Goal: Task Accomplishment & Management: Complete application form

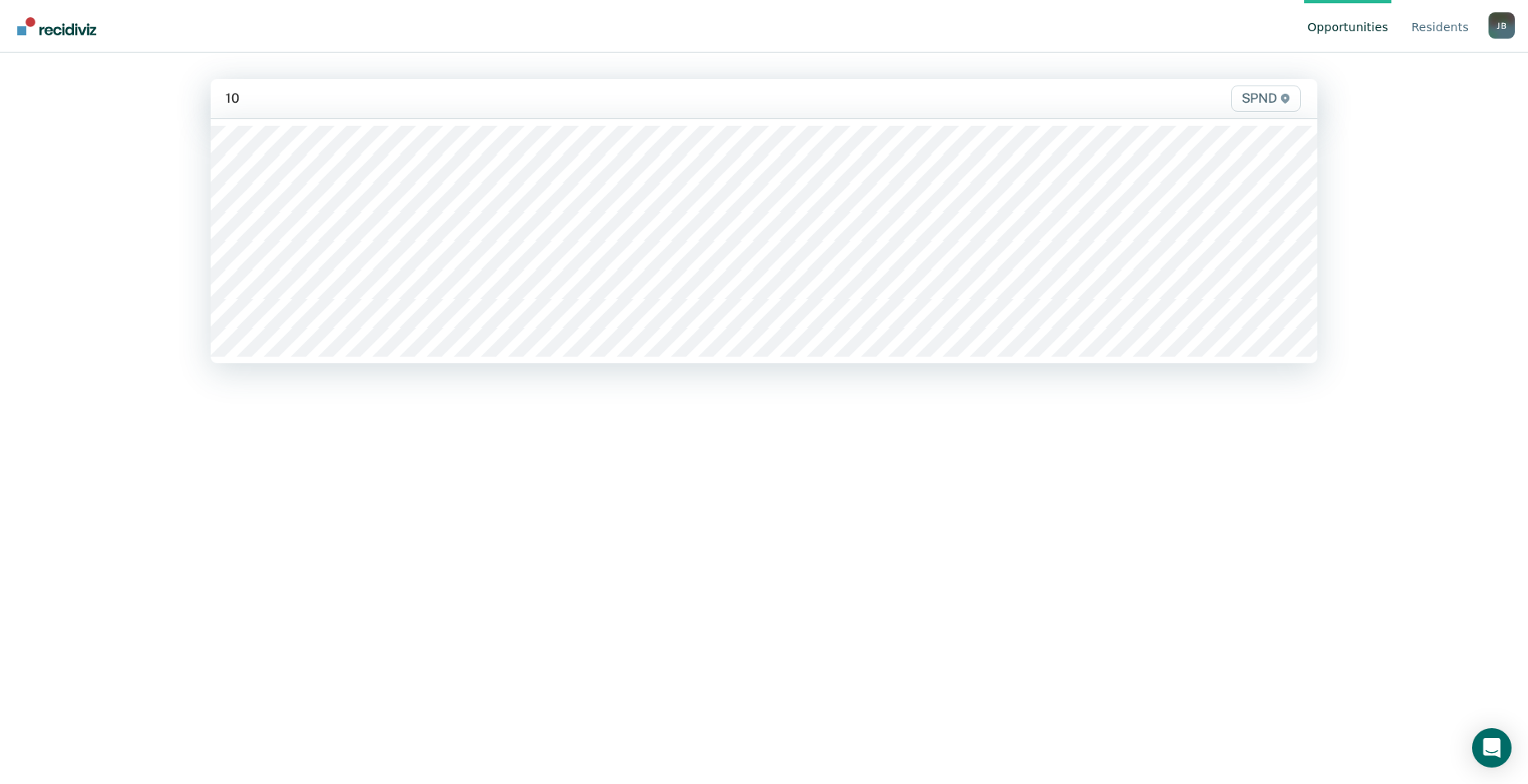
type input "10s"
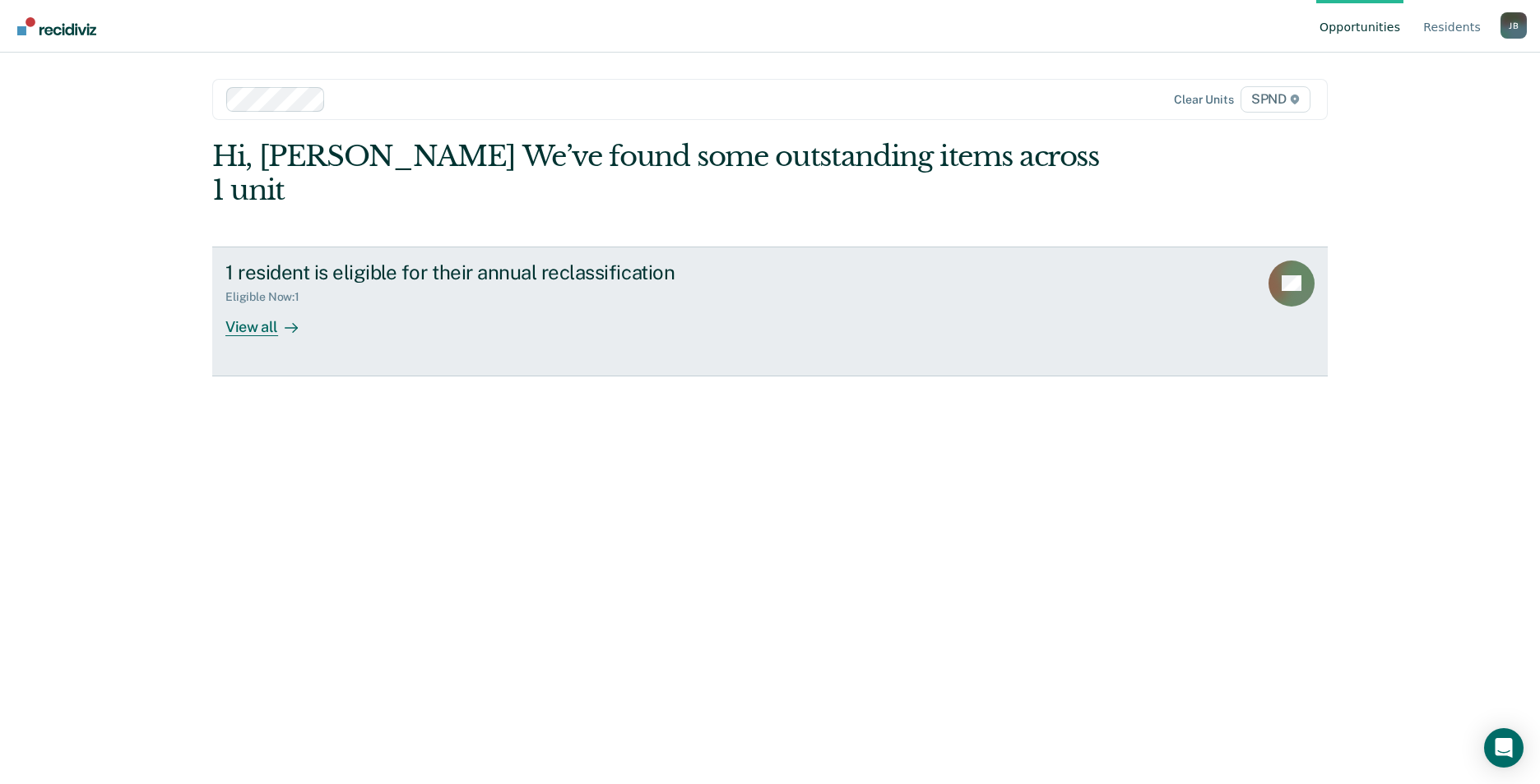
click at [270, 305] on div "View all" at bounding box center [272, 320] width 92 height 32
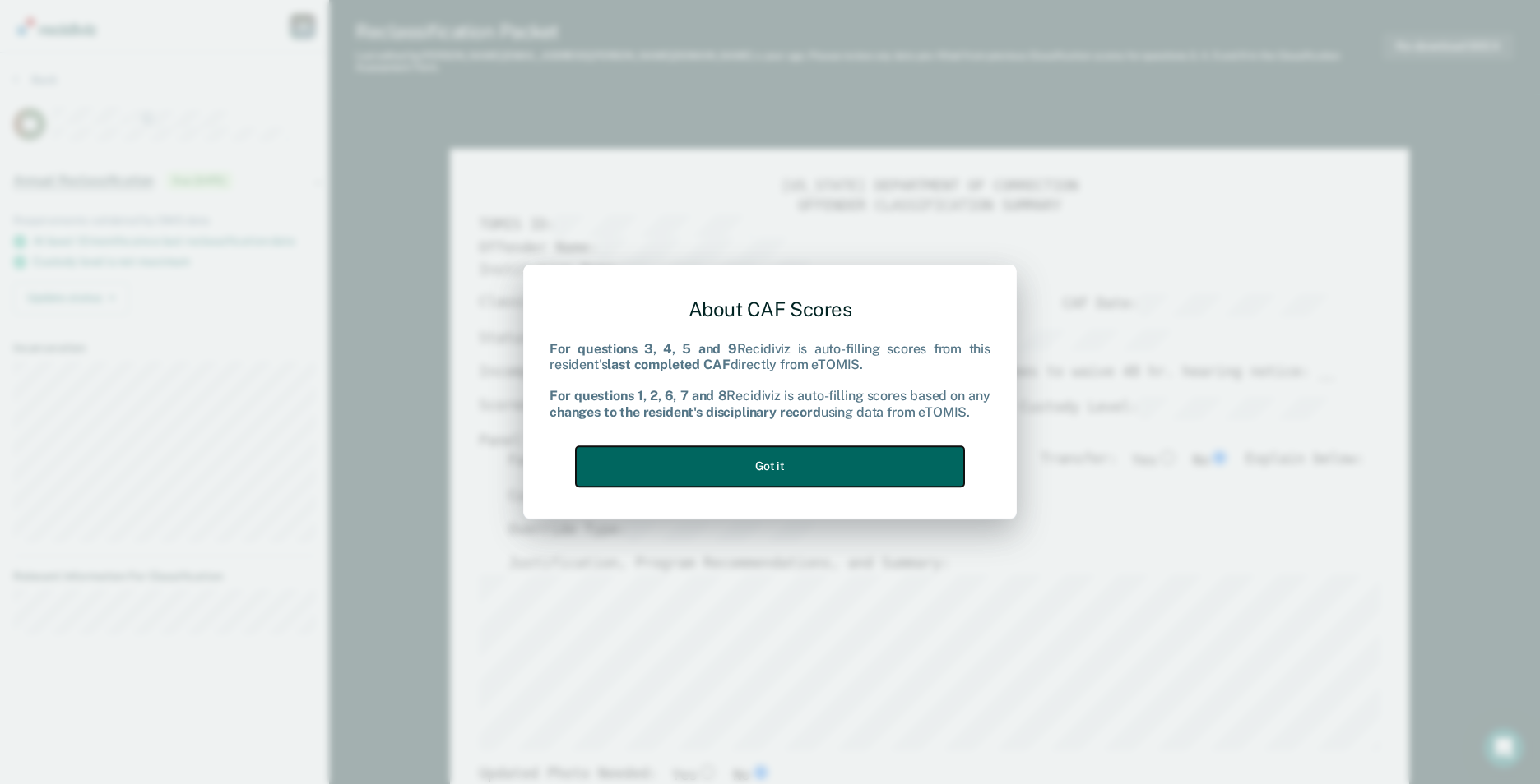
click at [810, 472] on button "Got it" at bounding box center [770, 466] width 388 height 40
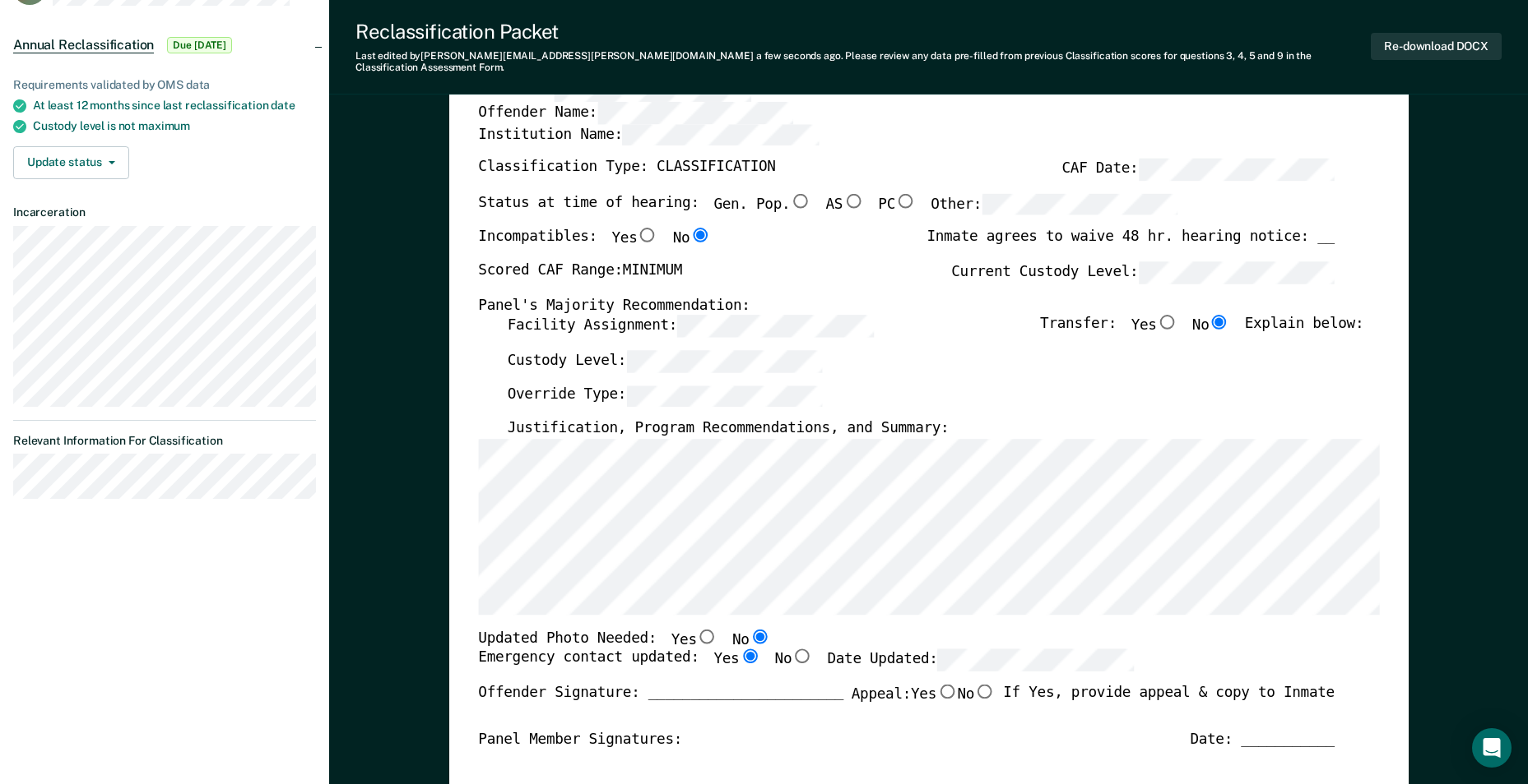
scroll to position [164, 0]
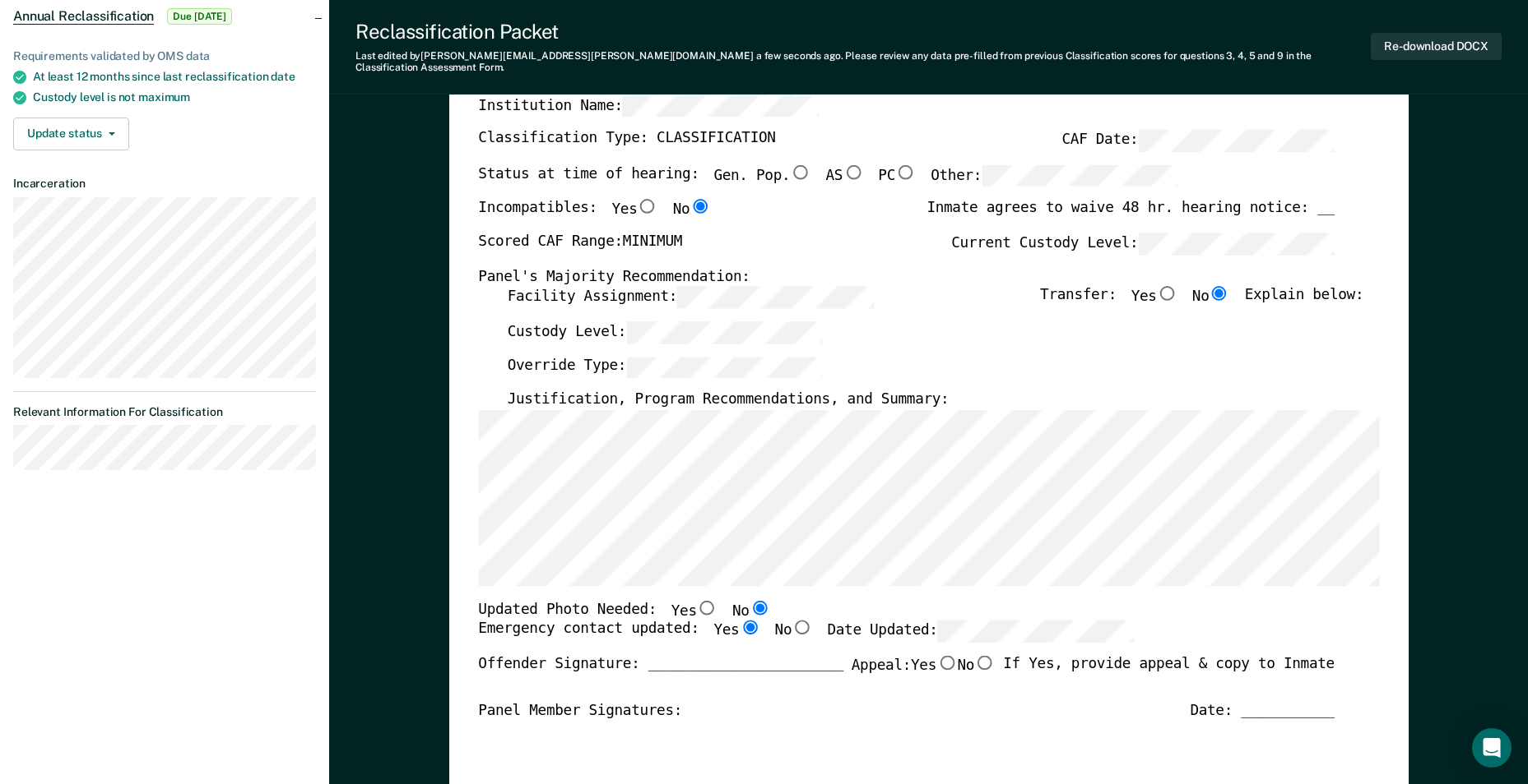
click at [696, 600] on input "Yes" at bounding box center [706, 607] width 22 height 15
type textarea "x"
radio input "true"
radio input "false"
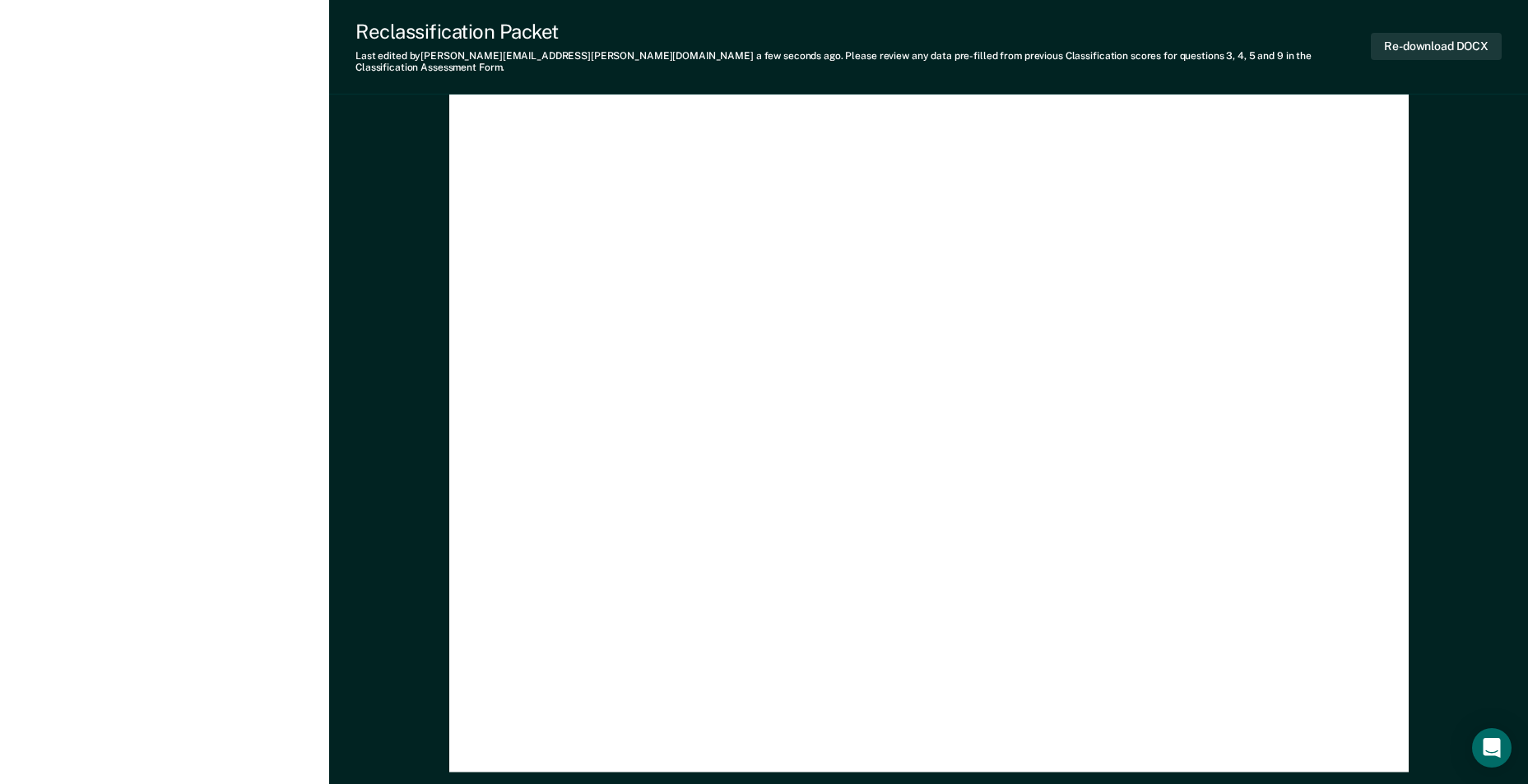
scroll to position [4439, 0]
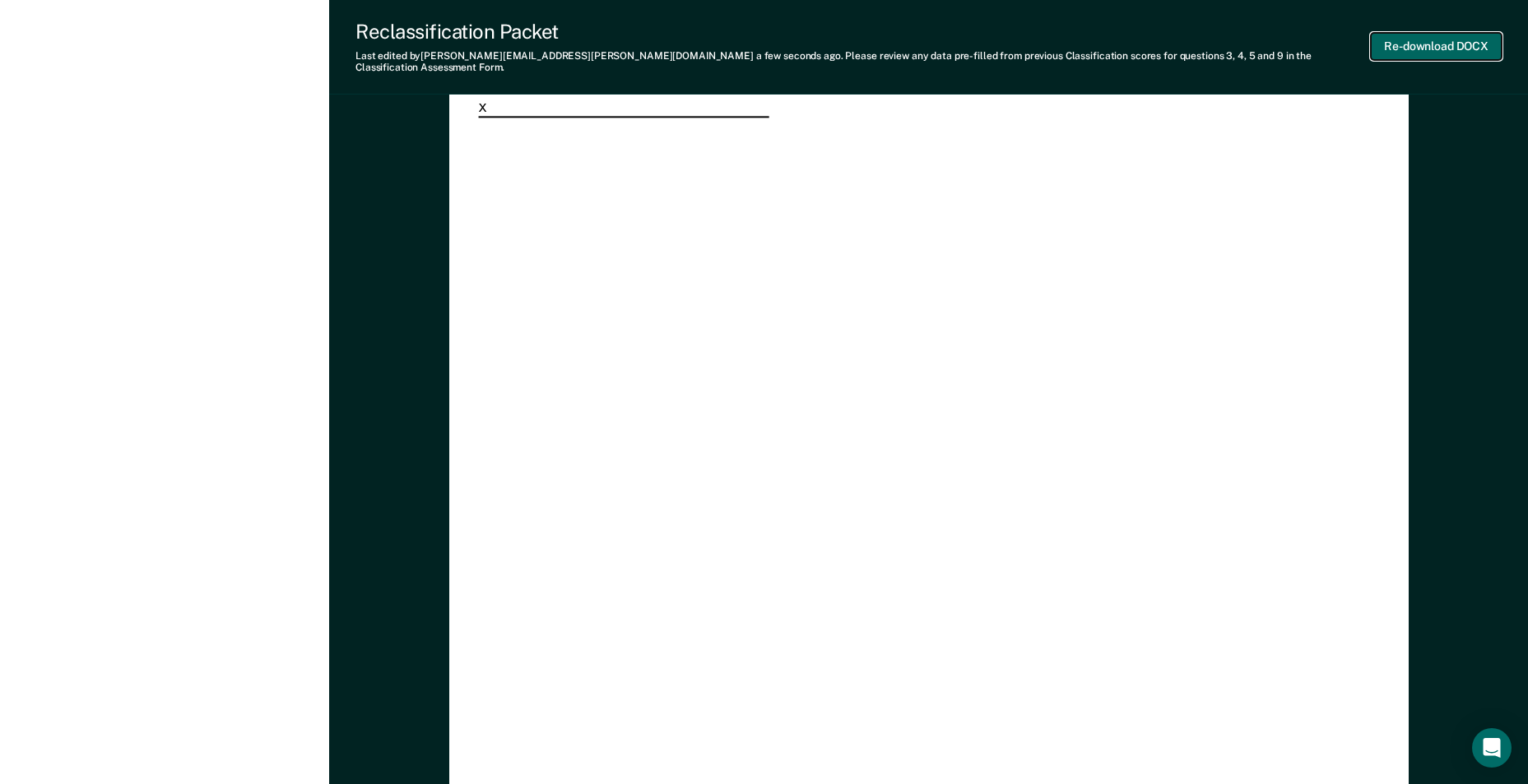
click at [1449, 39] on button "Re-download DOCX" at bounding box center [1436, 46] width 131 height 27
type textarea "x"
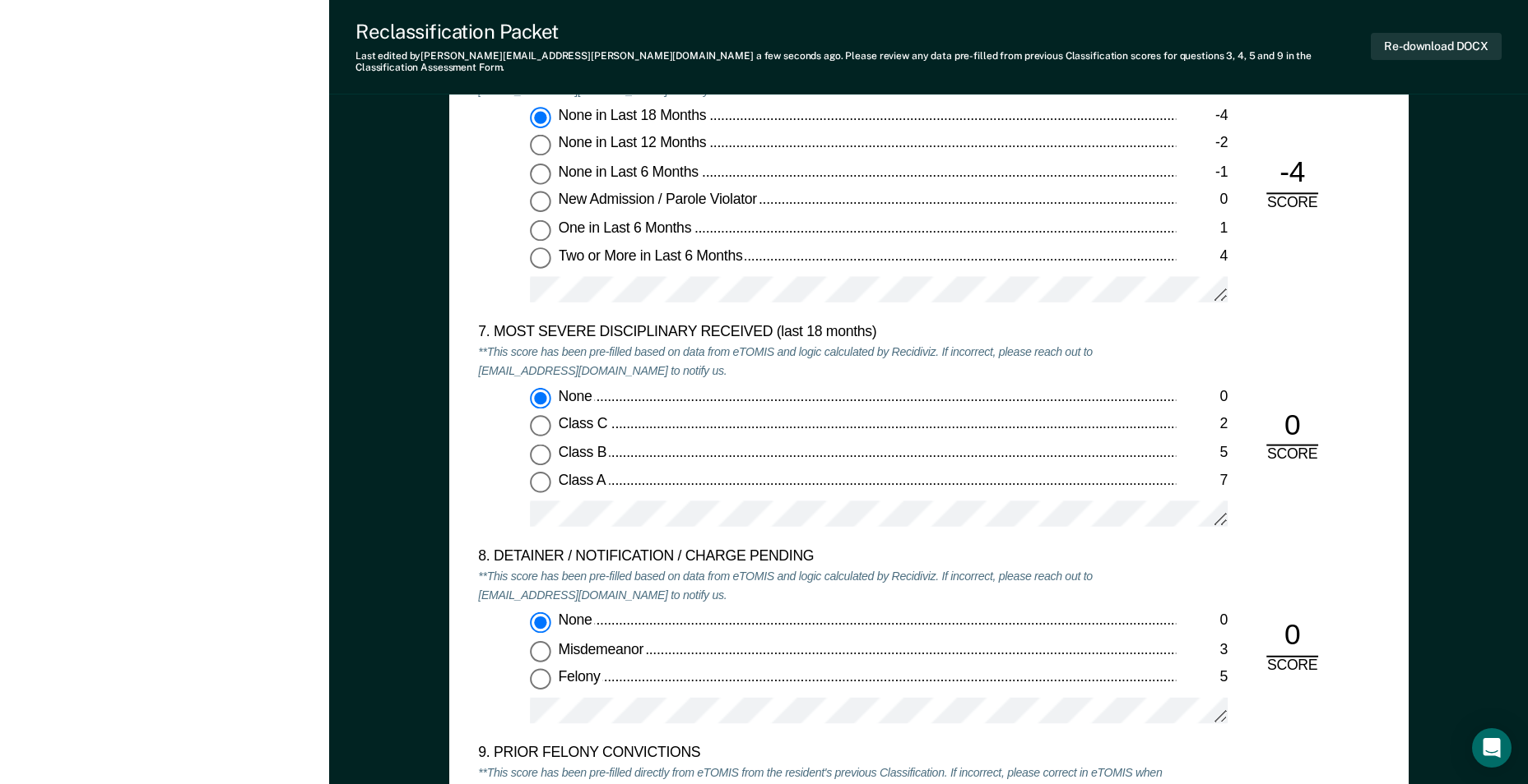
scroll to position [2959, 0]
click at [1447, 40] on button "Re-download DOCX" at bounding box center [1436, 46] width 131 height 27
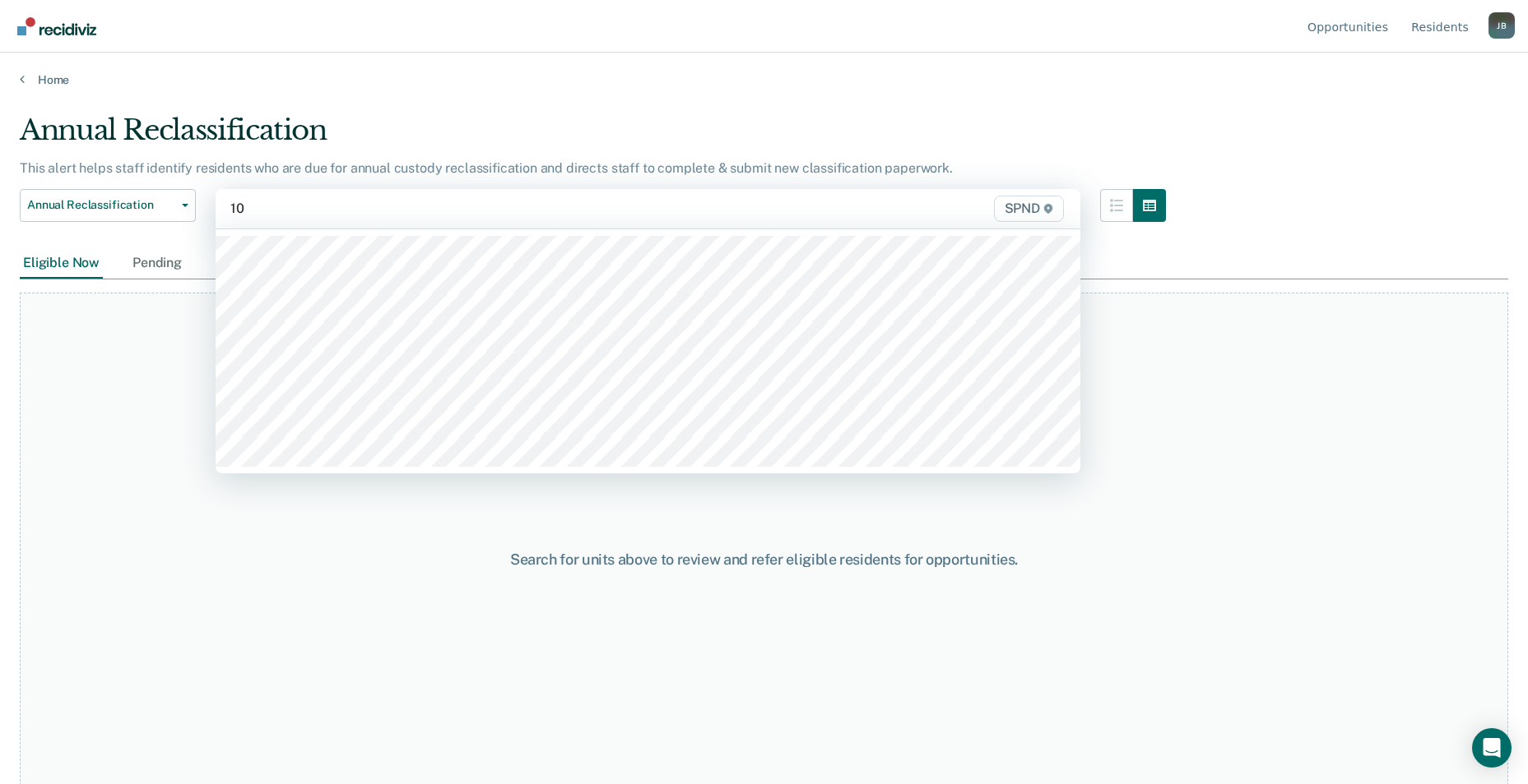
type input "10s"
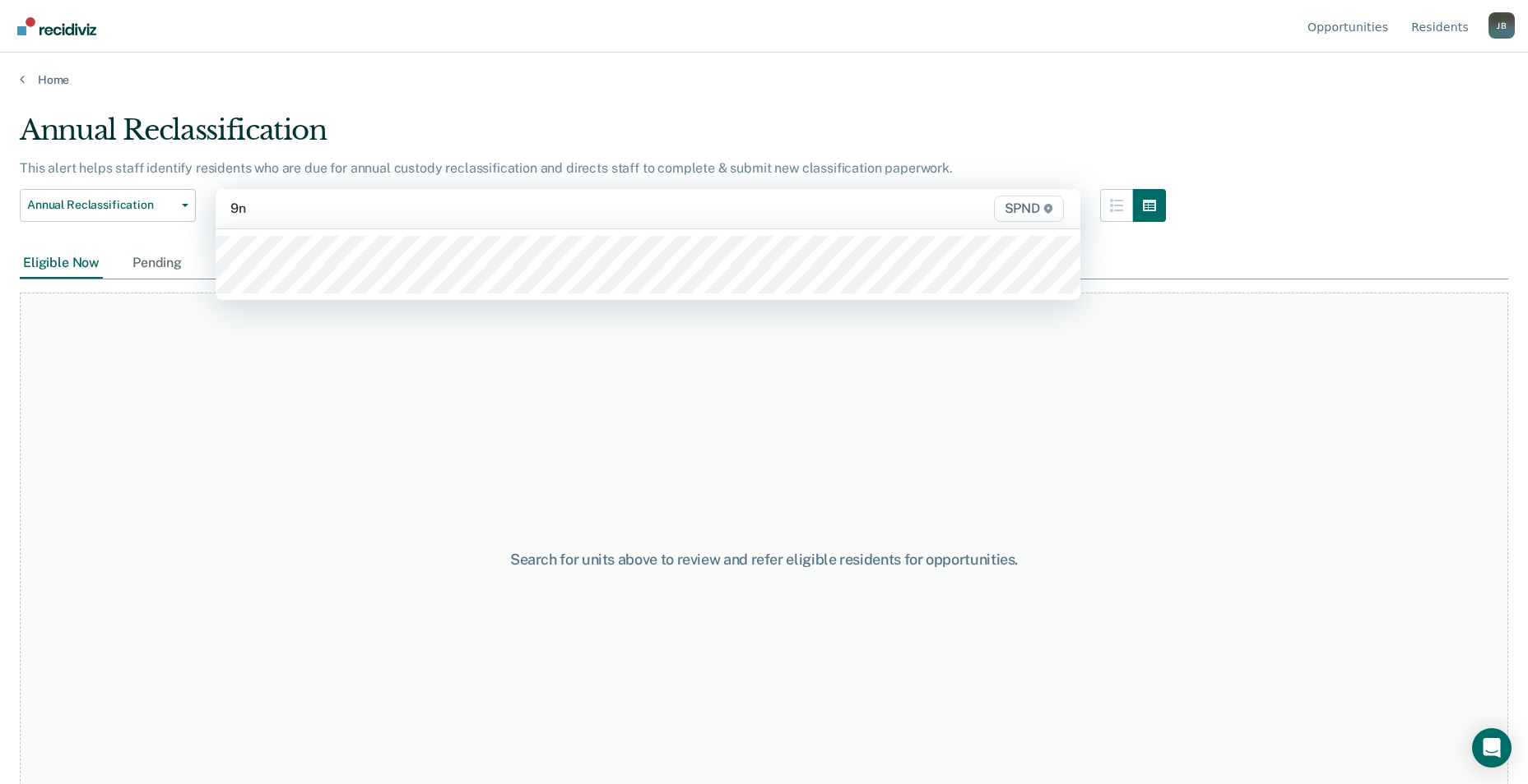
type input "9n2"
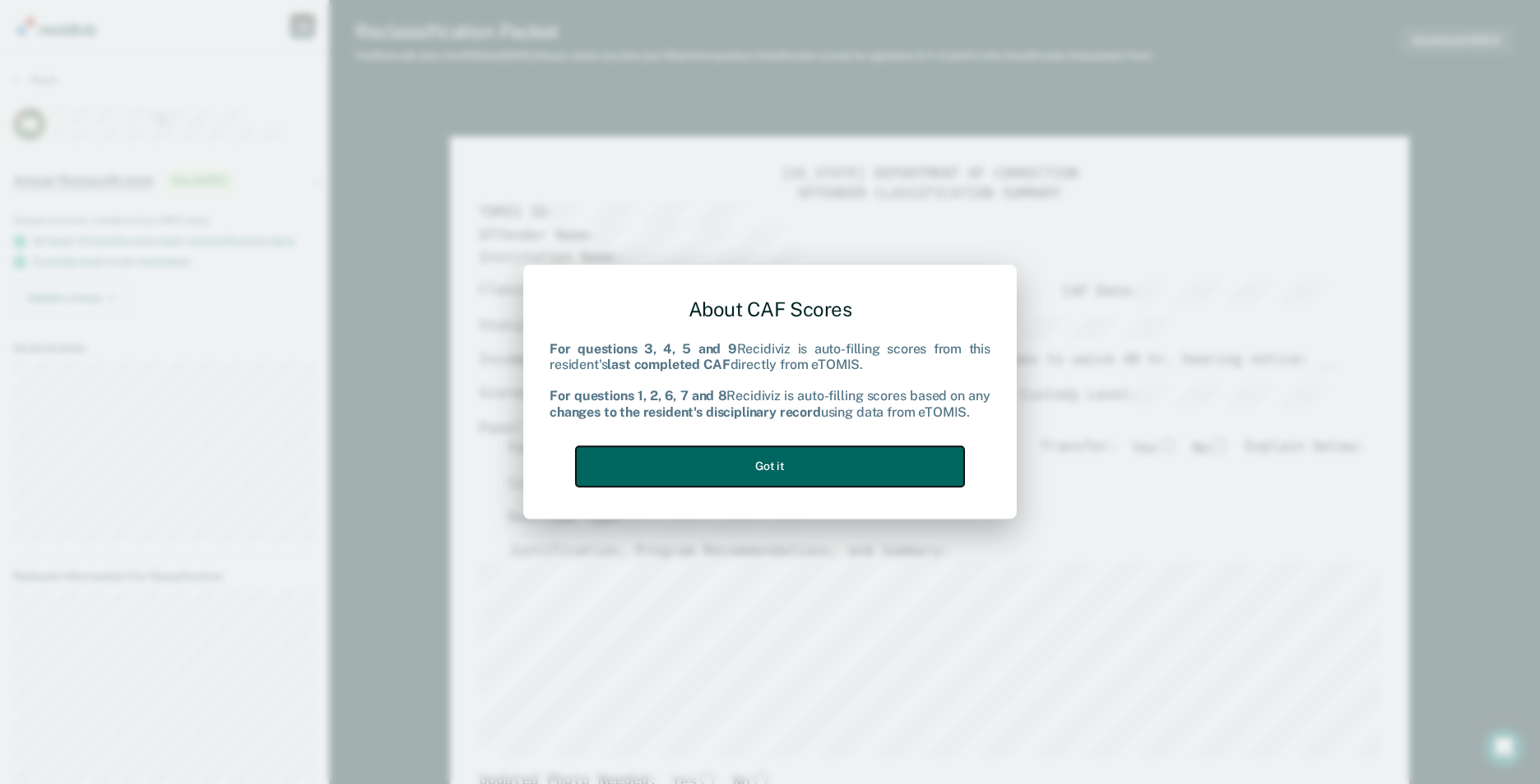
click at [827, 469] on button "Got it" at bounding box center [770, 466] width 388 height 40
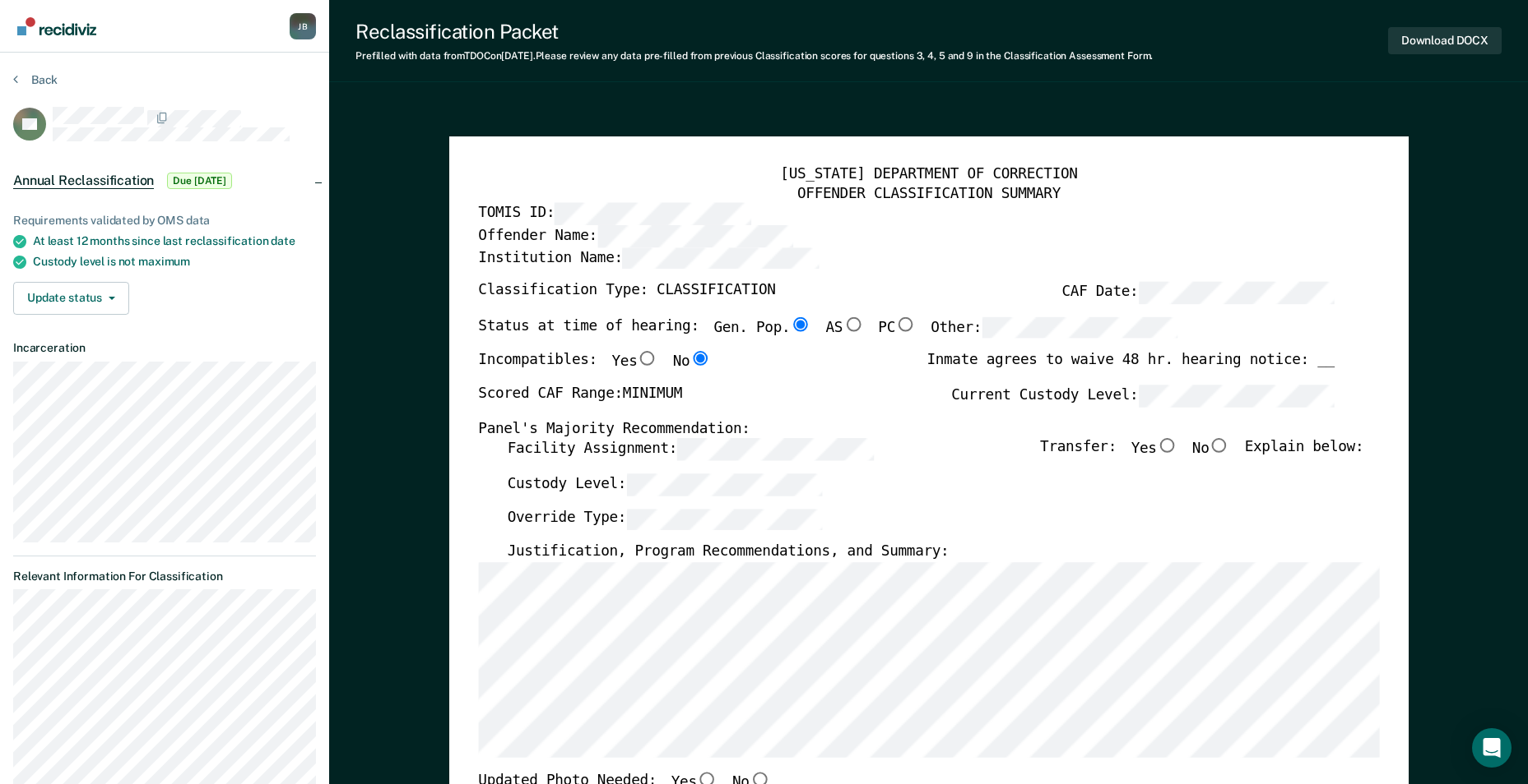
type textarea "x"
radio input "false"
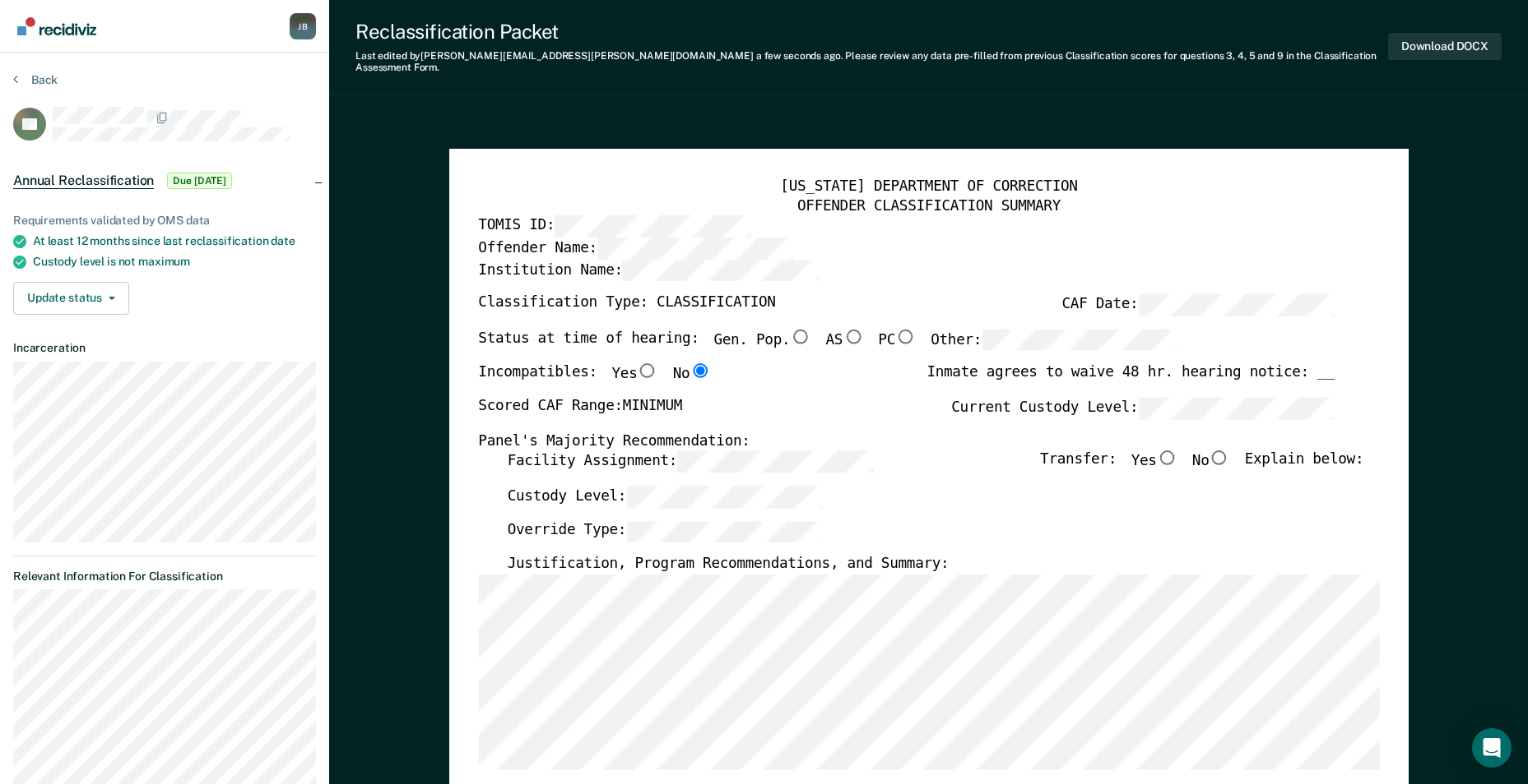
click at [1230, 451] on input "No" at bounding box center [1219, 458] width 22 height 15
type textarea "x"
radio input "true"
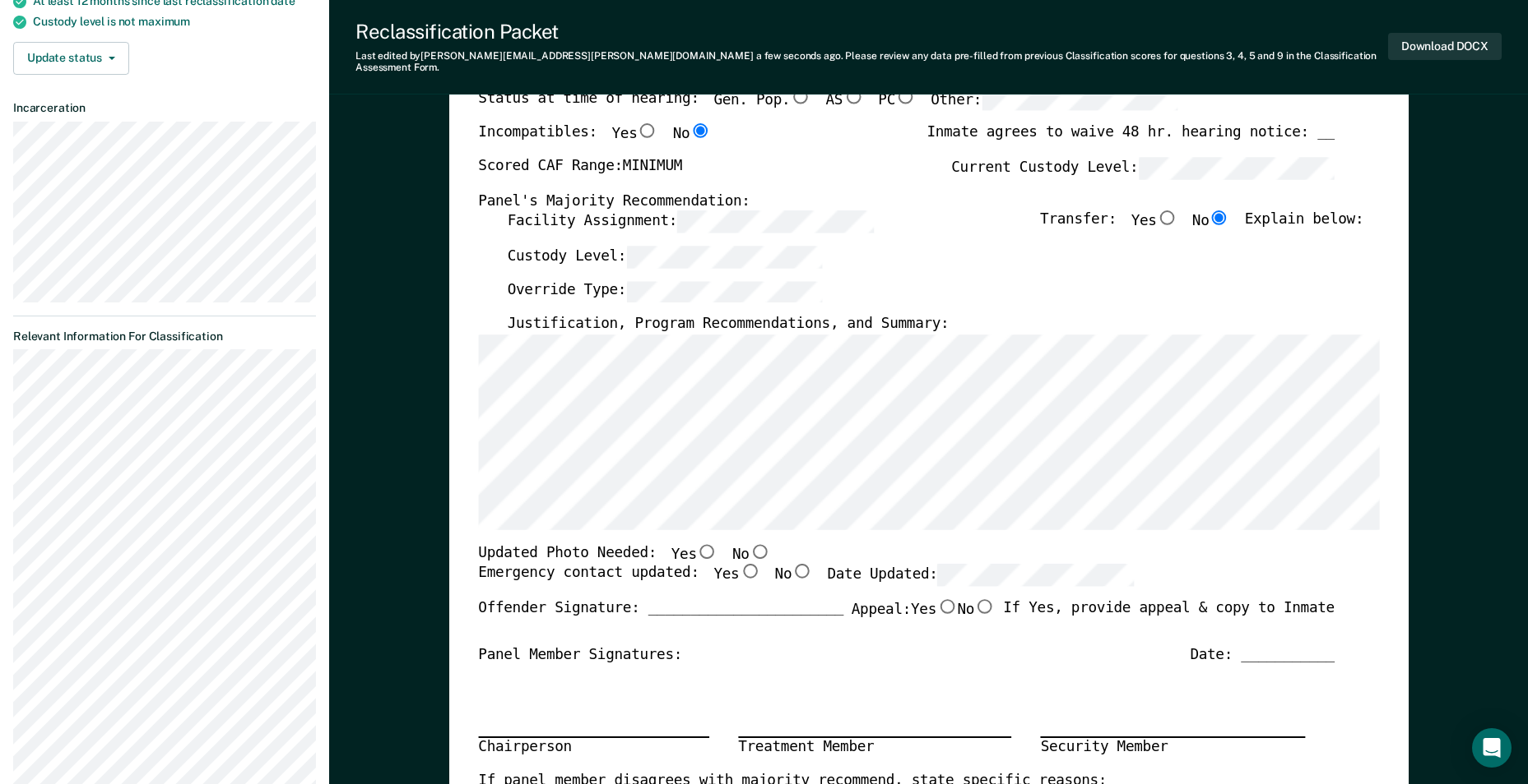
scroll to position [246, 0]
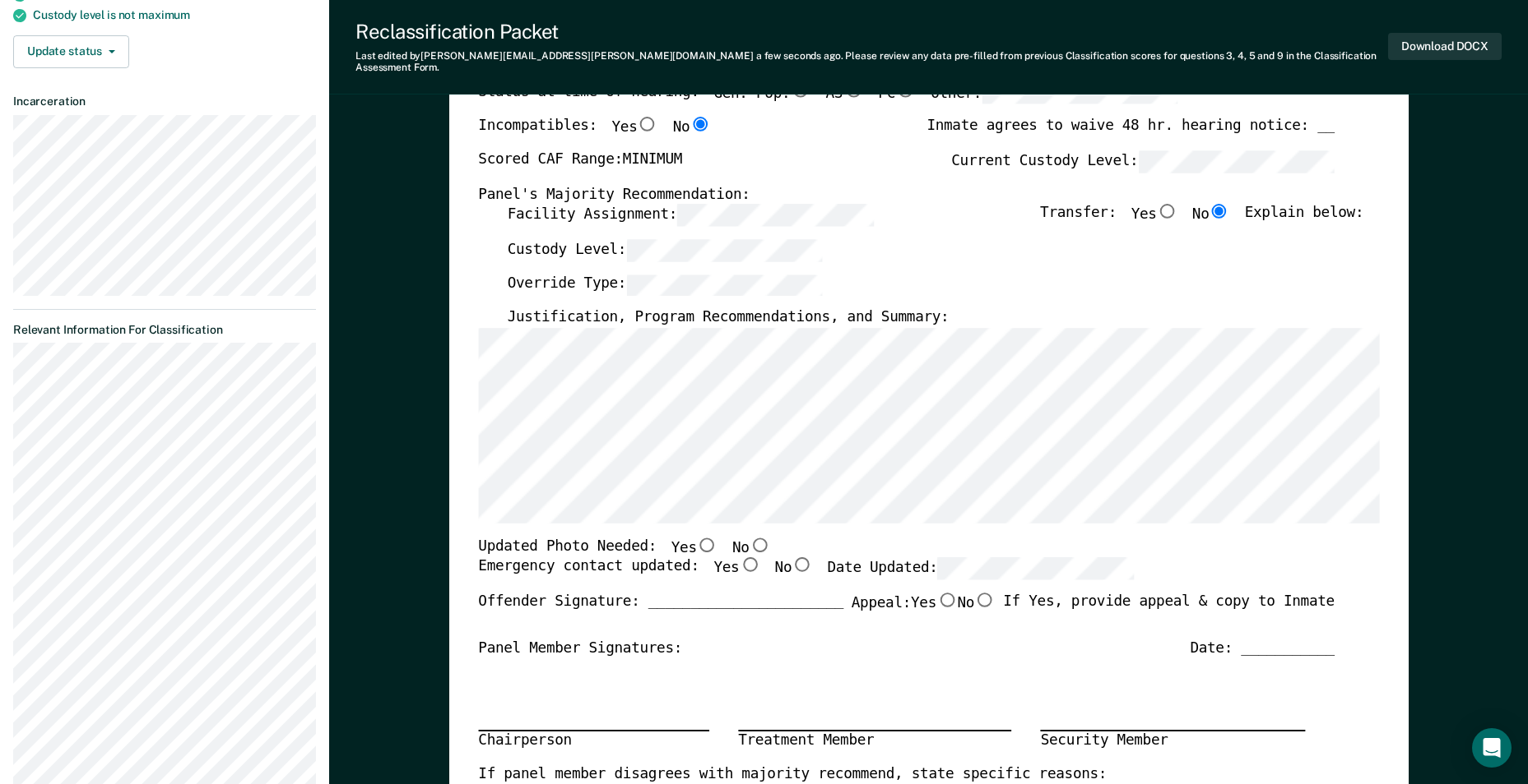
click at [749, 538] on input "No" at bounding box center [759, 545] width 22 height 15
type textarea "x"
radio input "true"
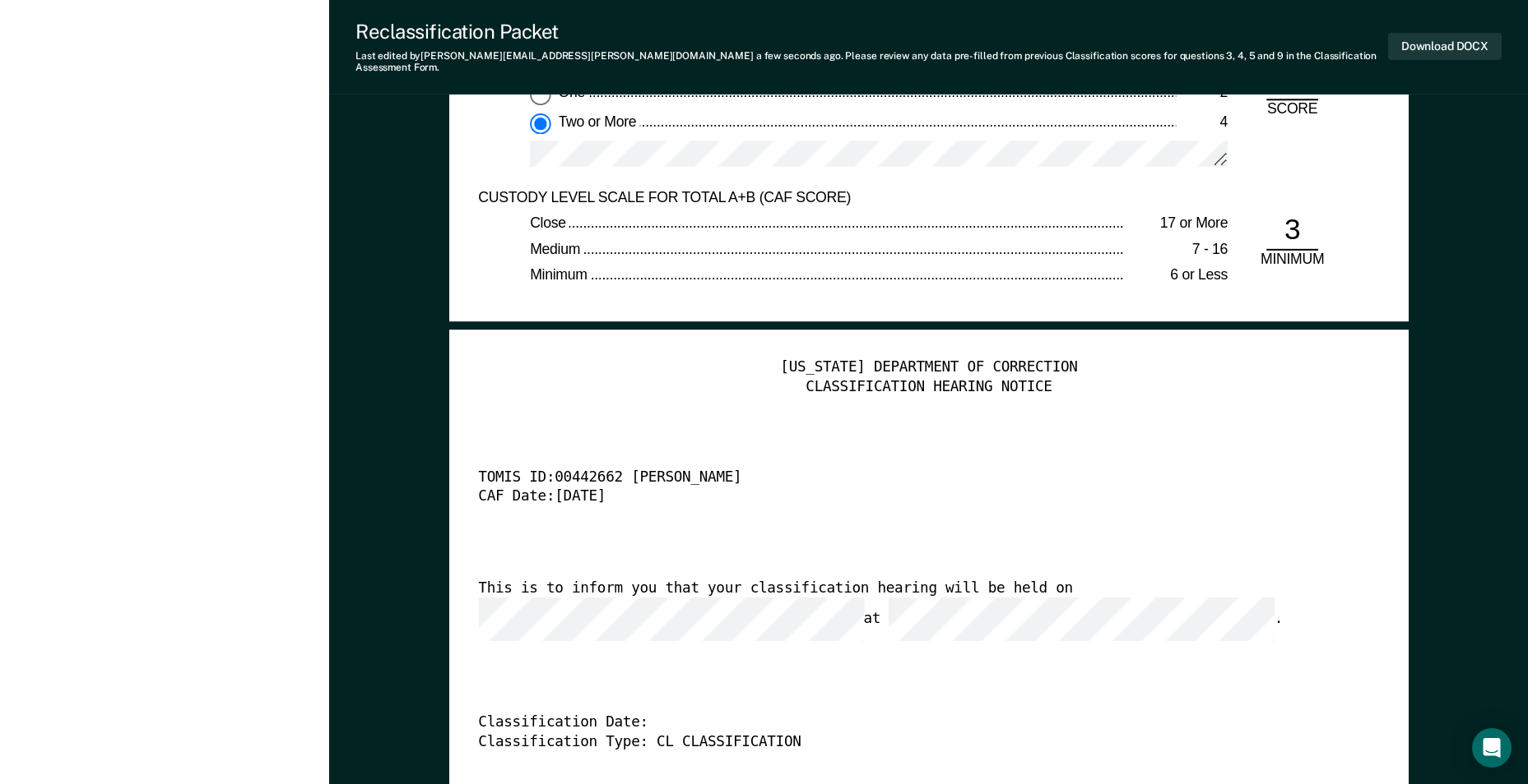
scroll to position [3782, 0]
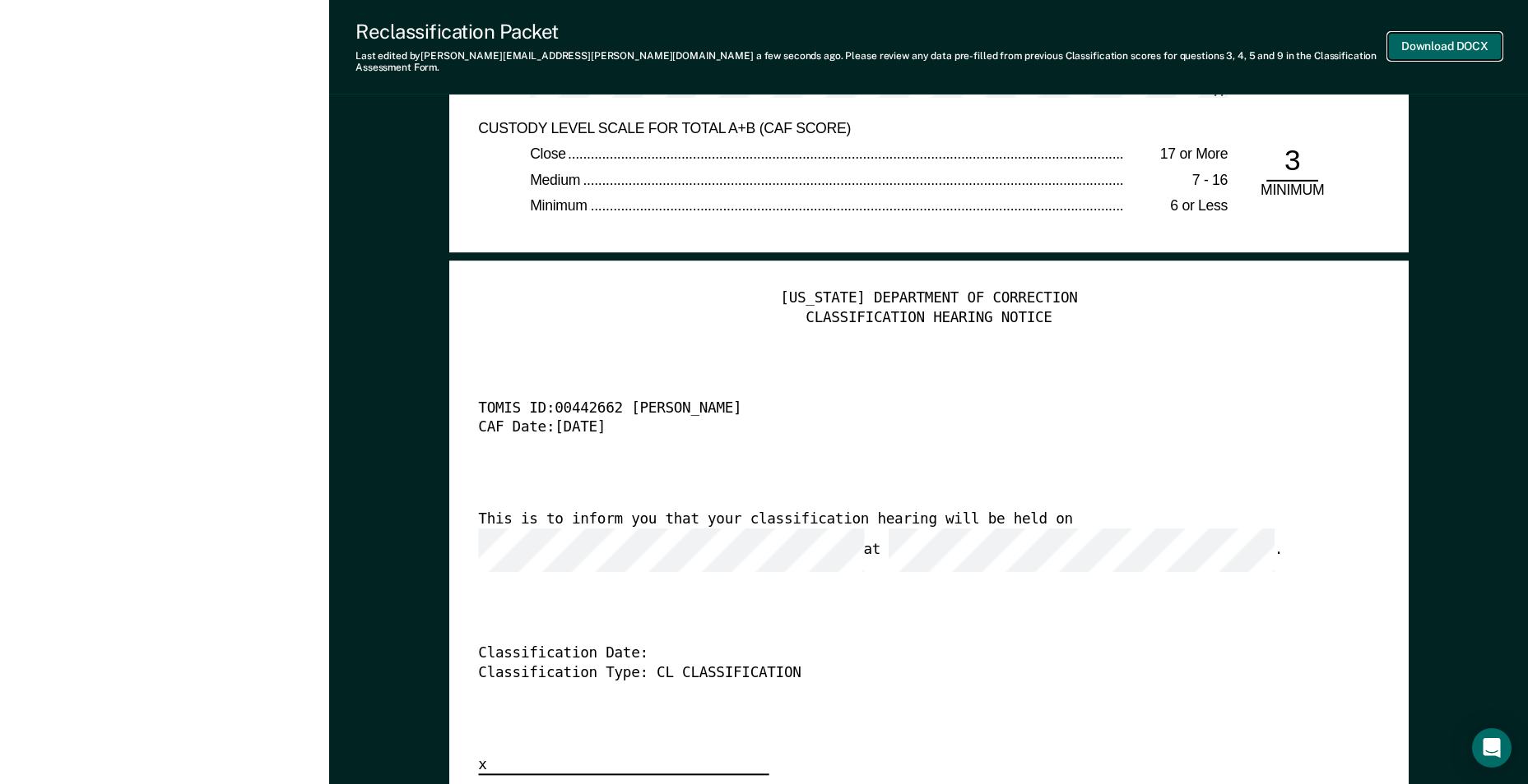
click at [1455, 39] on button "Download DOCX" at bounding box center [1444, 46] width 113 height 27
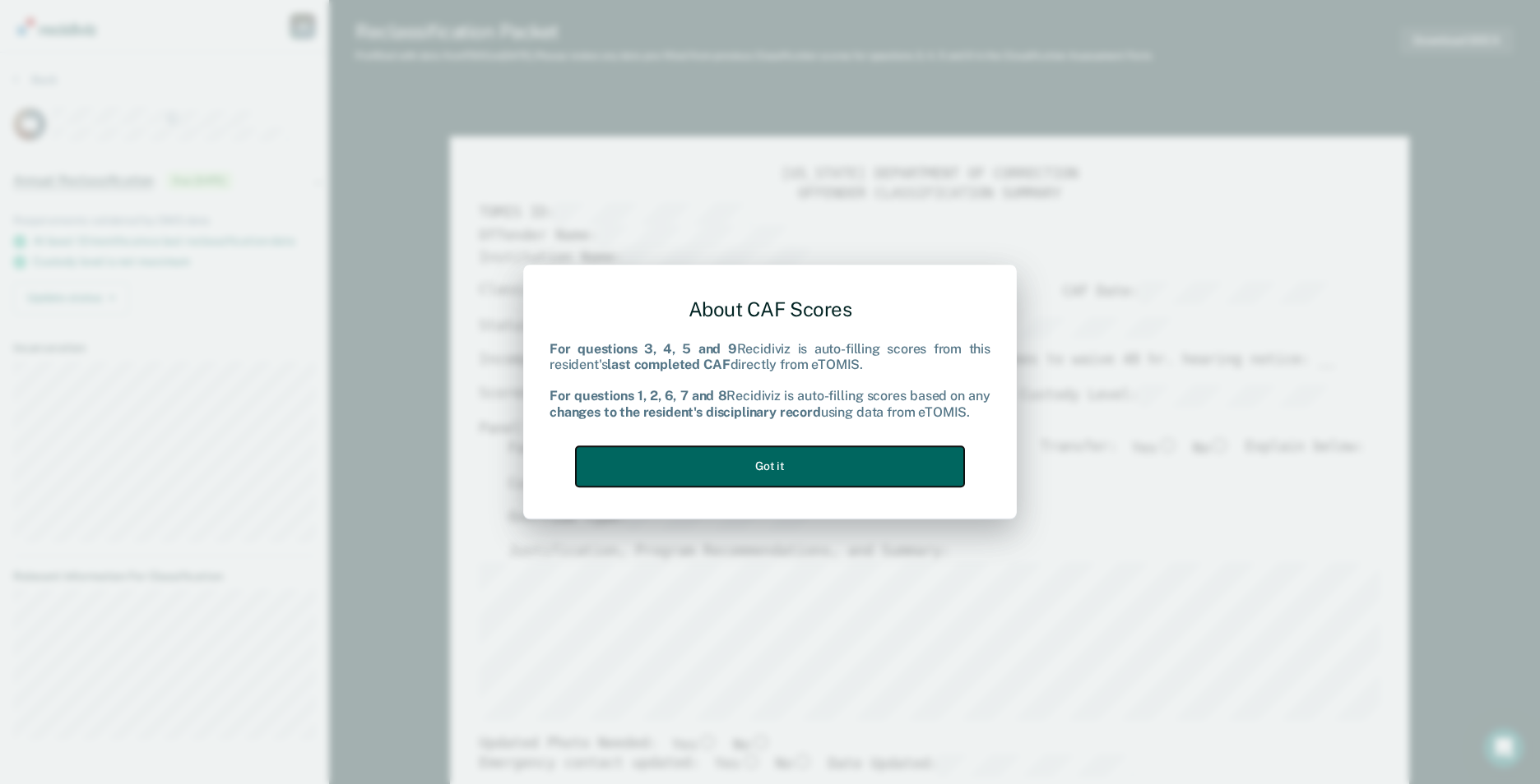
click at [809, 469] on button "Got it" at bounding box center [770, 466] width 388 height 40
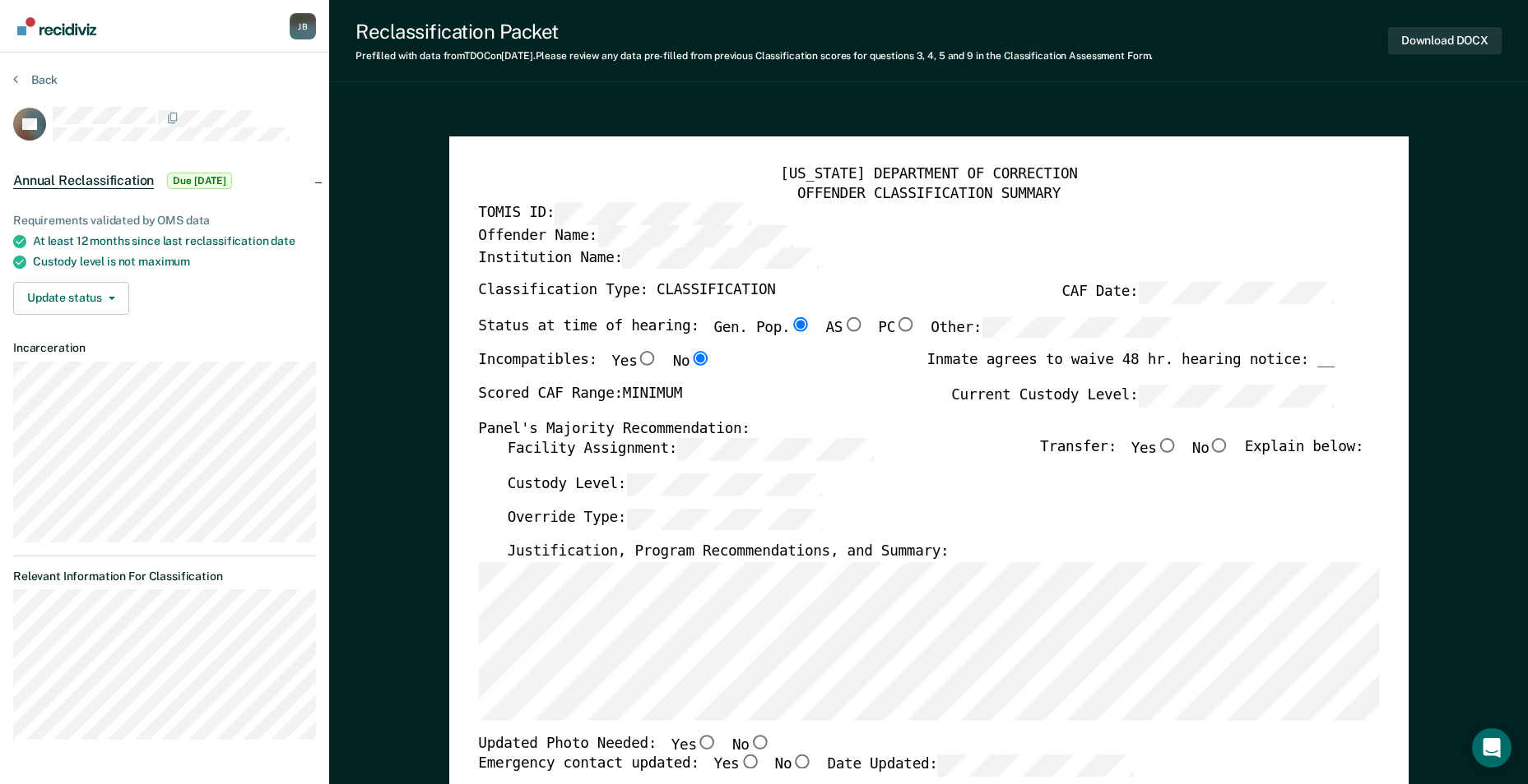
type textarea "x"
radio input "false"
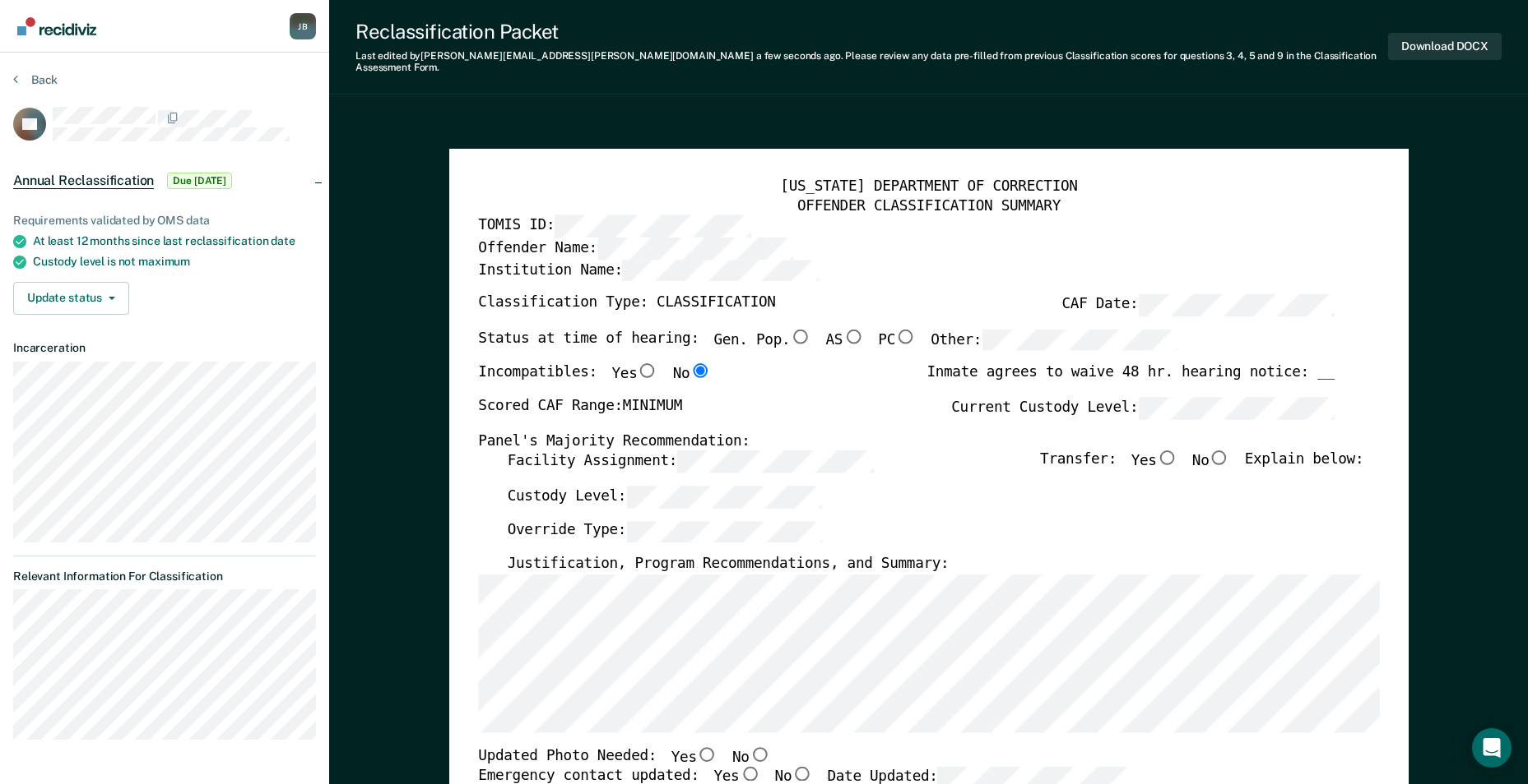
click at [1230, 451] on input "No" at bounding box center [1219, 458] width 22 height 15
type textarea "x"
radio input "true"
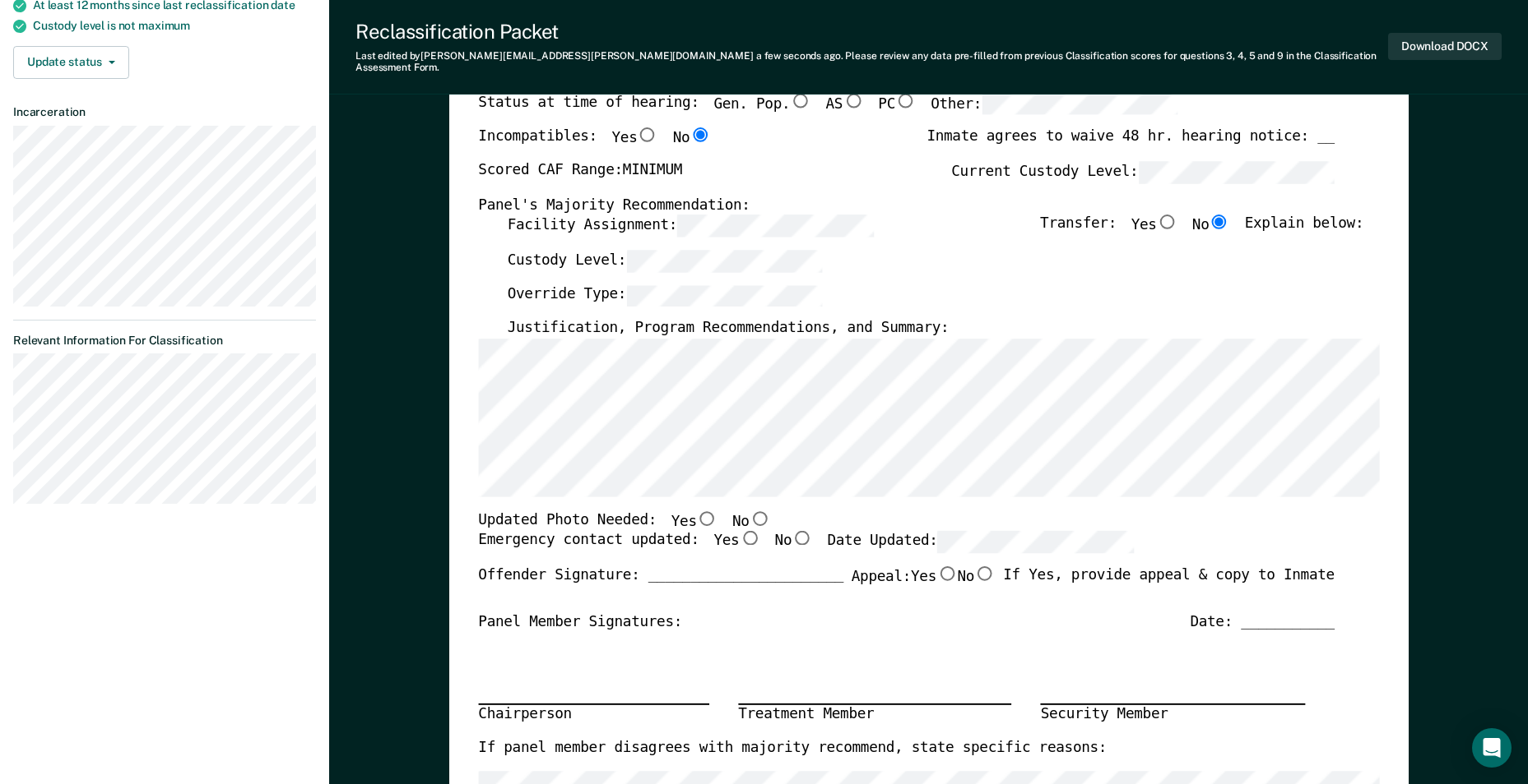
scroll to position [246, 0]
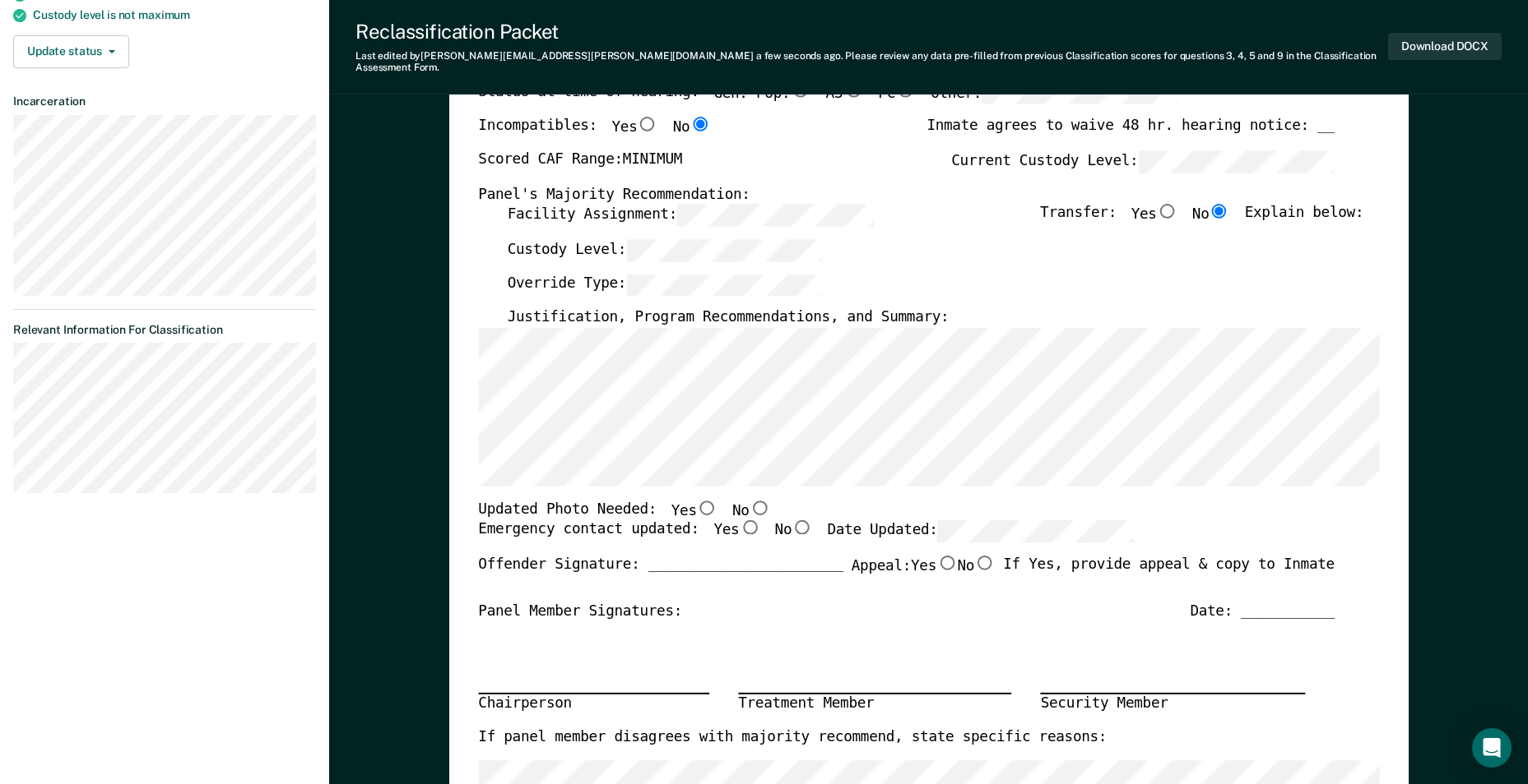
click at [749, 499] on input "No" at bounding box center [759, 506] width 22 height 15
type textarea "x"
radio input "true"
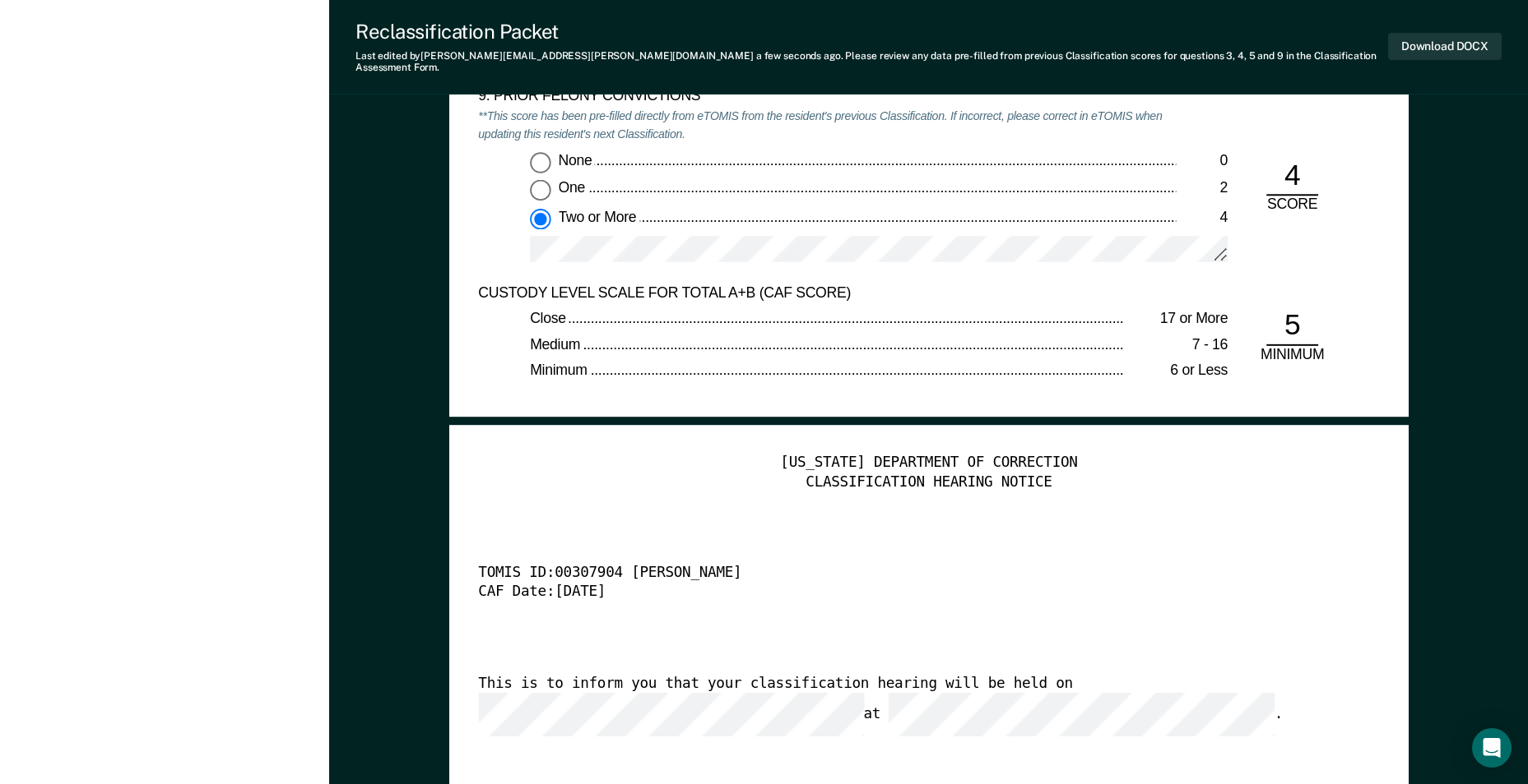
scroll to position [3782, 0]
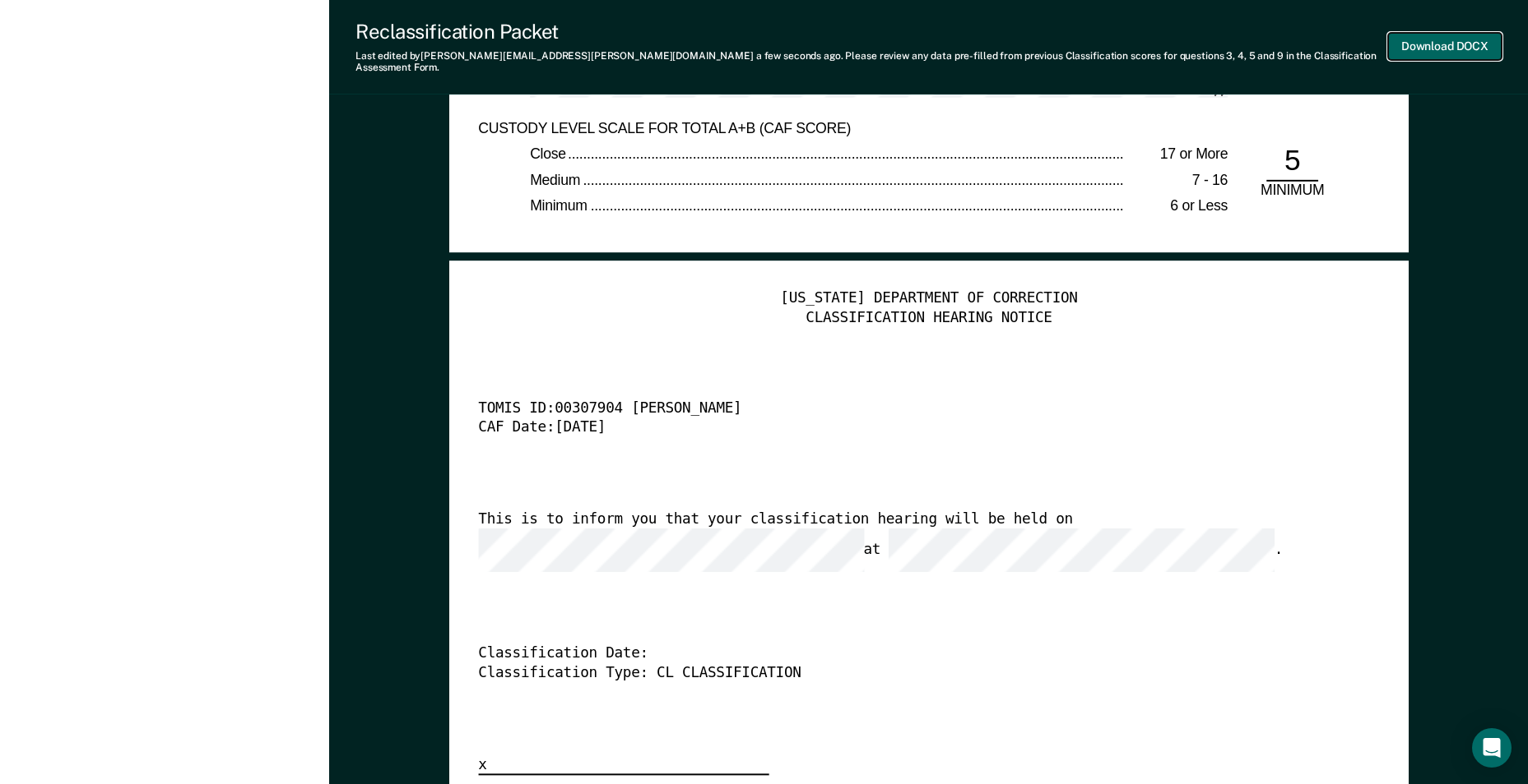
click at [1464, 37] on button "Download DOCX" at bounding box center [1444, 46] width 113 height 27
type textarea "x"
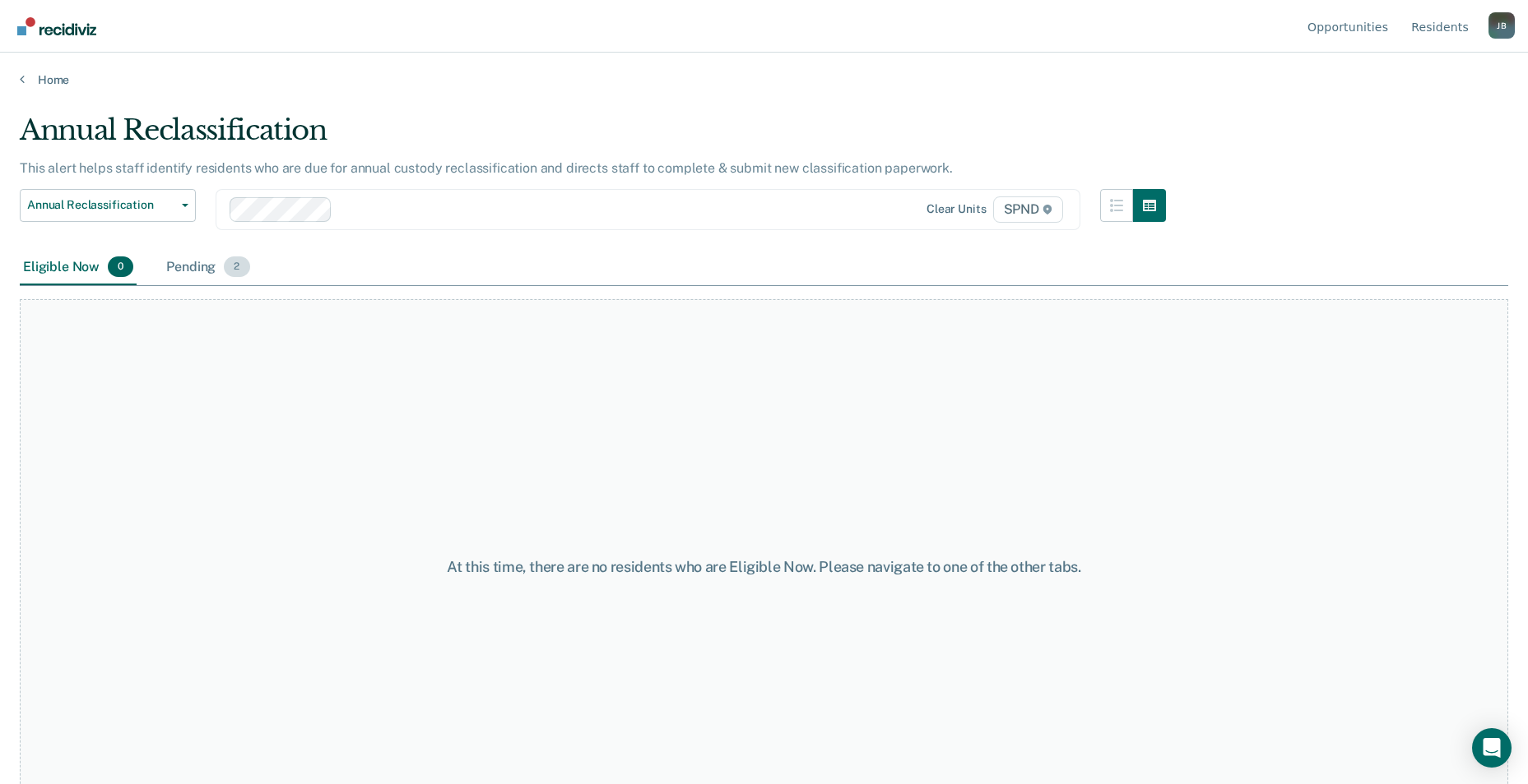
click at [236, 271] on span "2" at bounding box center [236, 267] width 25 height 22
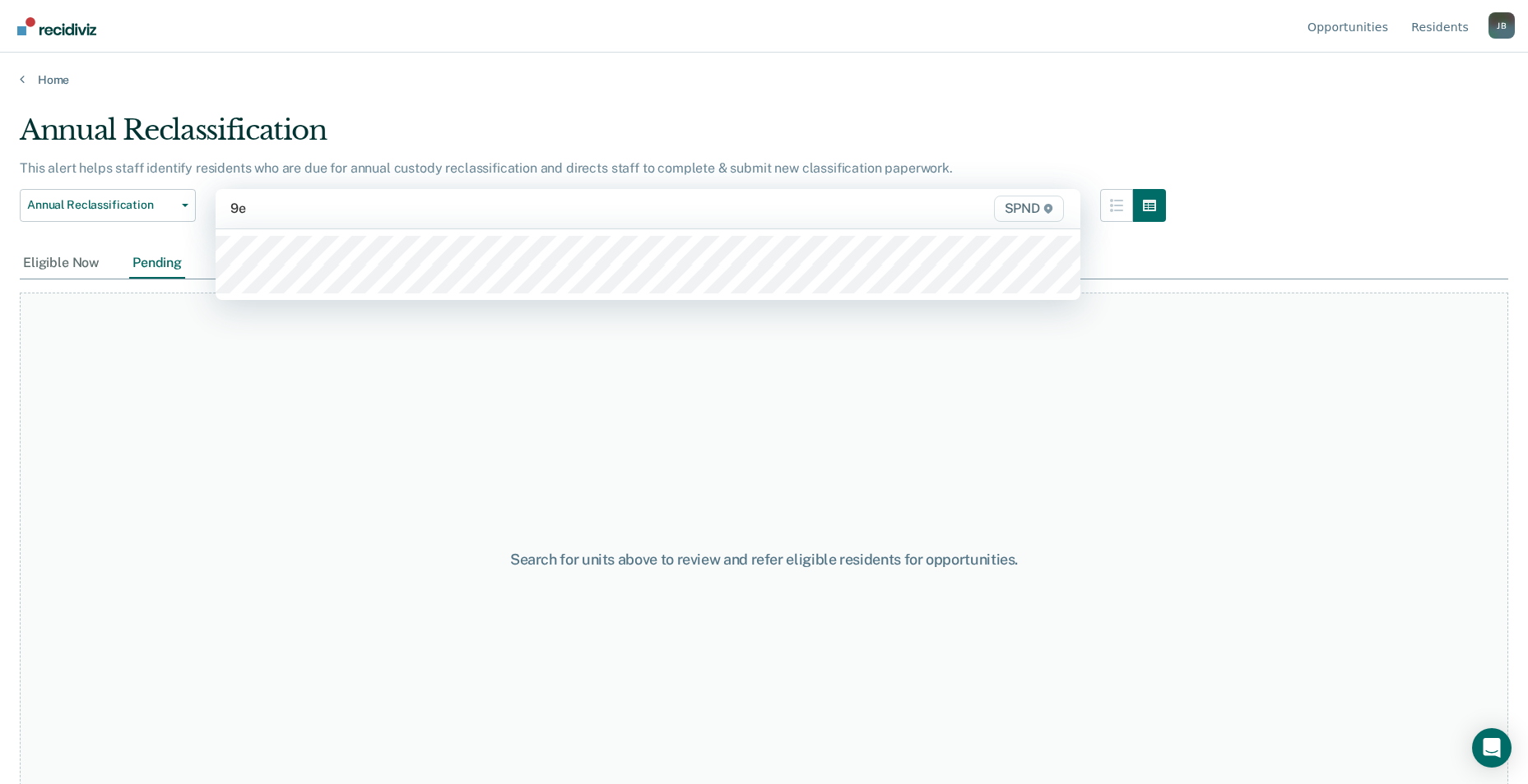
type input "9e2"
type input "9s2"
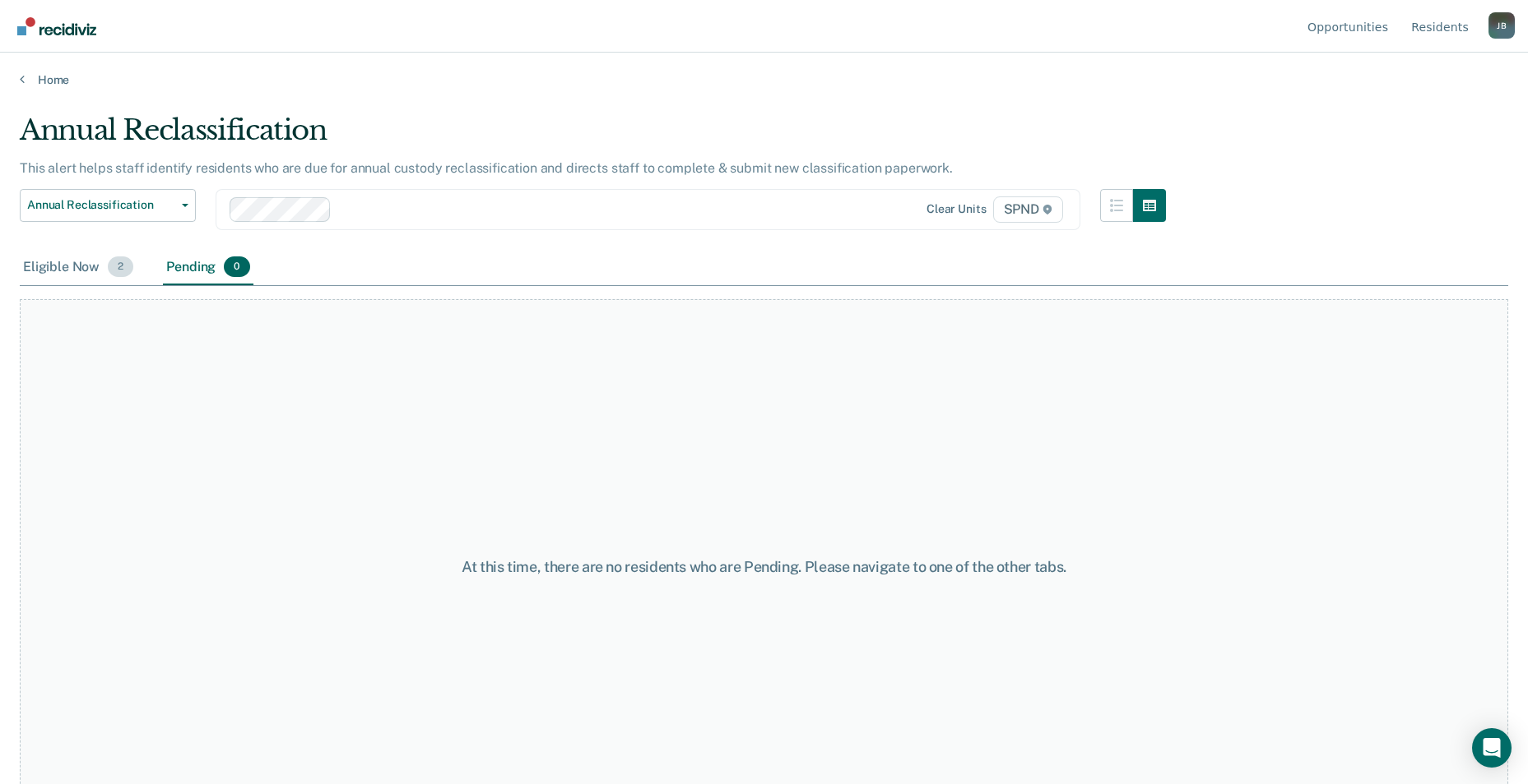
click at [124, 270] on span "2" at bounding box center [120, 267] width 25 height 22
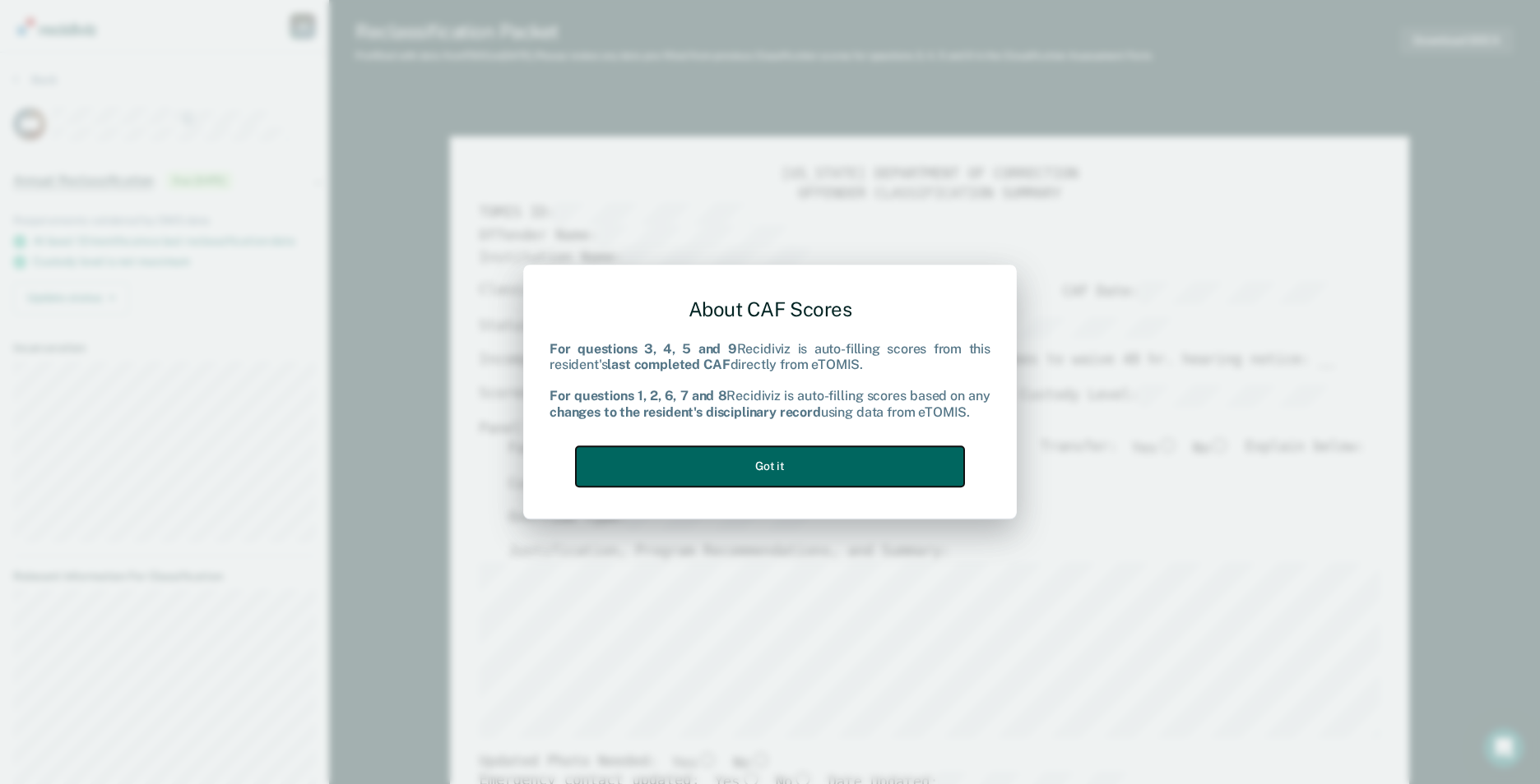
click at [805, 471] on button "Got it" at bounding box center [770, 466] width 388 height 40
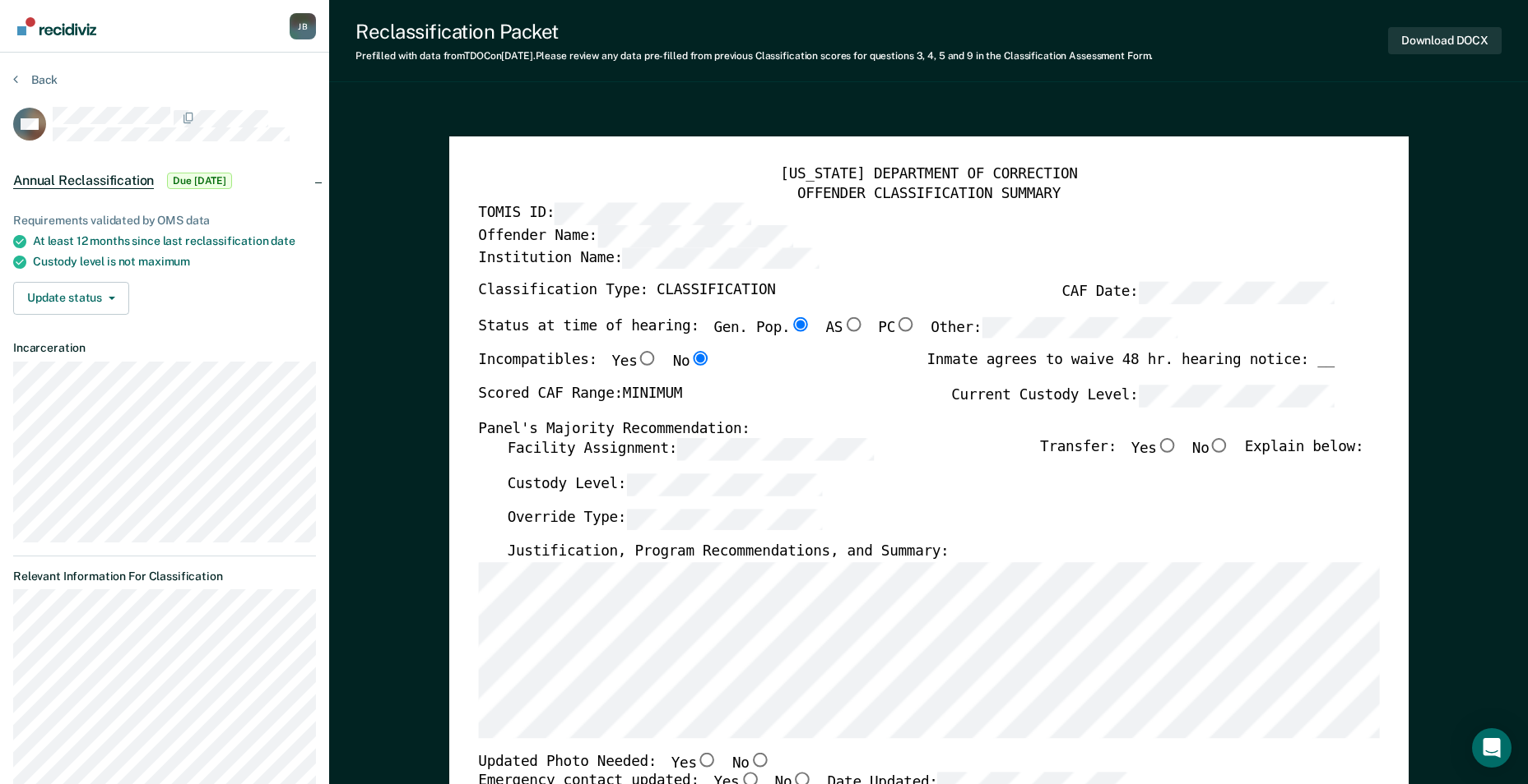
type textarea "x"
radio input "false"
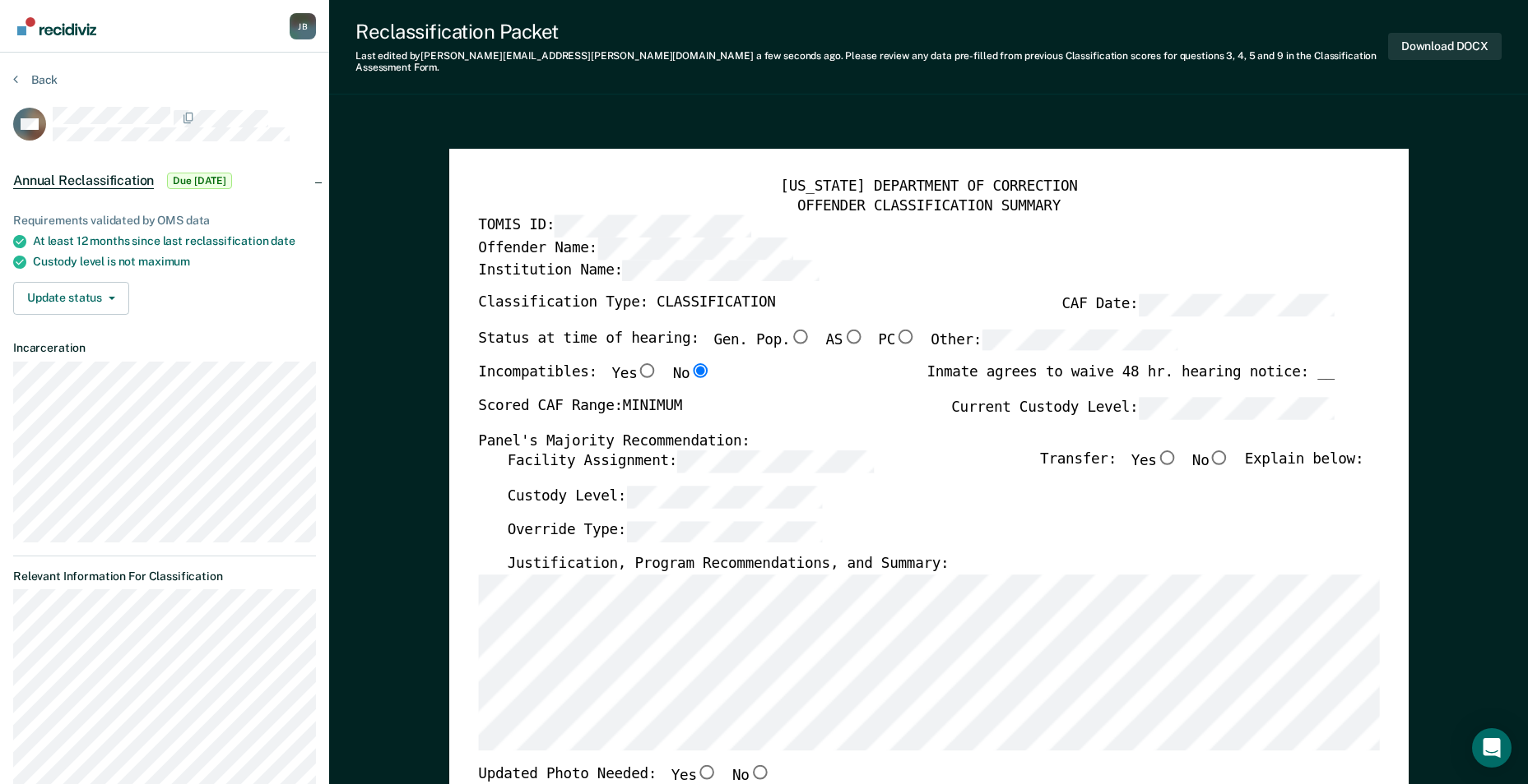
click at [1227, 451] on input "No" at bounding box center [1219, 458] width 22 height 15
type textarea "x"
radio input "true"
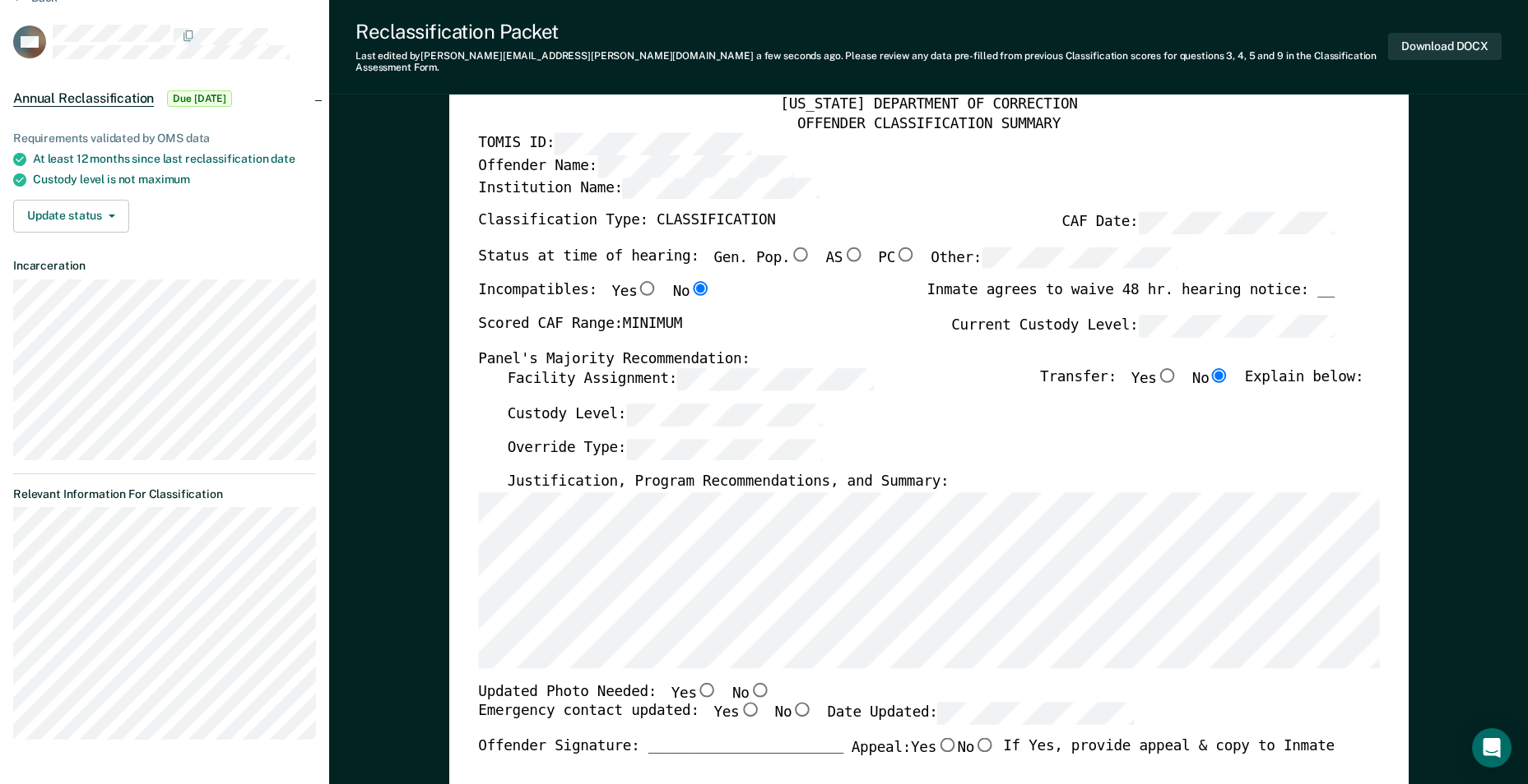
click at [749, 682] on input "No" at bounding box center [759, 689] width 22 height 15
type textarea "x"
radio input "true"
click at [738, 703] on input "Yes" at bounding box center [749, 710] width 22 height 15
type textarea "x"
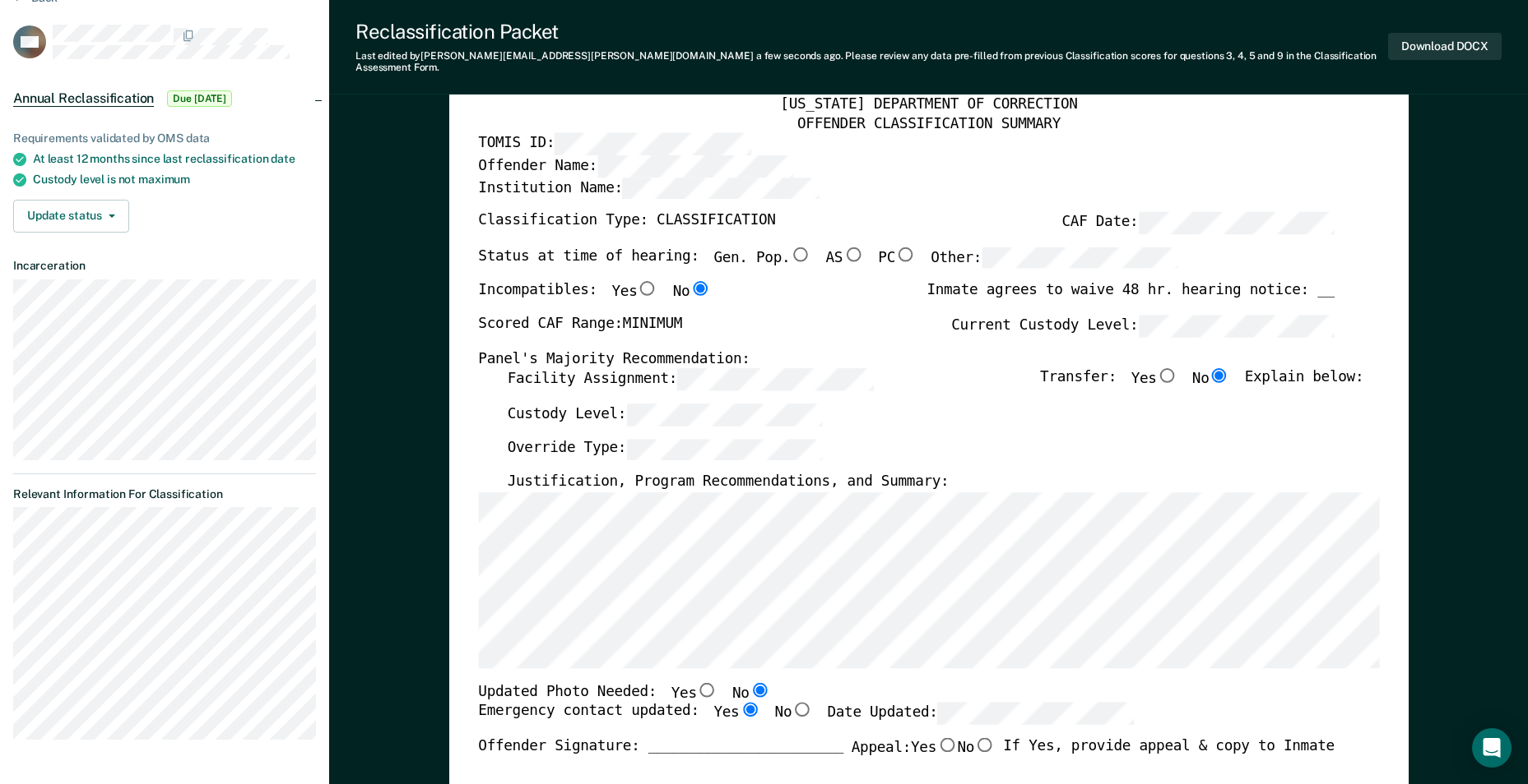
radio input "true"
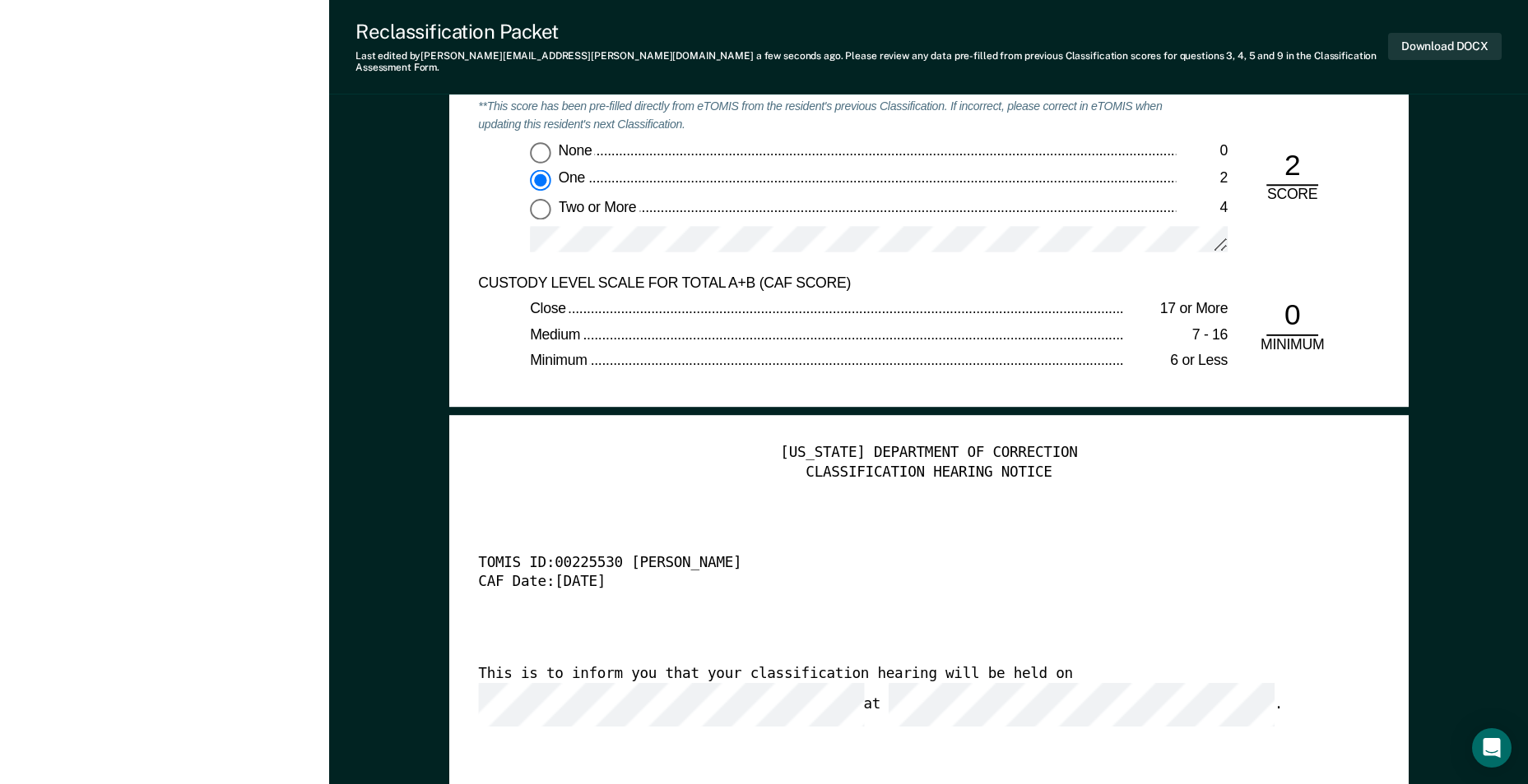
scroll to position [3700, 0]
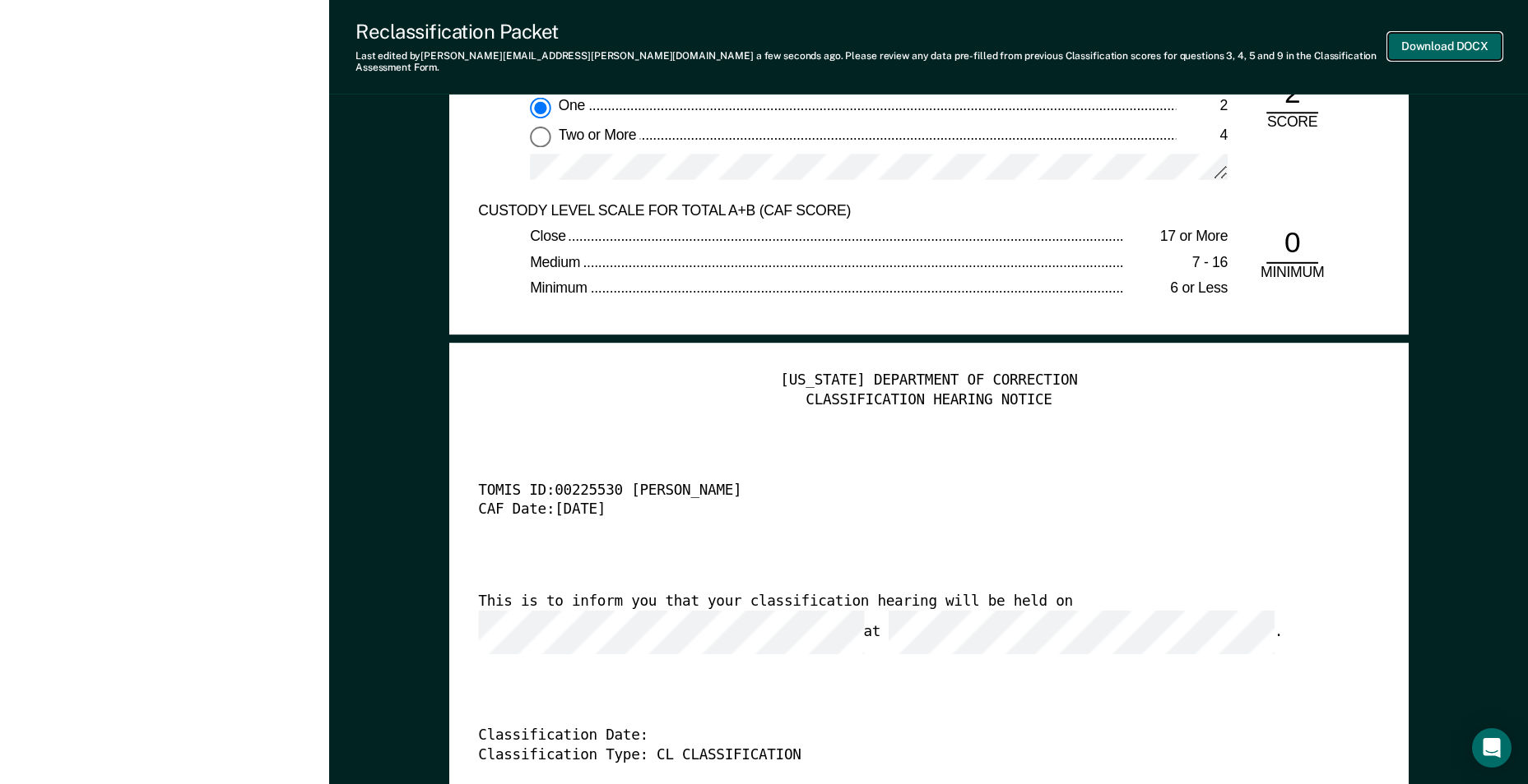
click at [1459, 41] on button "Download DOCX" at bounding box center [1444, 46] width 113 height 27
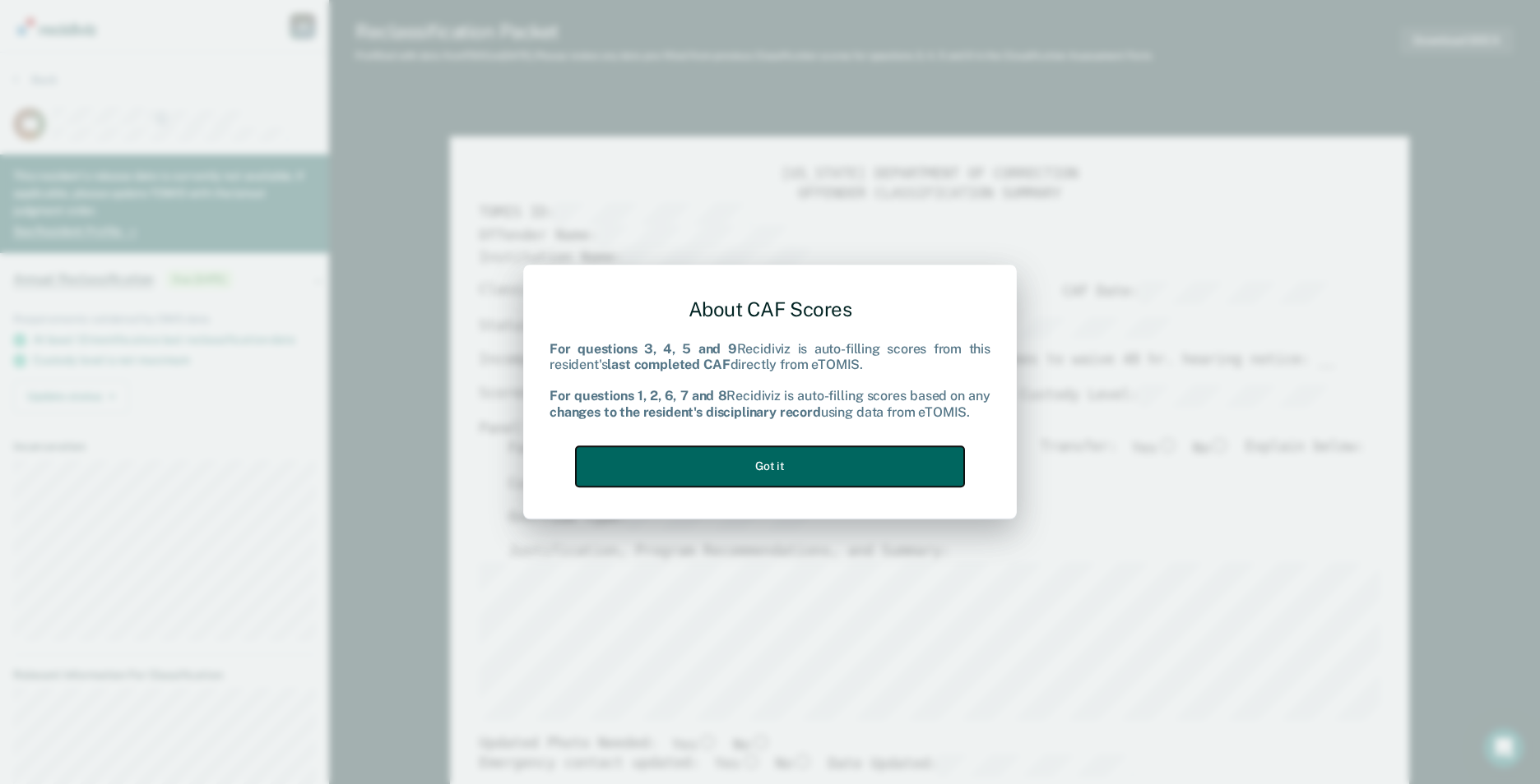
click at [867, 467] on button "Got it" at bounding box center [770, 466] width 388 height 40
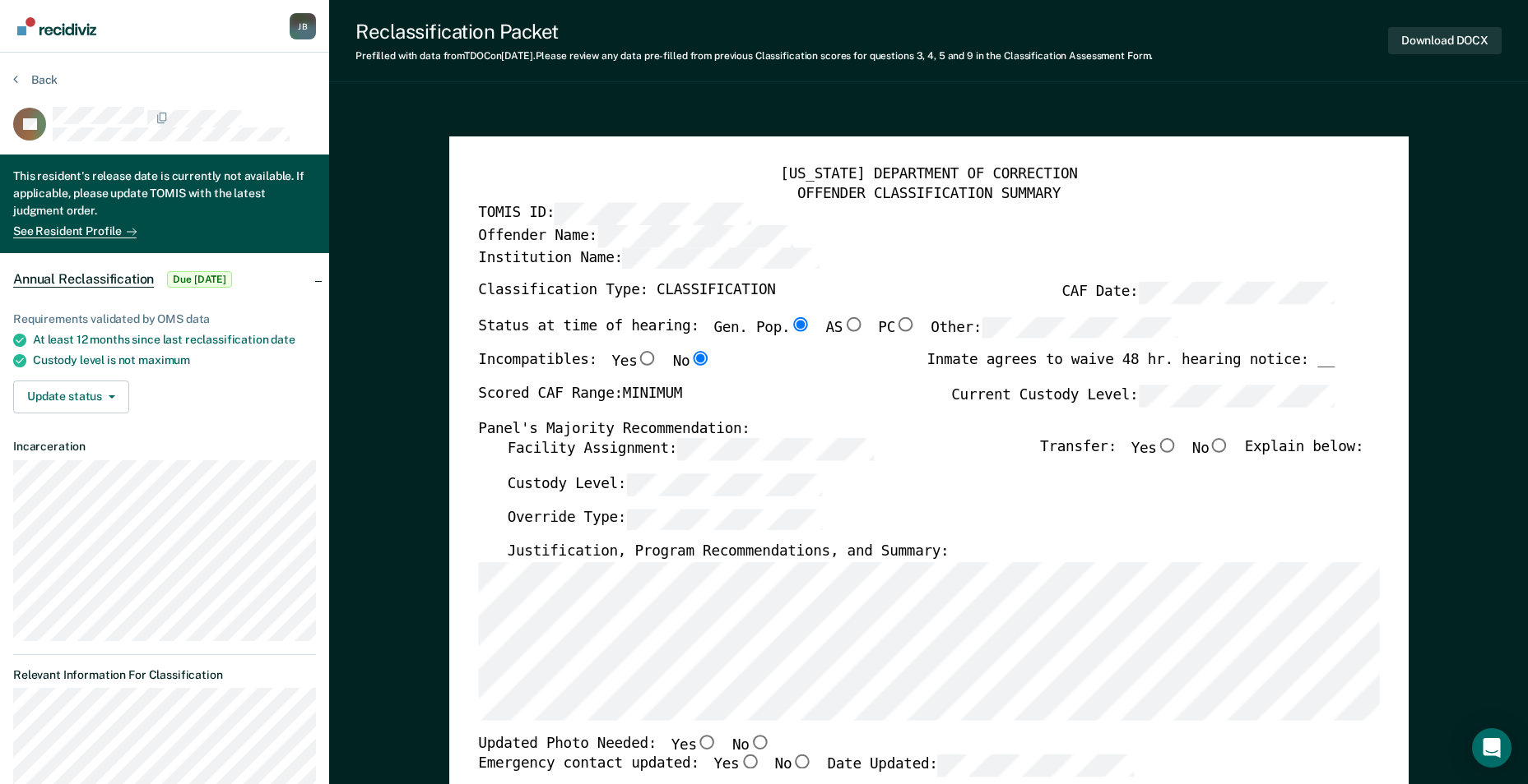
type textarea "x"
radio input "false"
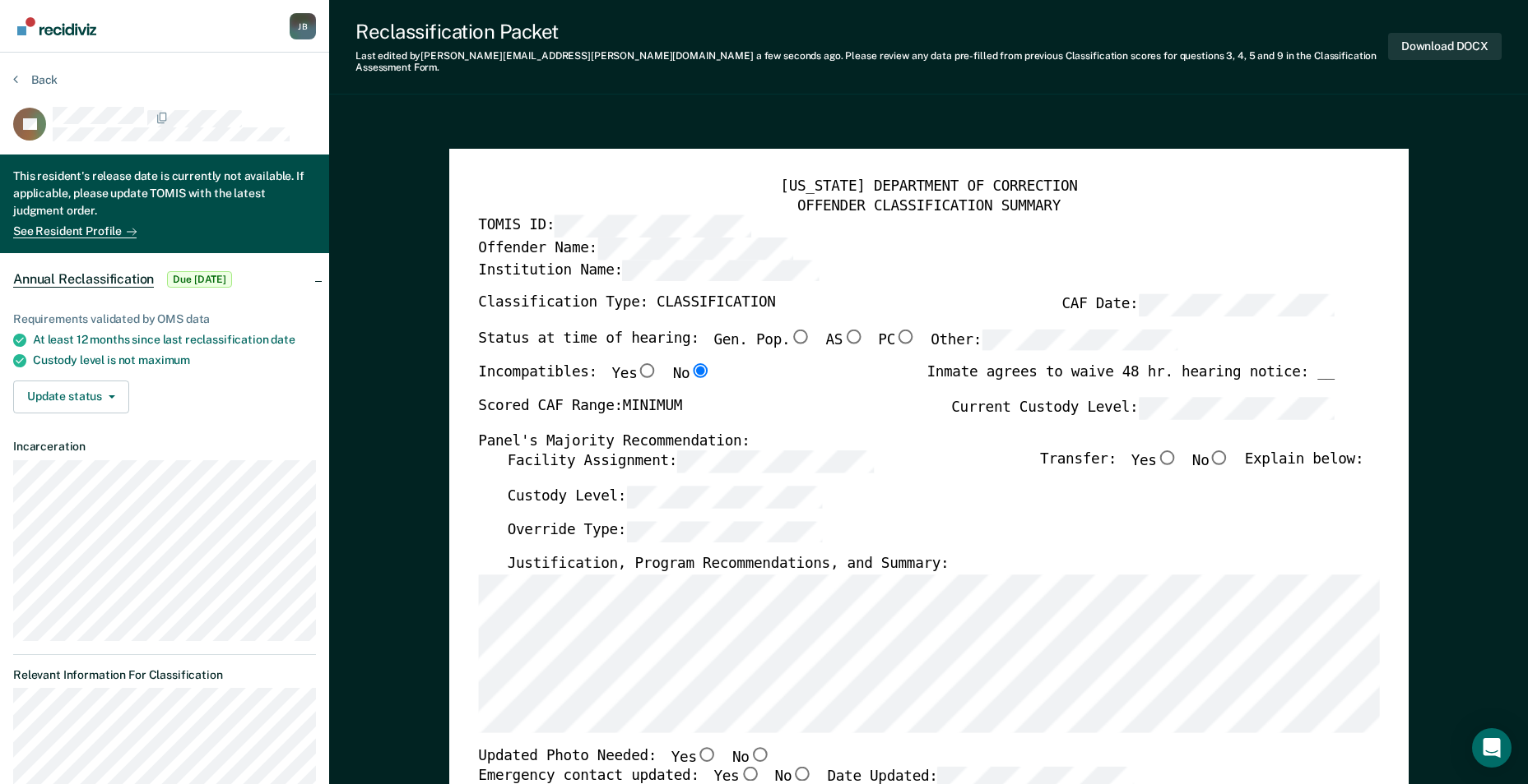
click at [1224, 451] on input "No" at bounding box center [1219, 458] width 22 height 15
type textarea "x"
radio input "true"
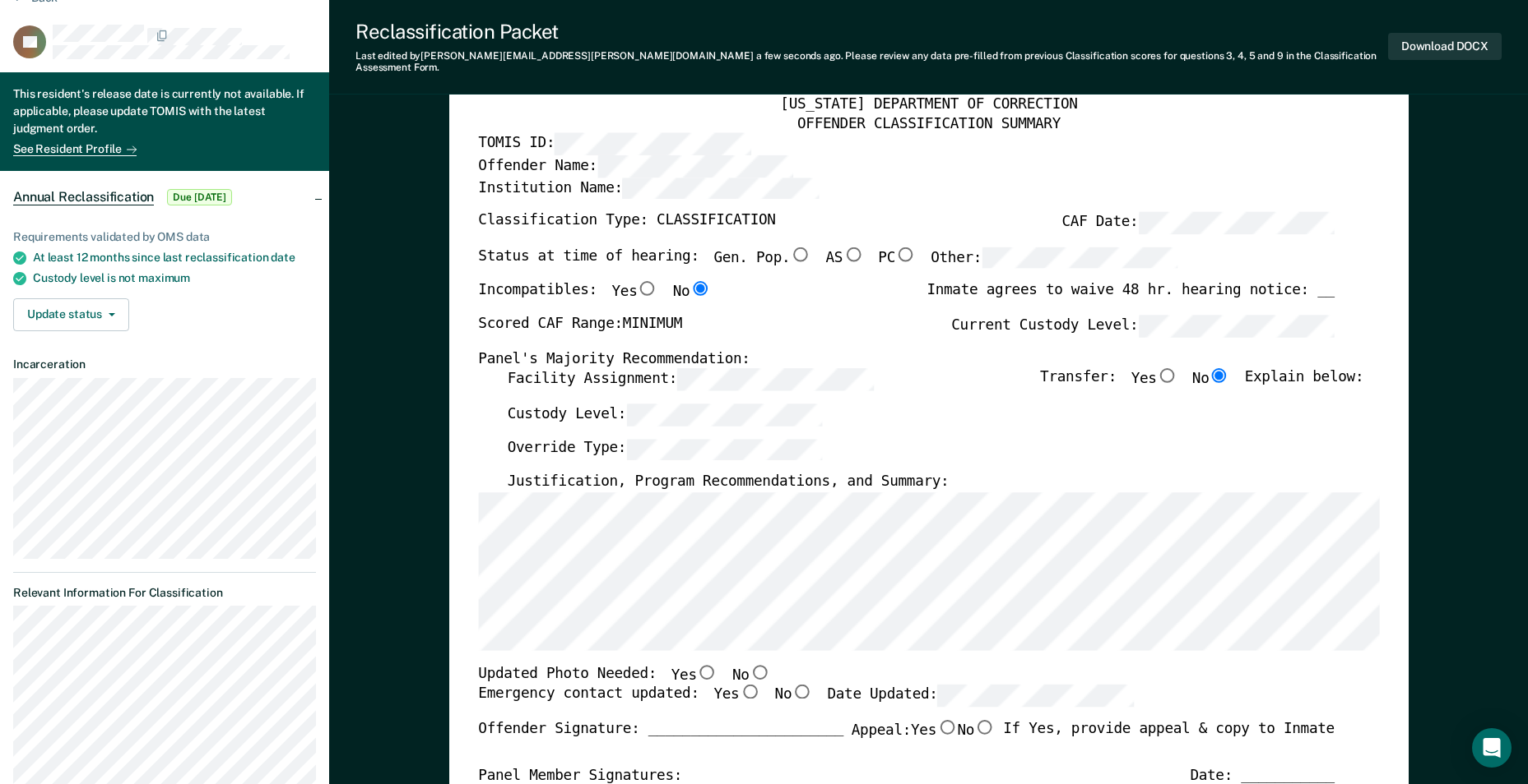
scroll to position [246, 0]
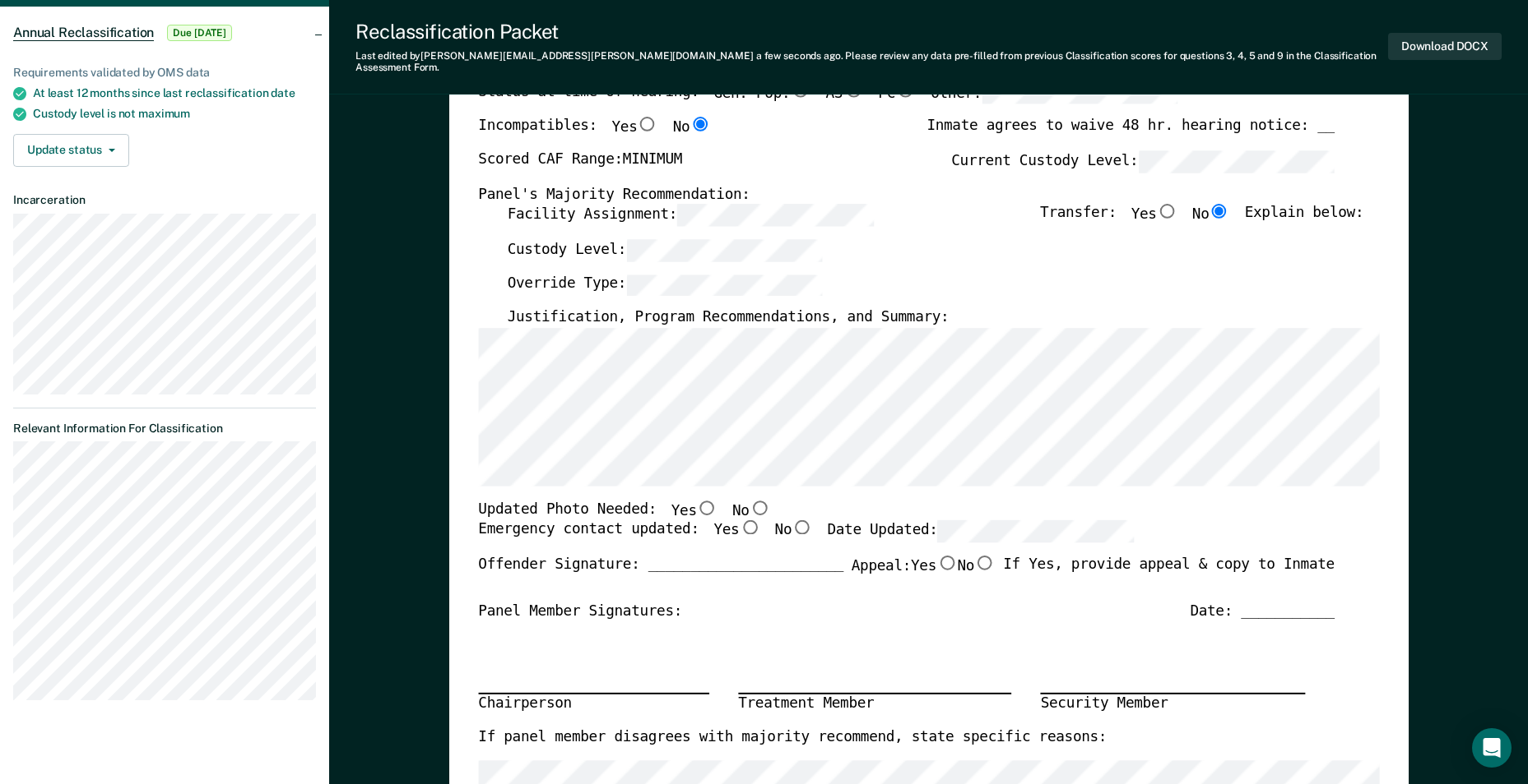
click at [749, 499] on input "No" at bounding box center [759, 506] width 22 height 15
type textarea "x"
radio input "true"
drag, startPoint x: 727, startPoint y: 518, endPoint x: 798, endPoint y: 531, distance: 72.2
click at [738, 520] on input "Yes" at bounding box center [749, 527] width 22 height 15
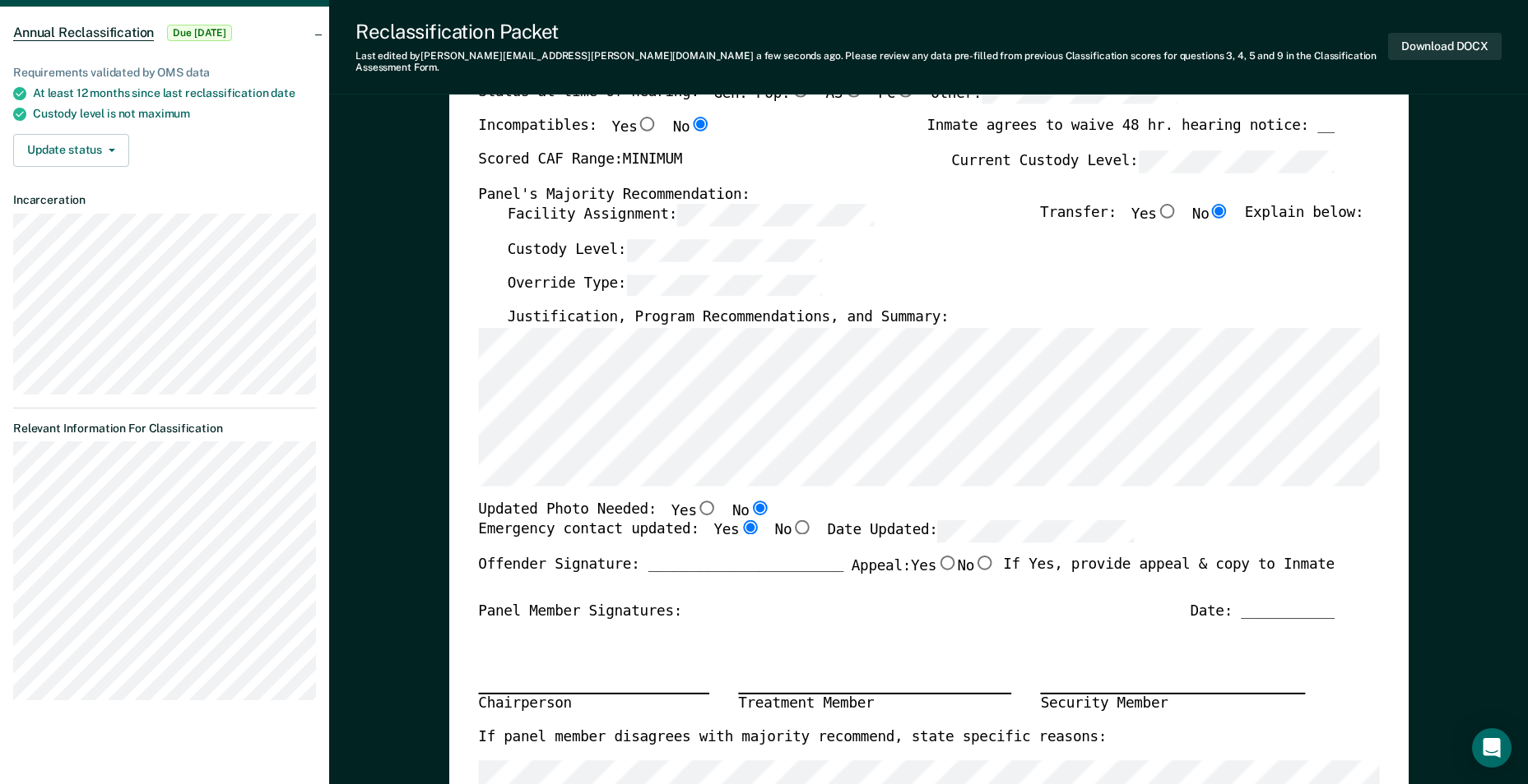
type textarea "x"
radio input "true"
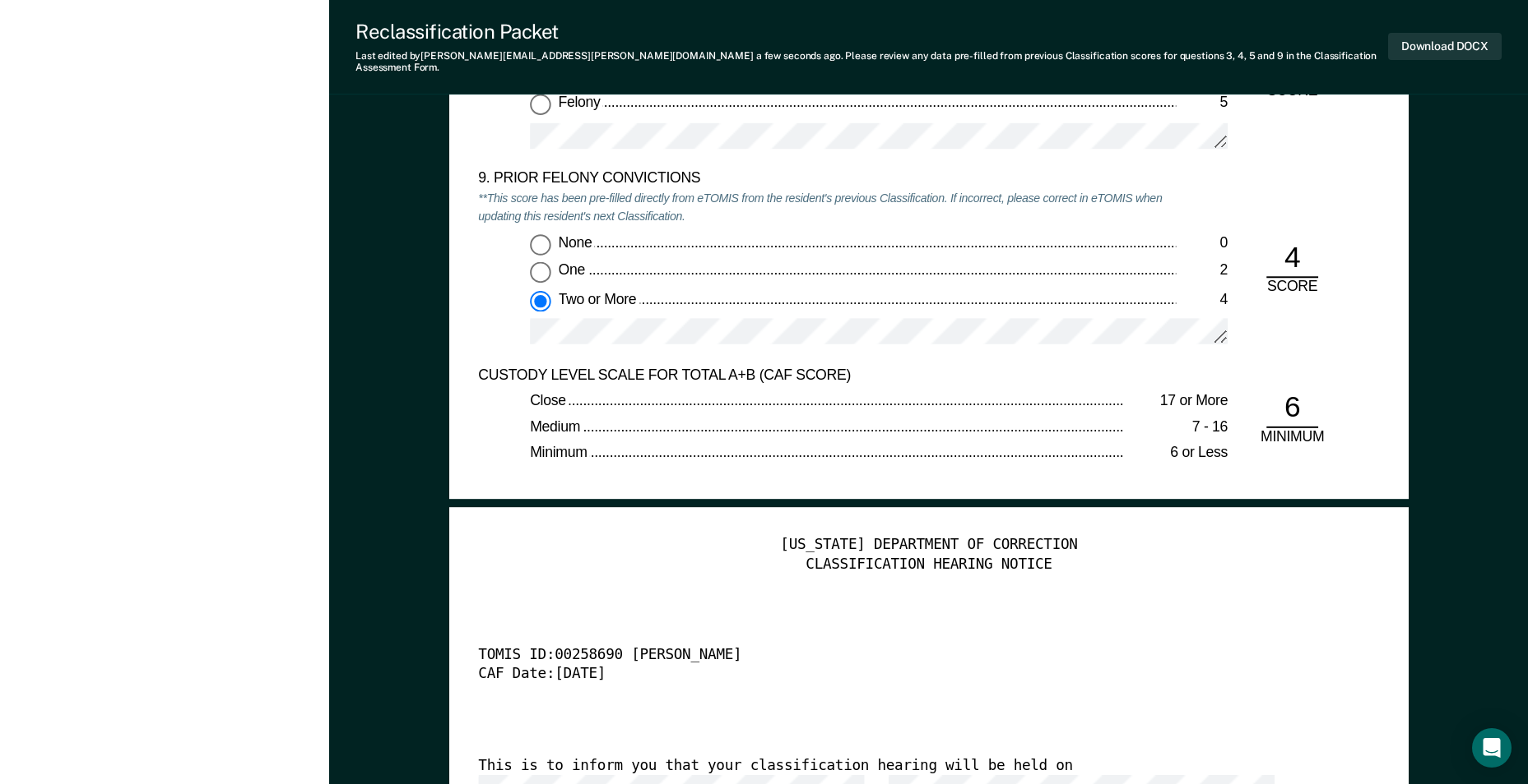
scroll to position [3782, 0]
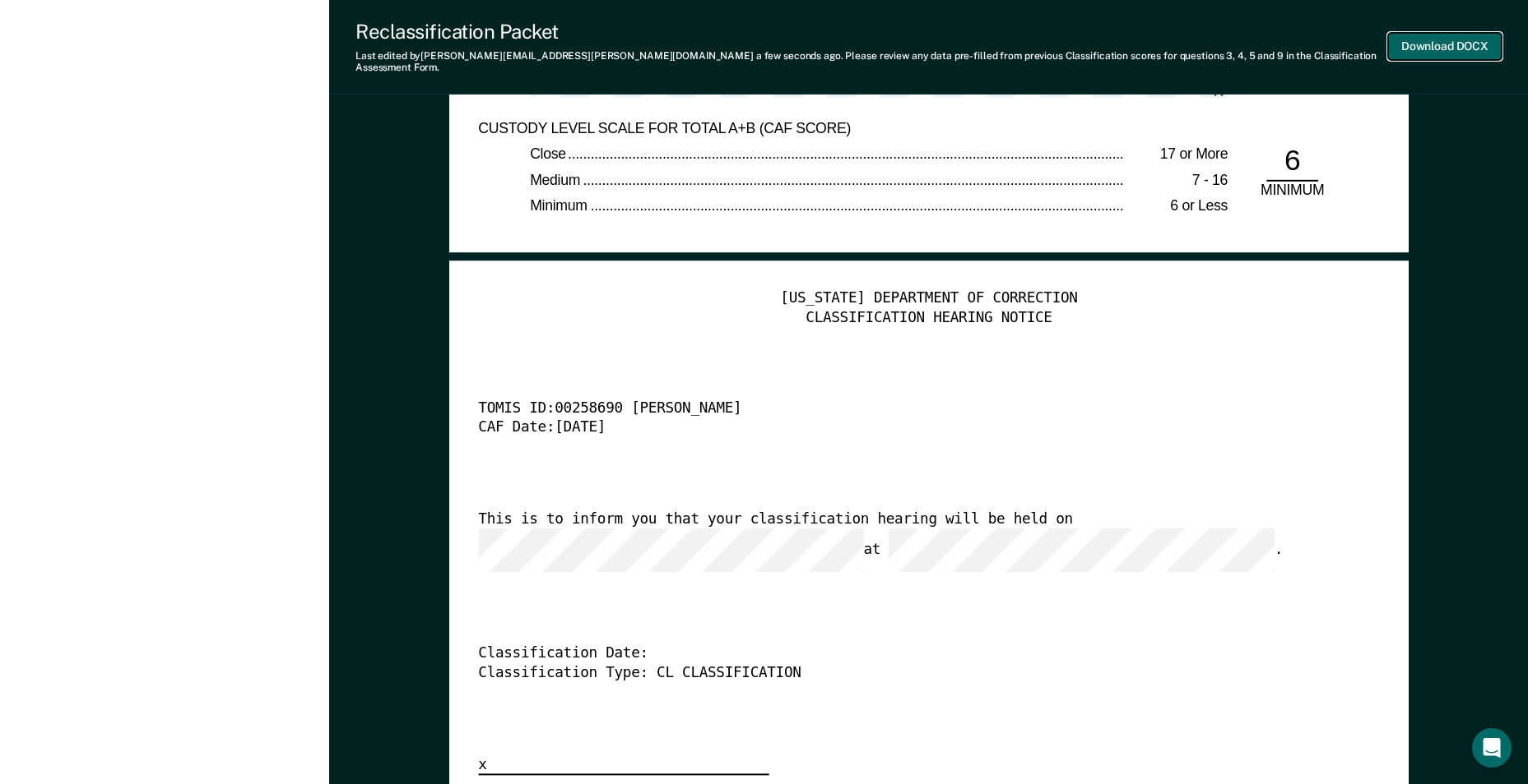
click at [1478, 40] on button "Download DOCX" at bounding box center [1444, 46] width 113 height 27
type textarea "x"
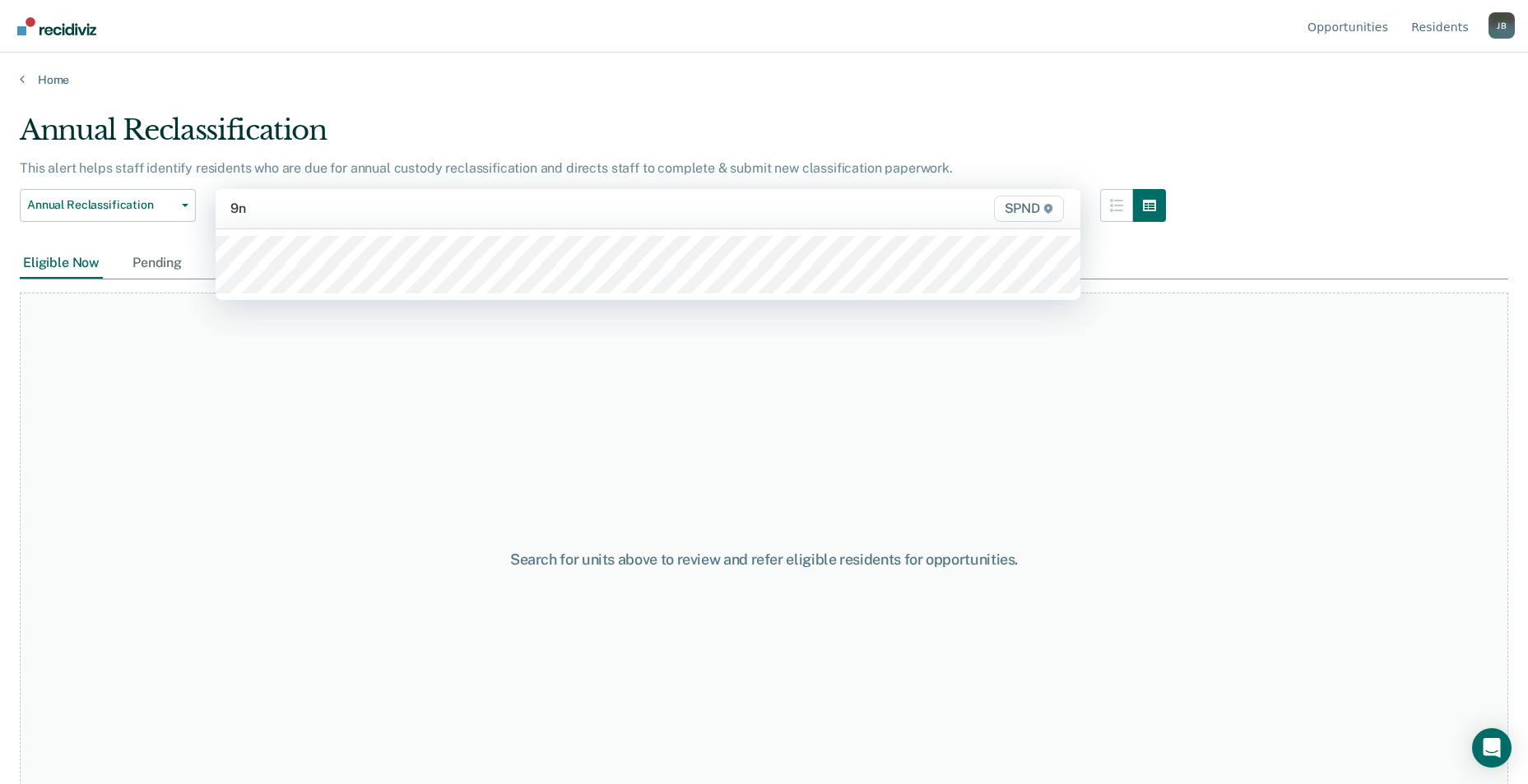
type input "9n3"
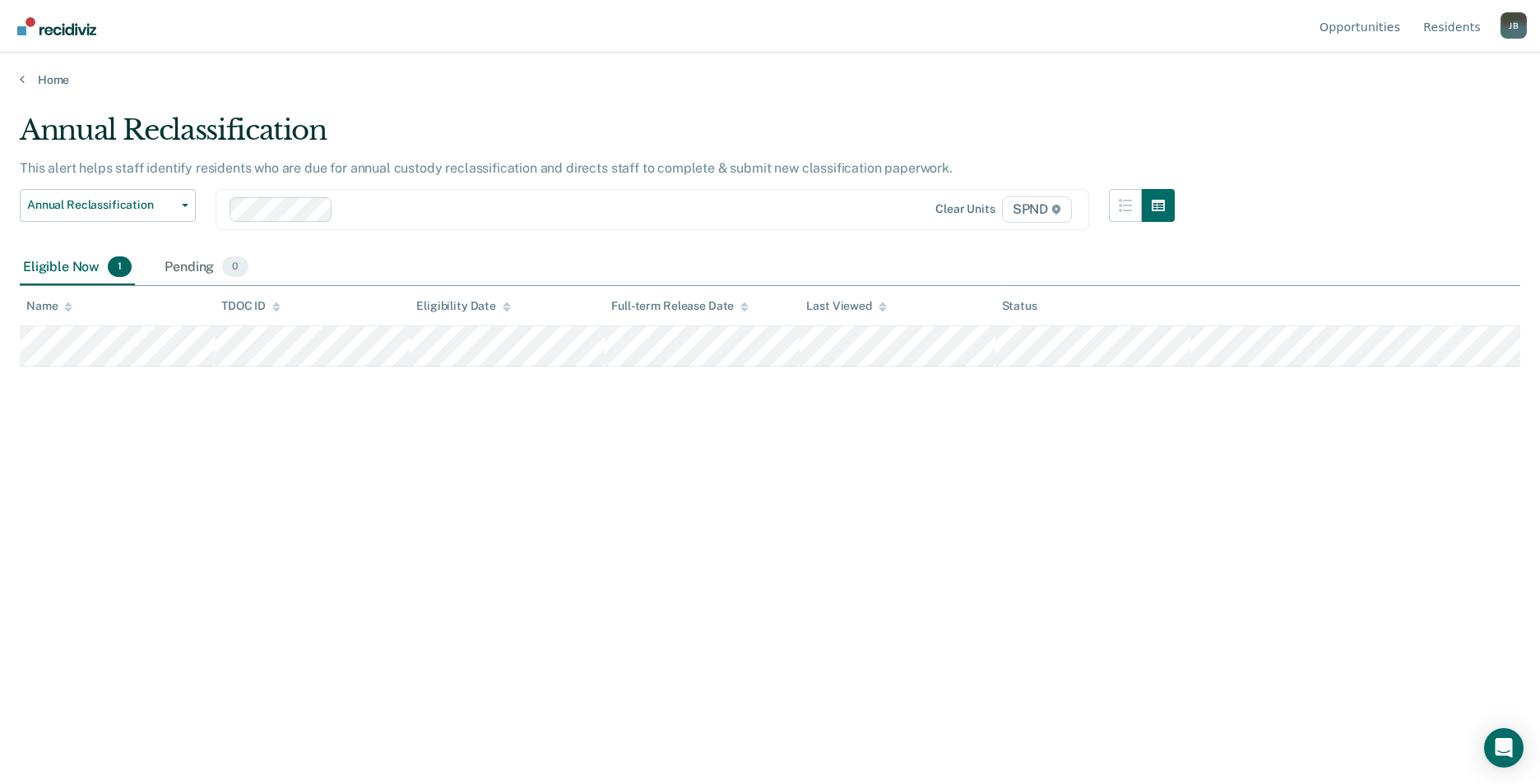
click at [125, 271] on span "1" at bounding box center [119, 267] width 24 height 22
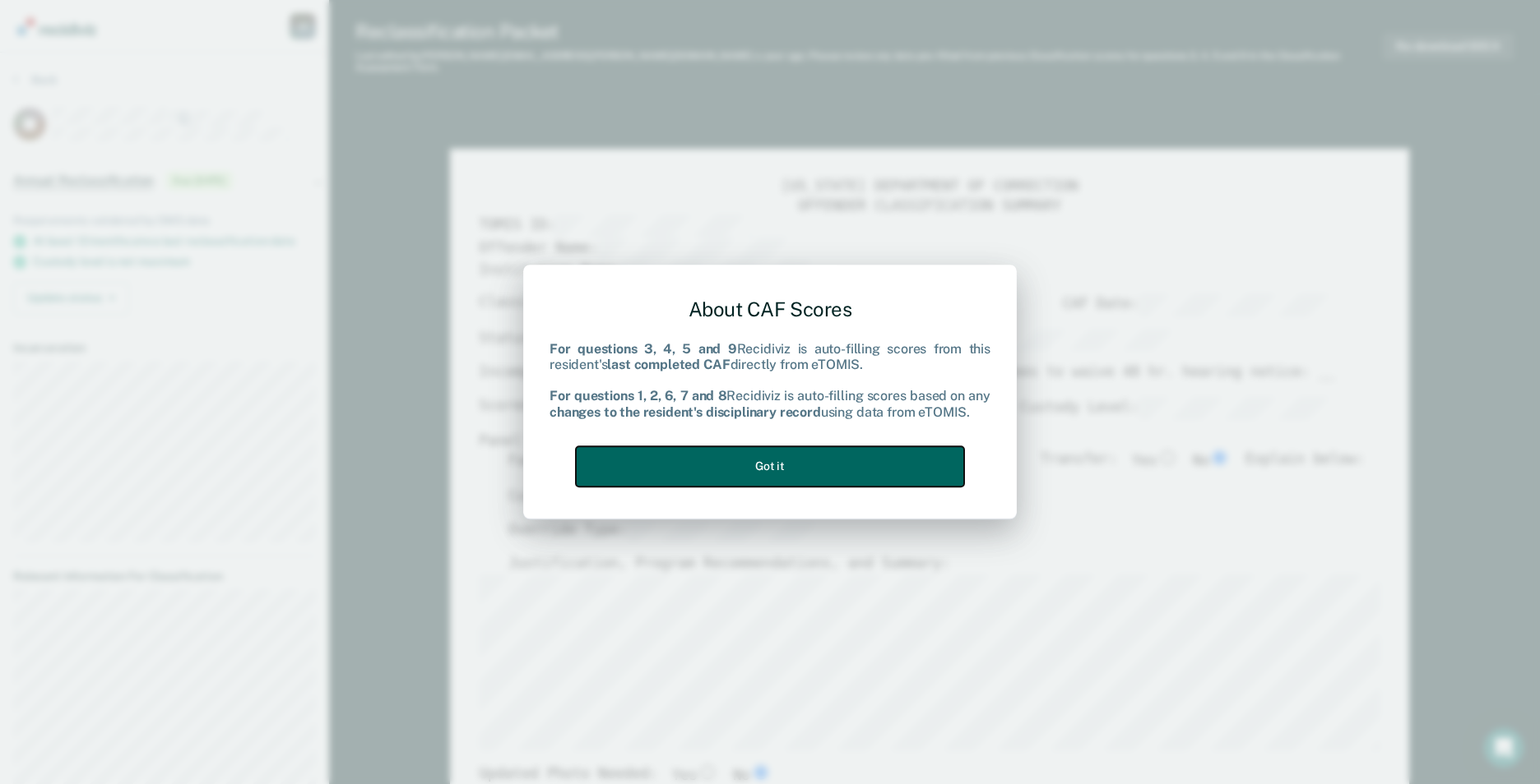
click at [814, 468] on button "Got it" at bounding box center [770, 466] width 388 height 40
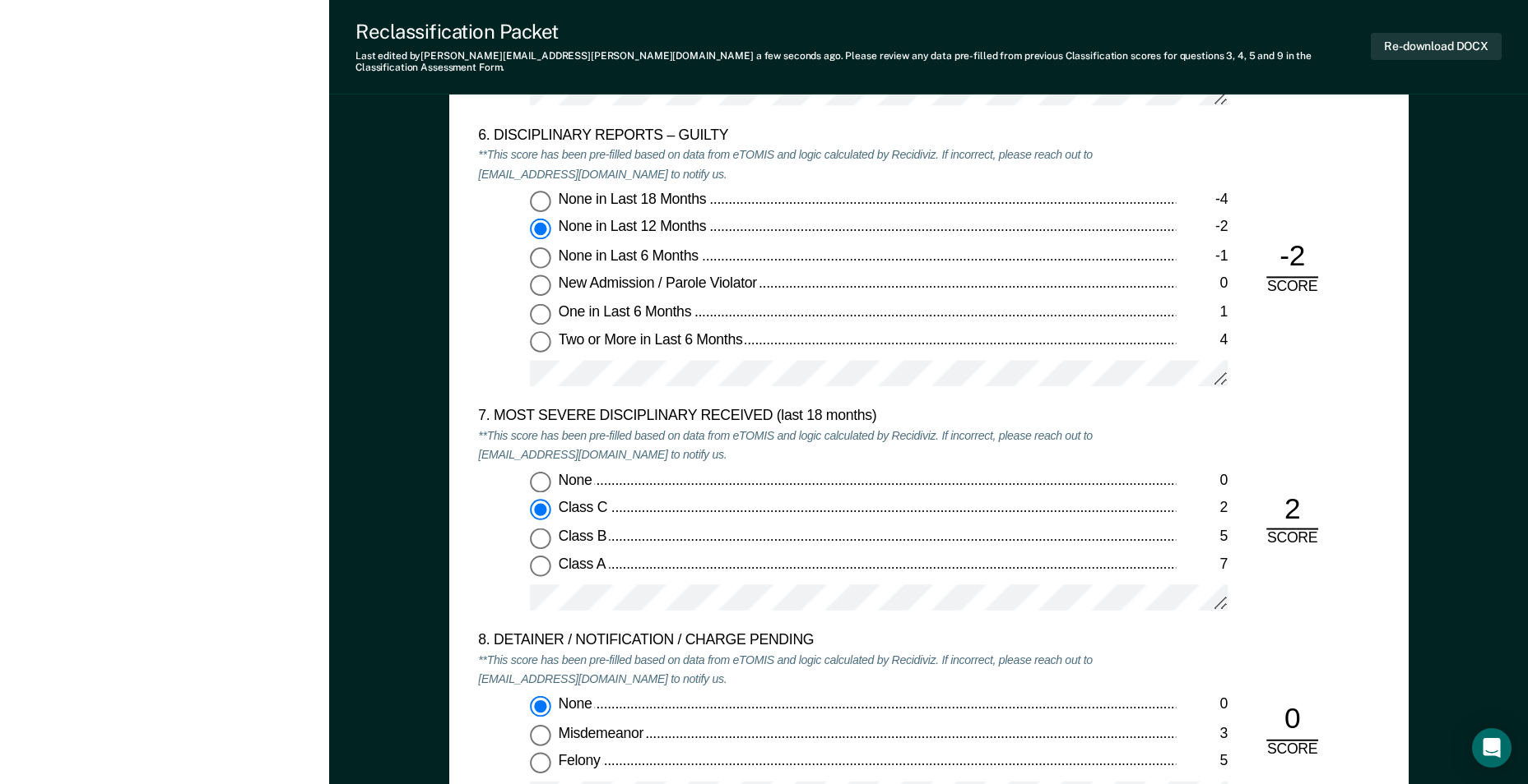
scroll to position [2878, 0]
click at [538, 471] on input "None 0" at bounding box center [540, 481] width 22 height 22
type textarea "x"
radio input "true"
radio input "false"
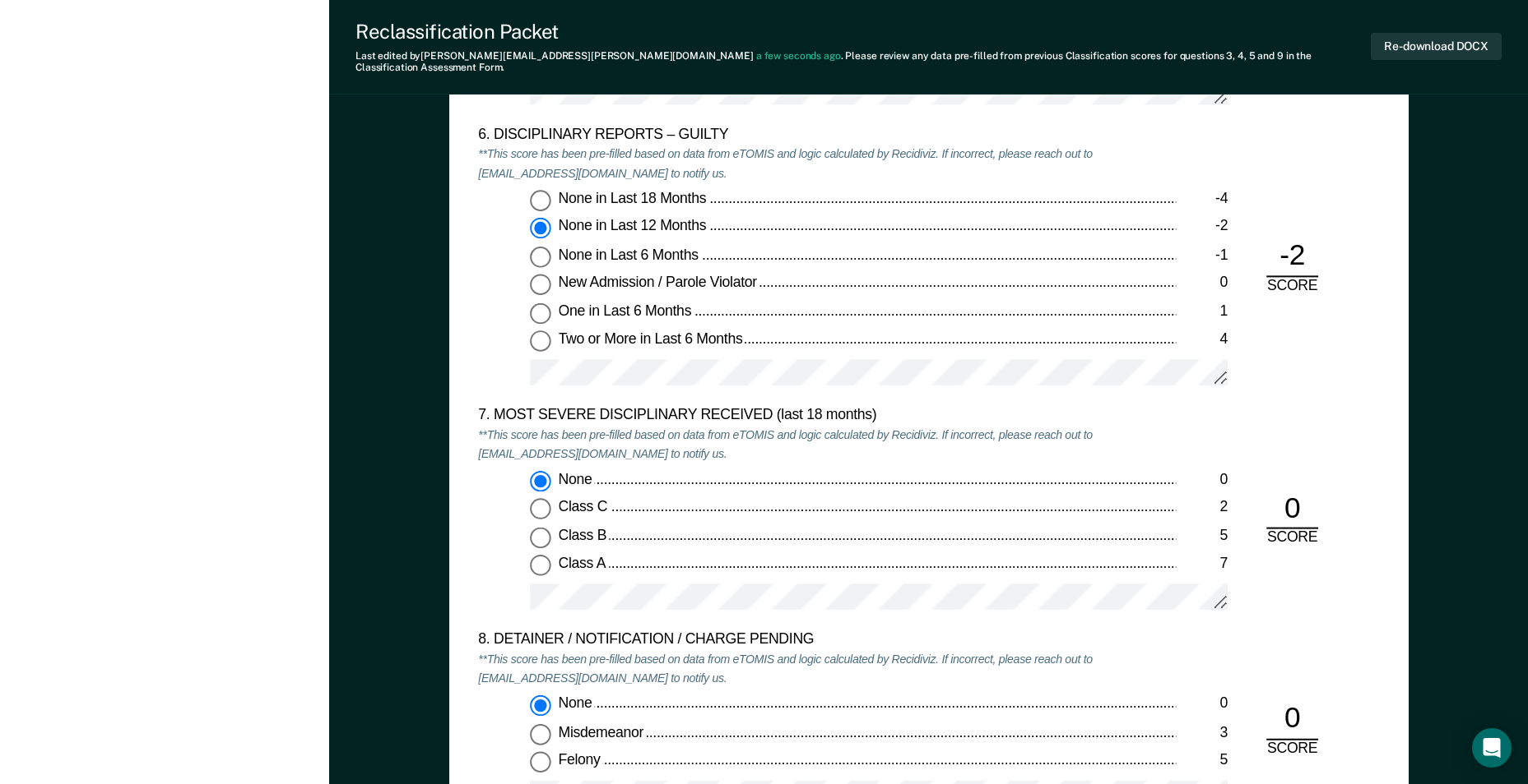
click at [700, 602] on div at bounding box center [878, 604] width 697 height 40
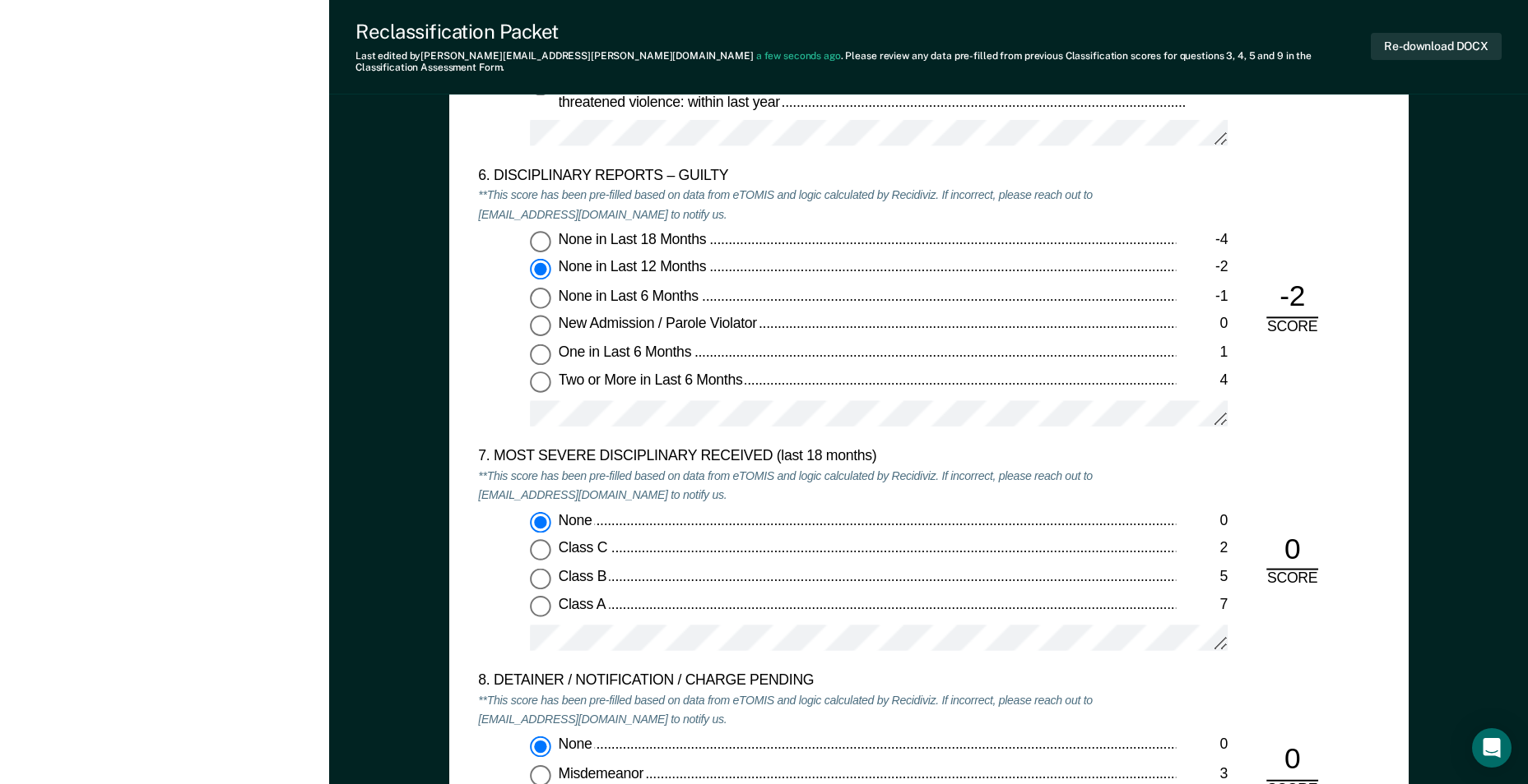
scroll to position [2796, 0]
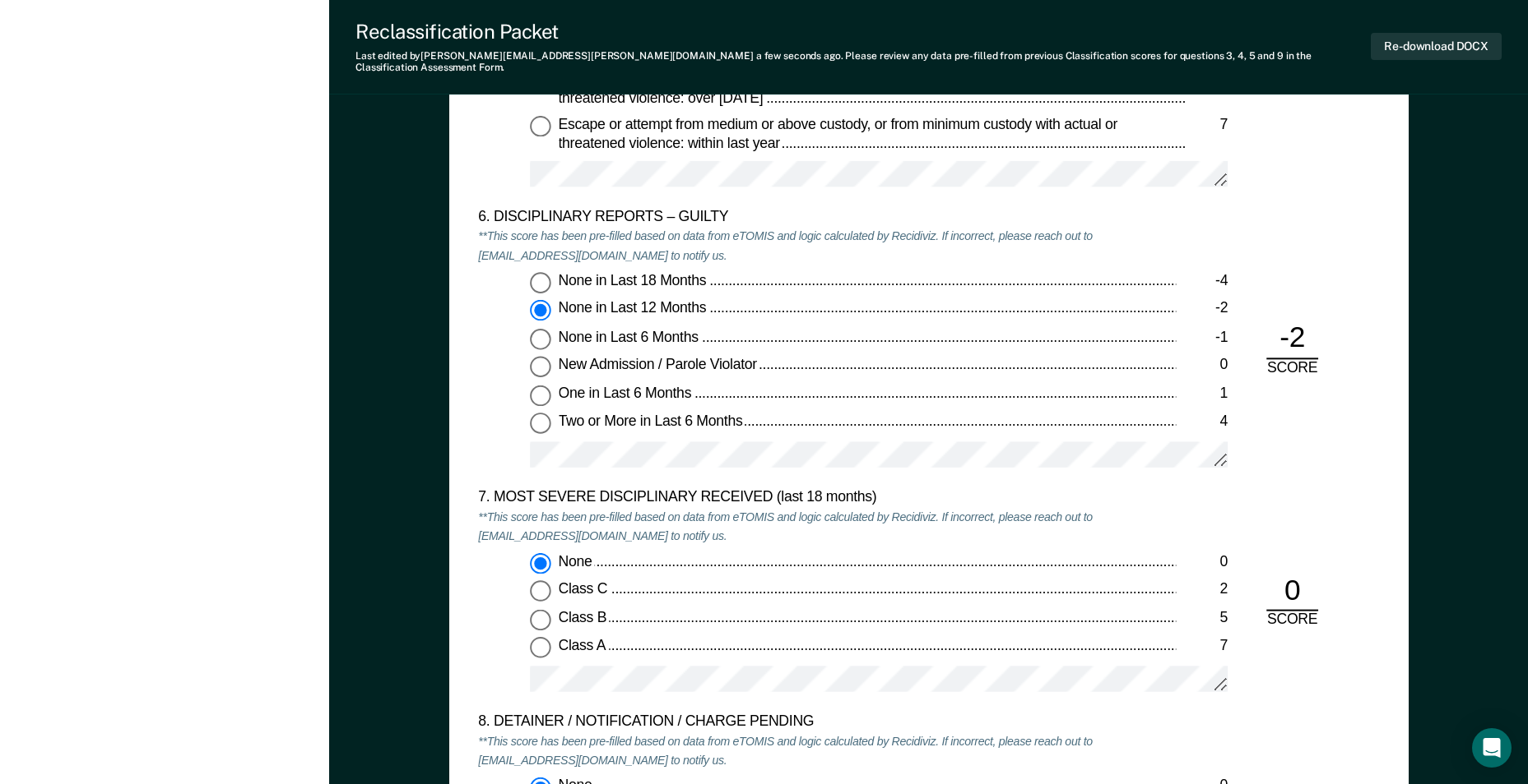
click at [541, 272] on input "None in Last 18 Months -4" at bounding box center [540, 283] width 22 height 22
type textarea "x"
radio input "true"
radio input "false"
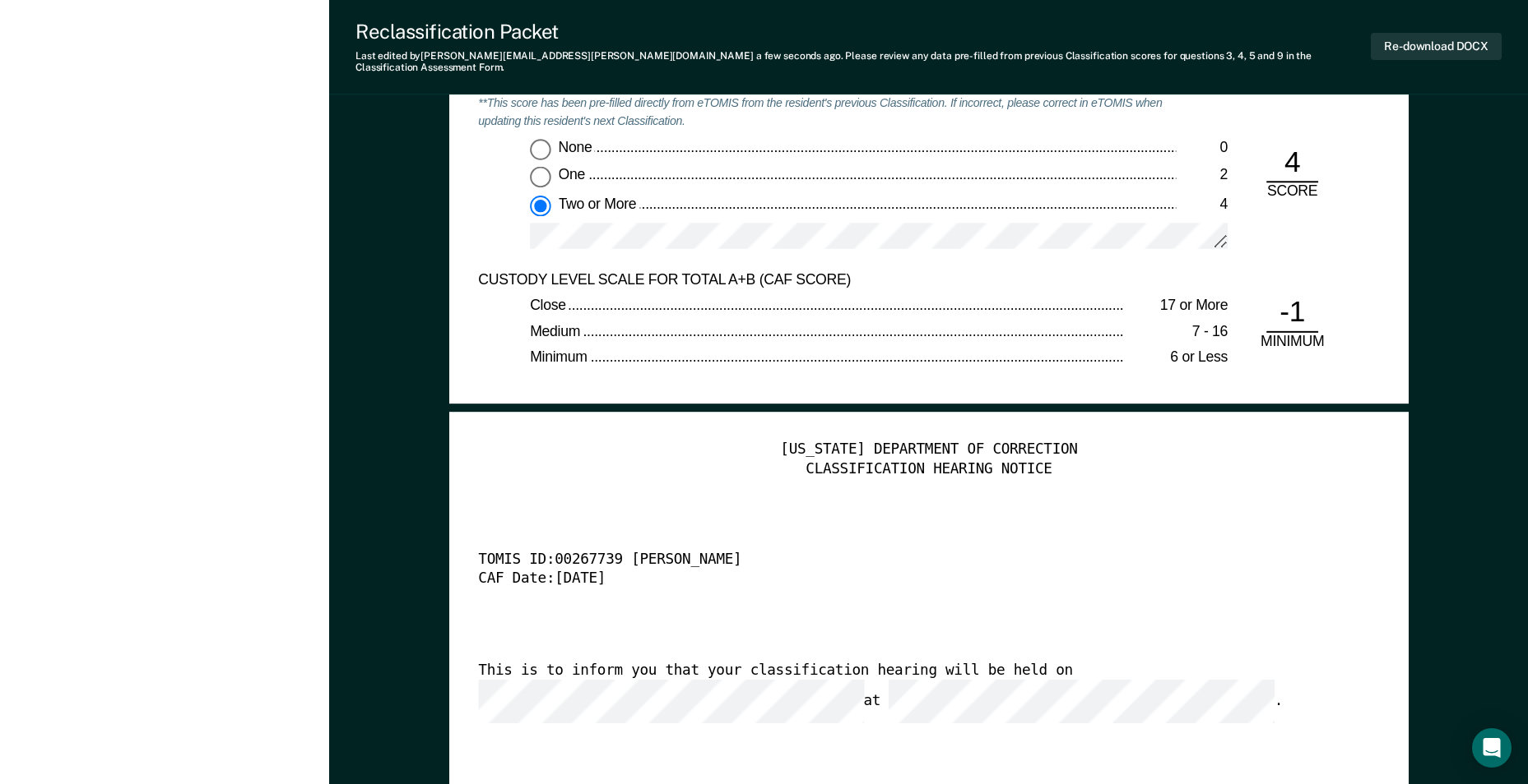
scroll to position [3700, 0]
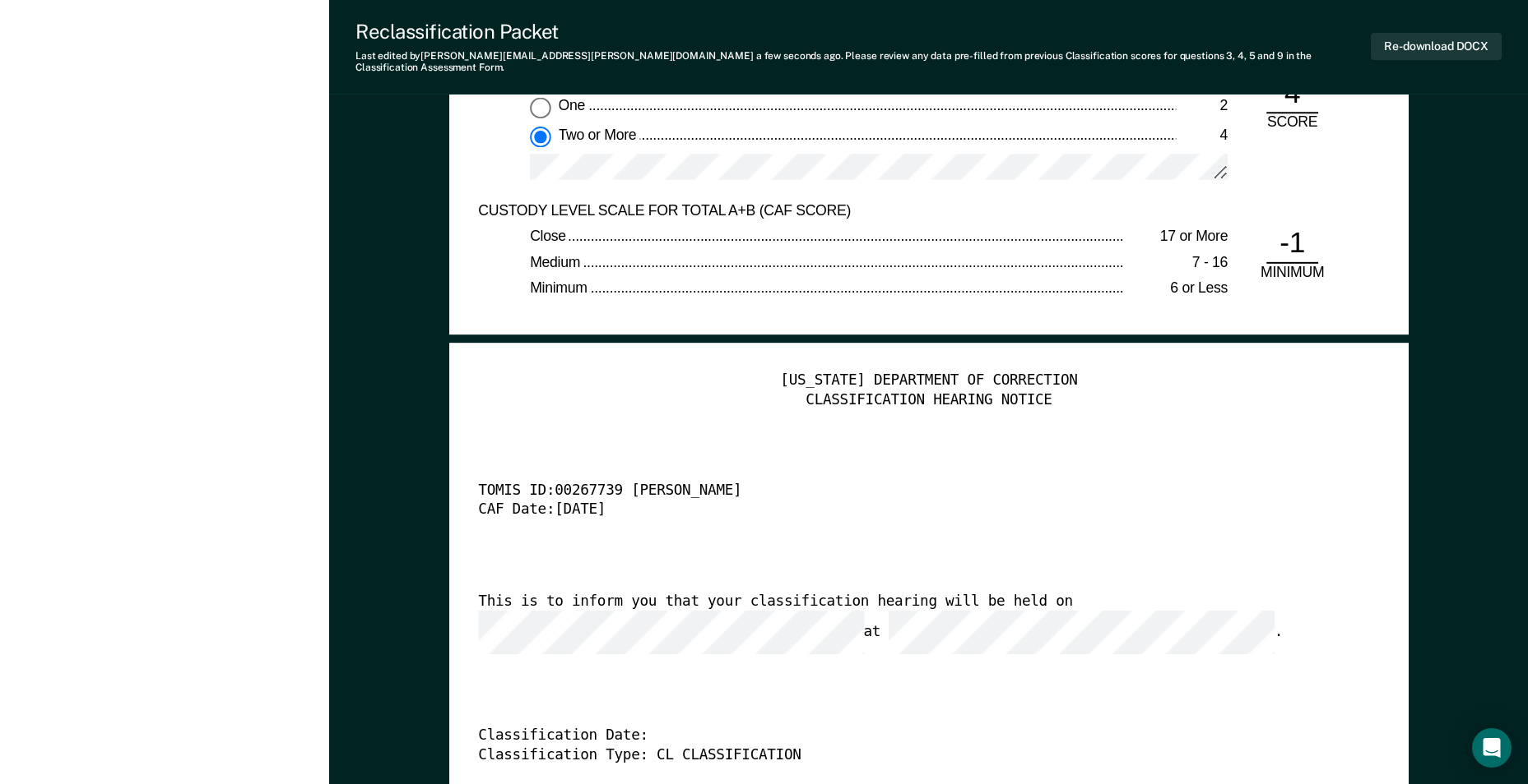
click at [1039, 674] on div "[US_STATE] DEPARTMENT OF CORRECTION CLASSIFICATION HEARING NOTICE TOMIS ID: 002…" at bounding box center [928, 615] width 901 height 486
click at [1457, 41] on button "Re-download DOCX" at bounding box center [1436, 46] width 131 height 27
type textarea "x"
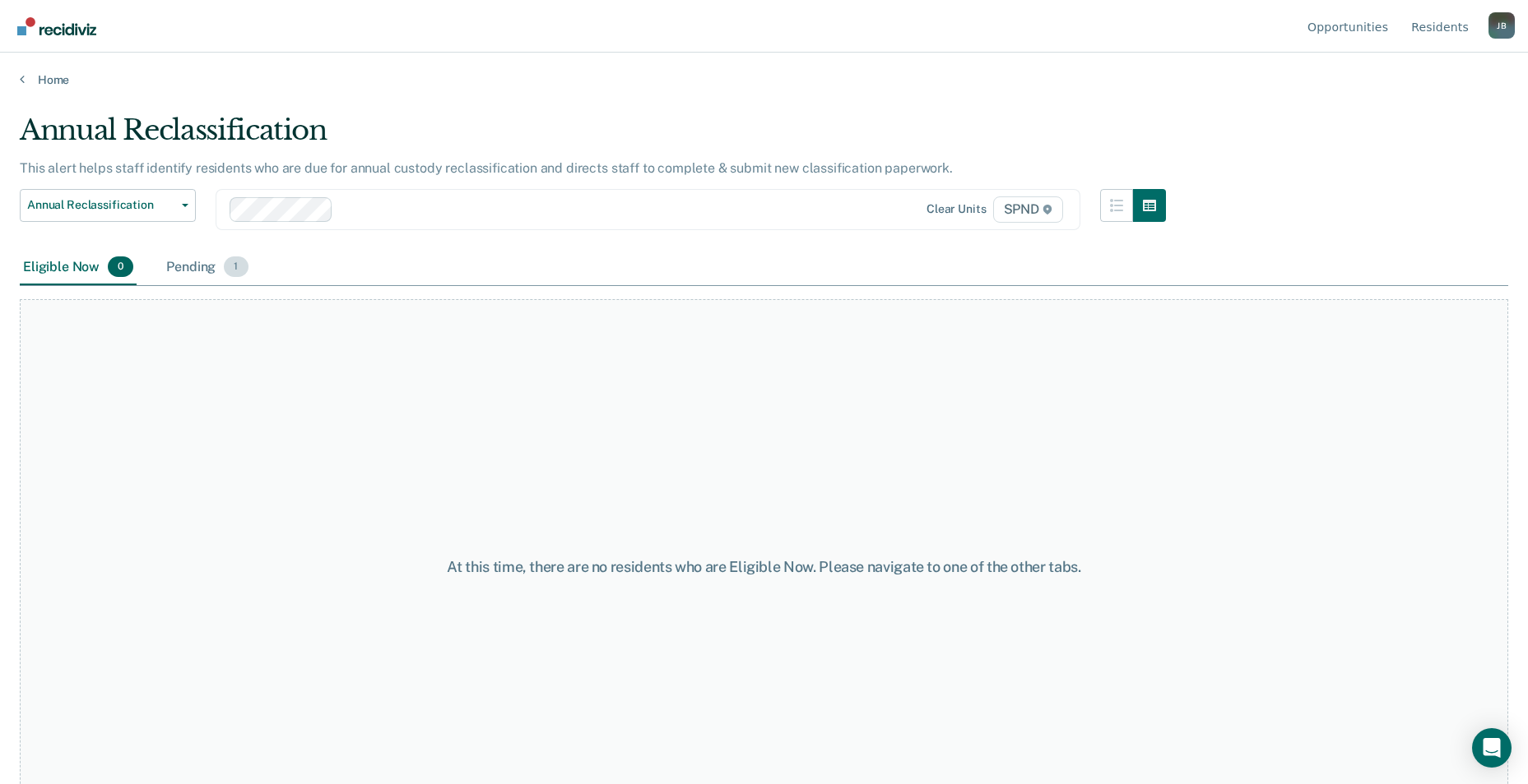
click at [239, 269] on span "1" at bounding box center [235, 267] width 24 height 22
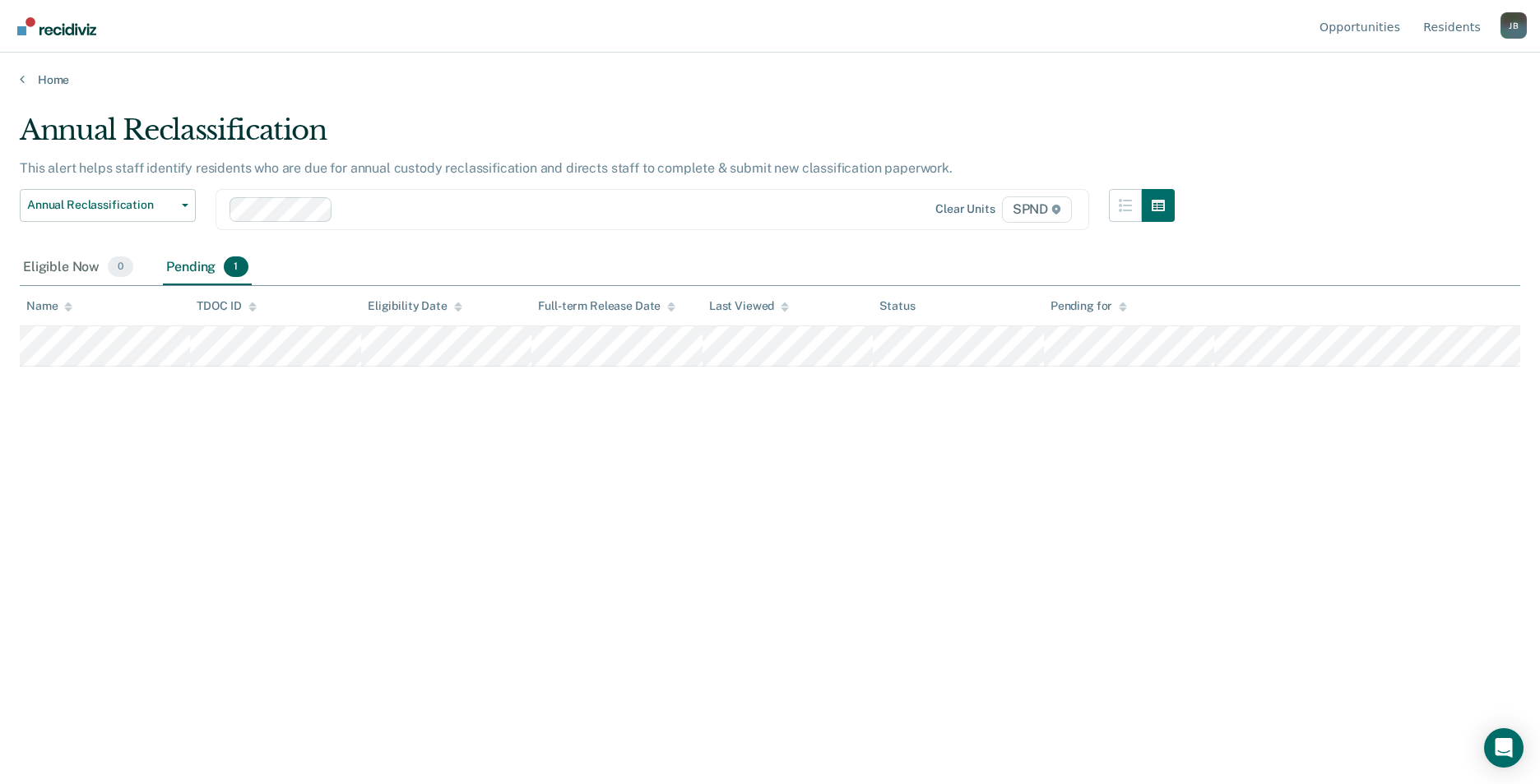
click at [335, 248] on div "Annual Reclassification Custody Level Downgrade Annual Reclassification Initial…" at bounding box center [597, 219] width 1155 height 61
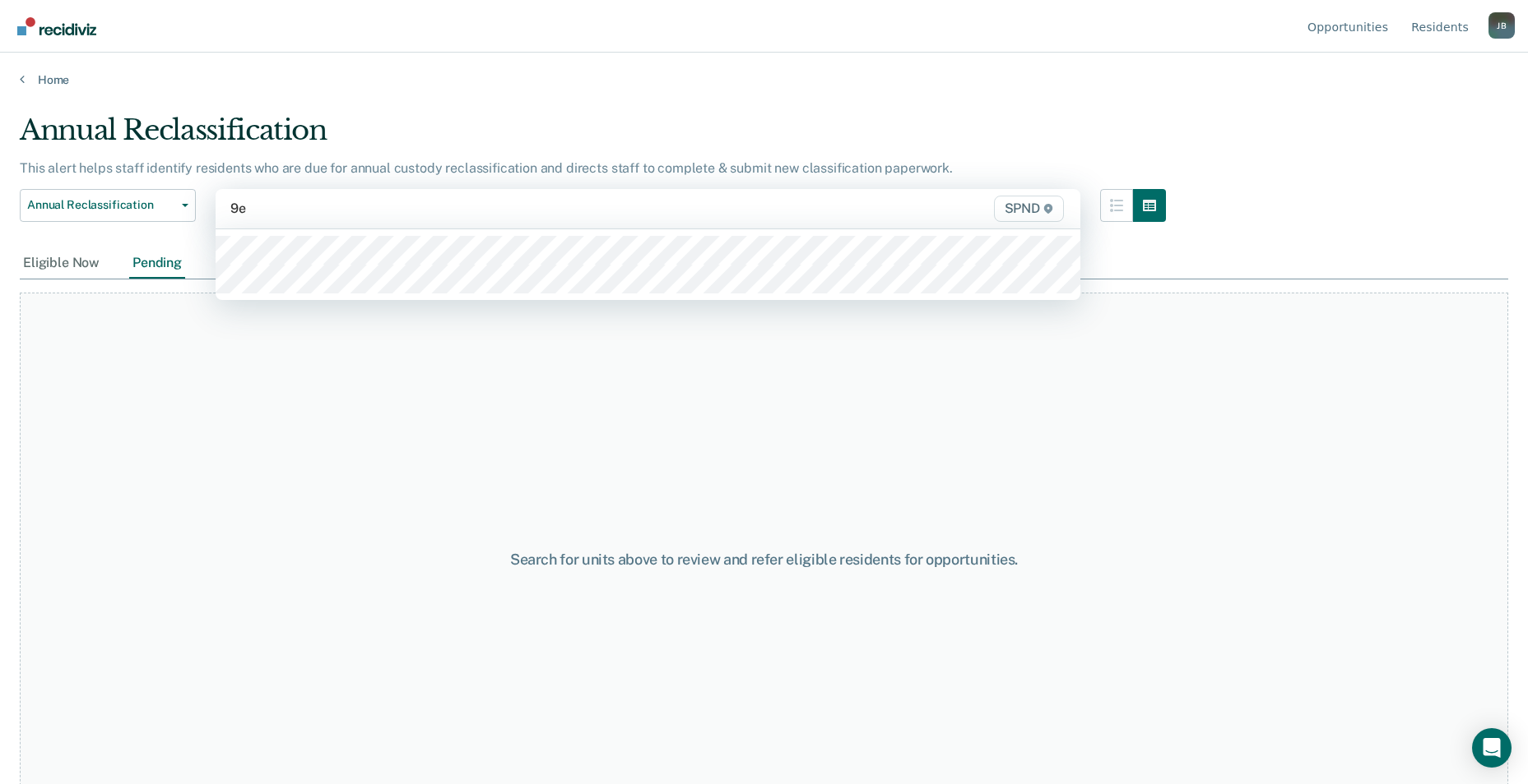
type input "9e3"
type input "9s3"
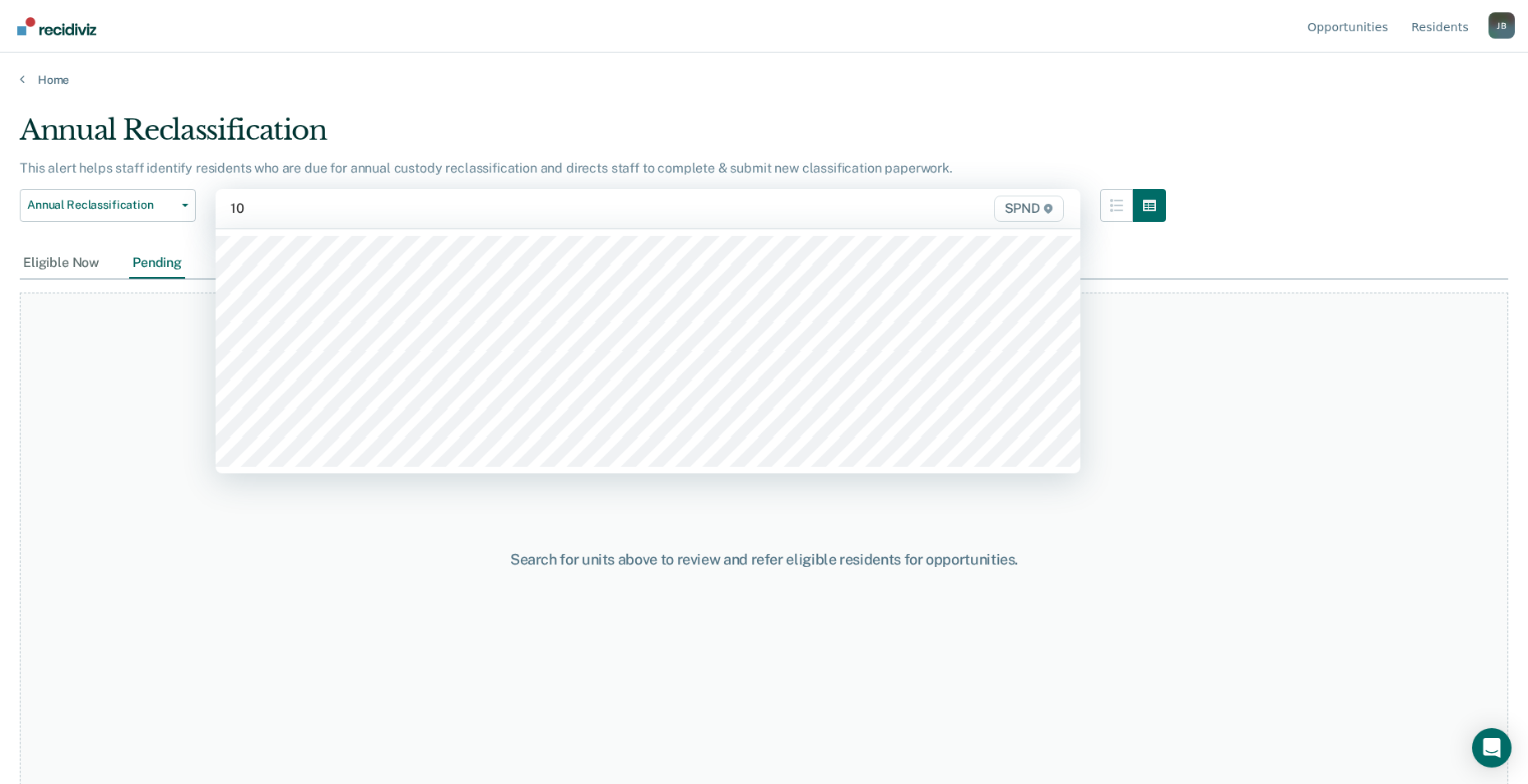
type input "10n"
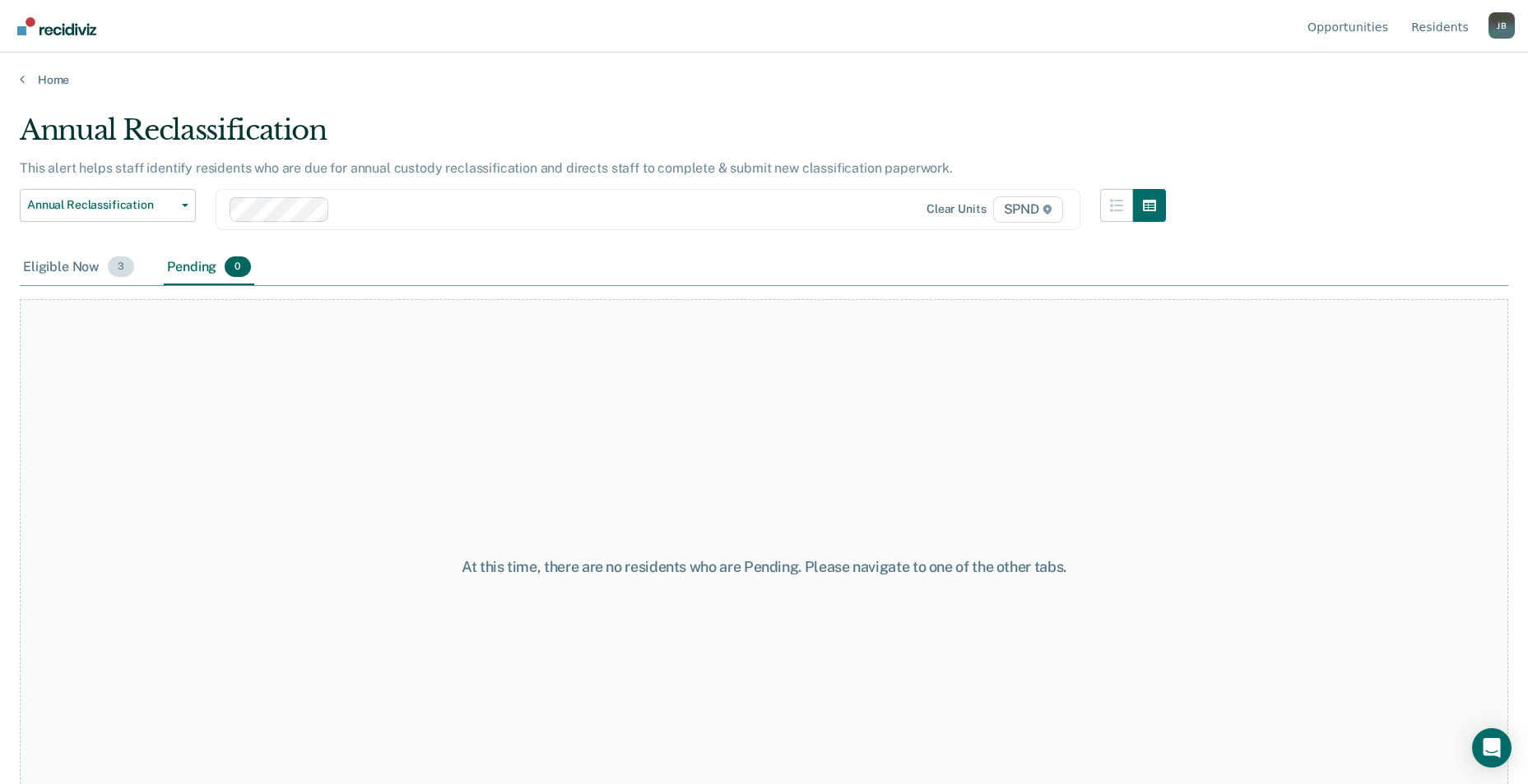
click at [124, 270] on span "3" at bounding box center [121, 267] width 26 height 22
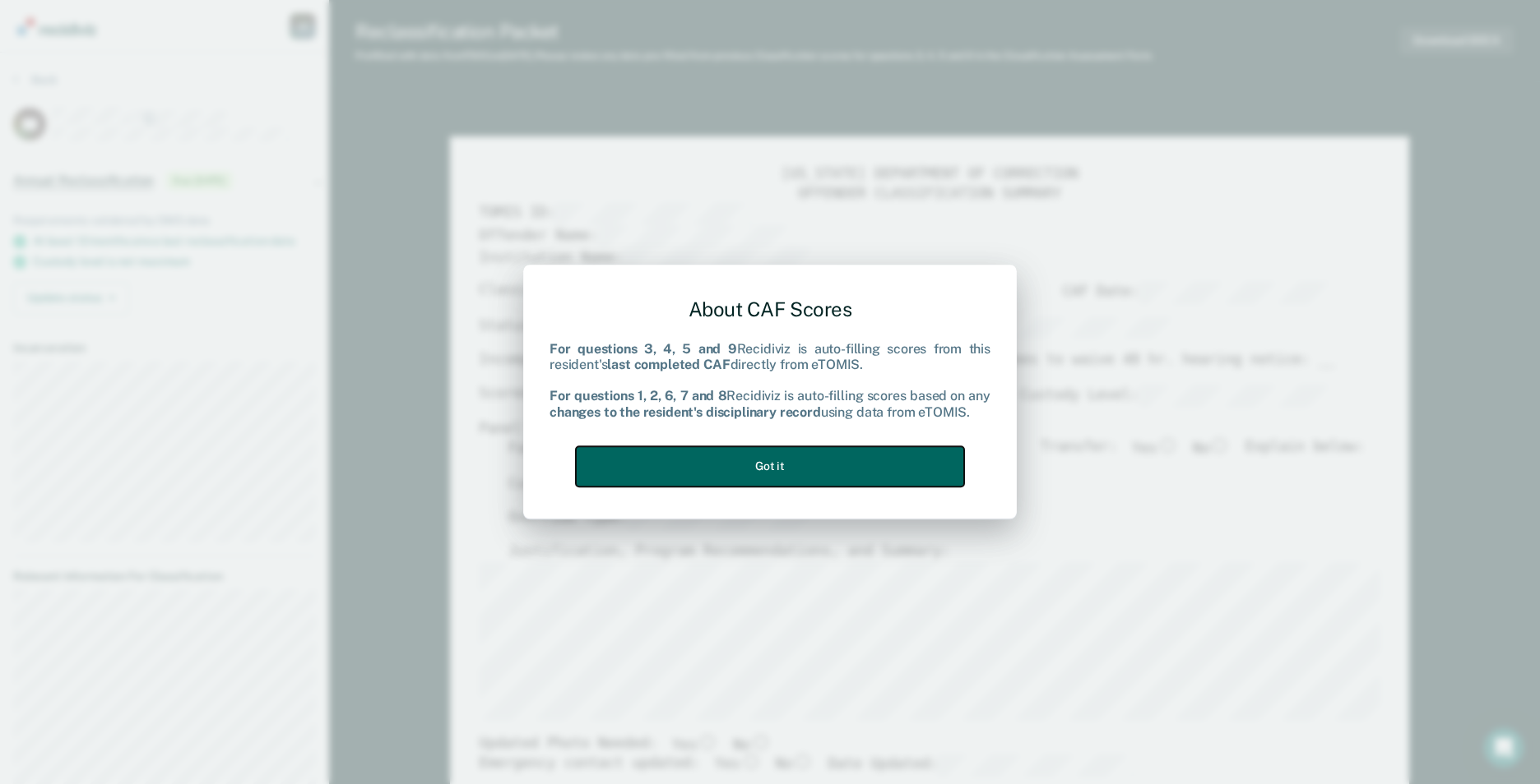
click at [828, 469] on button "Got it" at bounding box center [770, 466] width 388 height 40
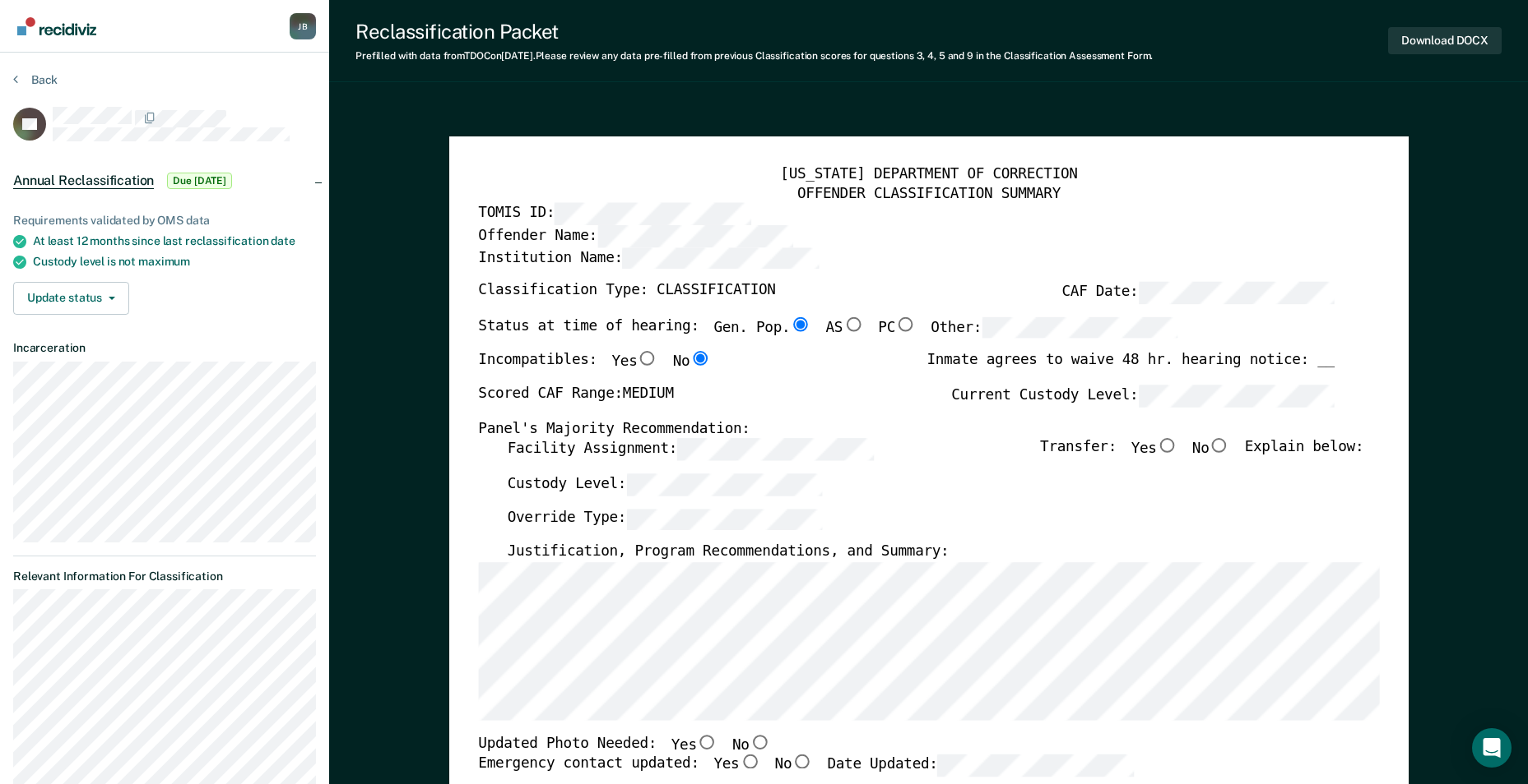
type textarea "x"
radio input "false"
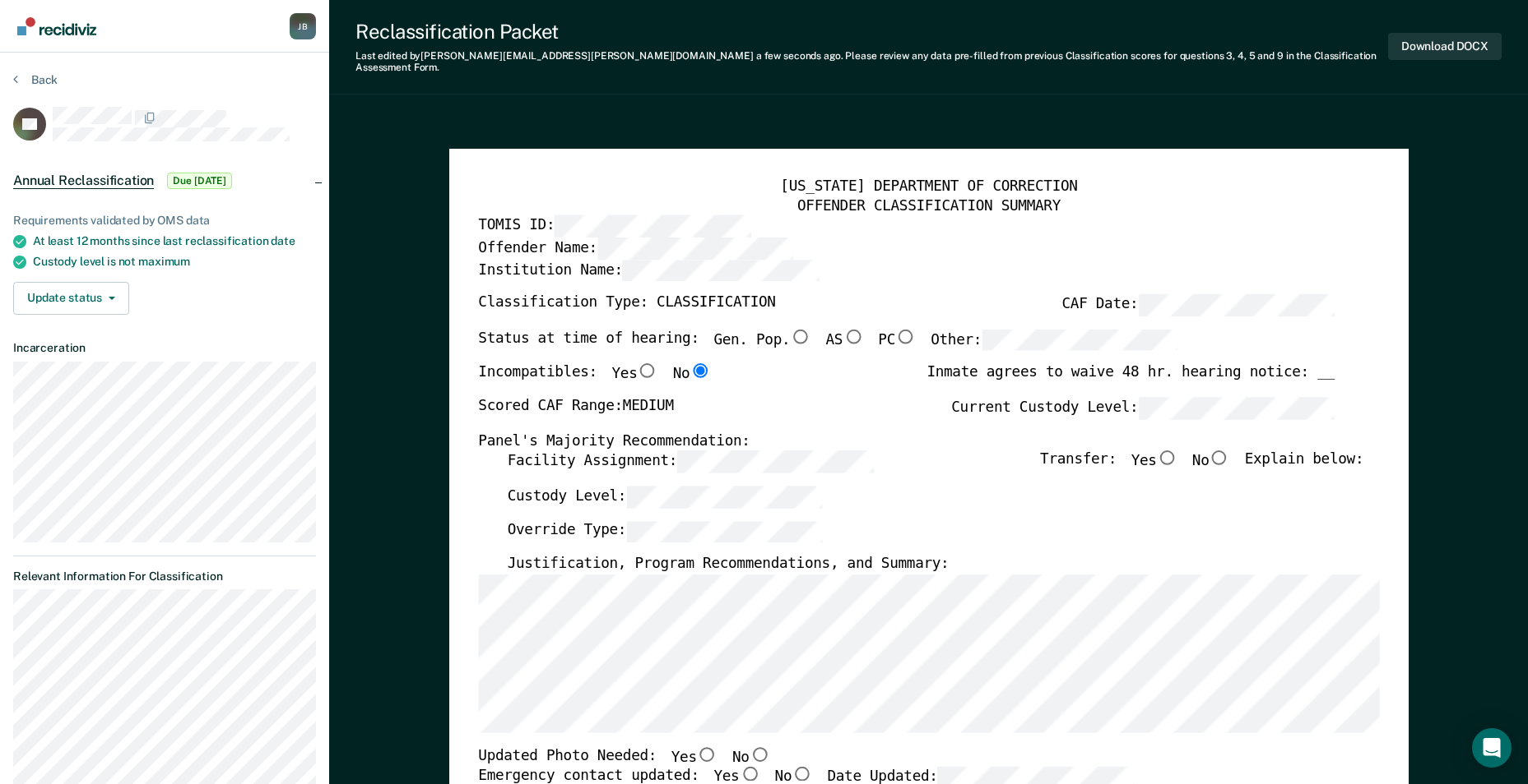
click at [1230, 451] on input "No" at bounding box center [1219, 458] width 22 height 15
type textarea "x"
radio input "true"
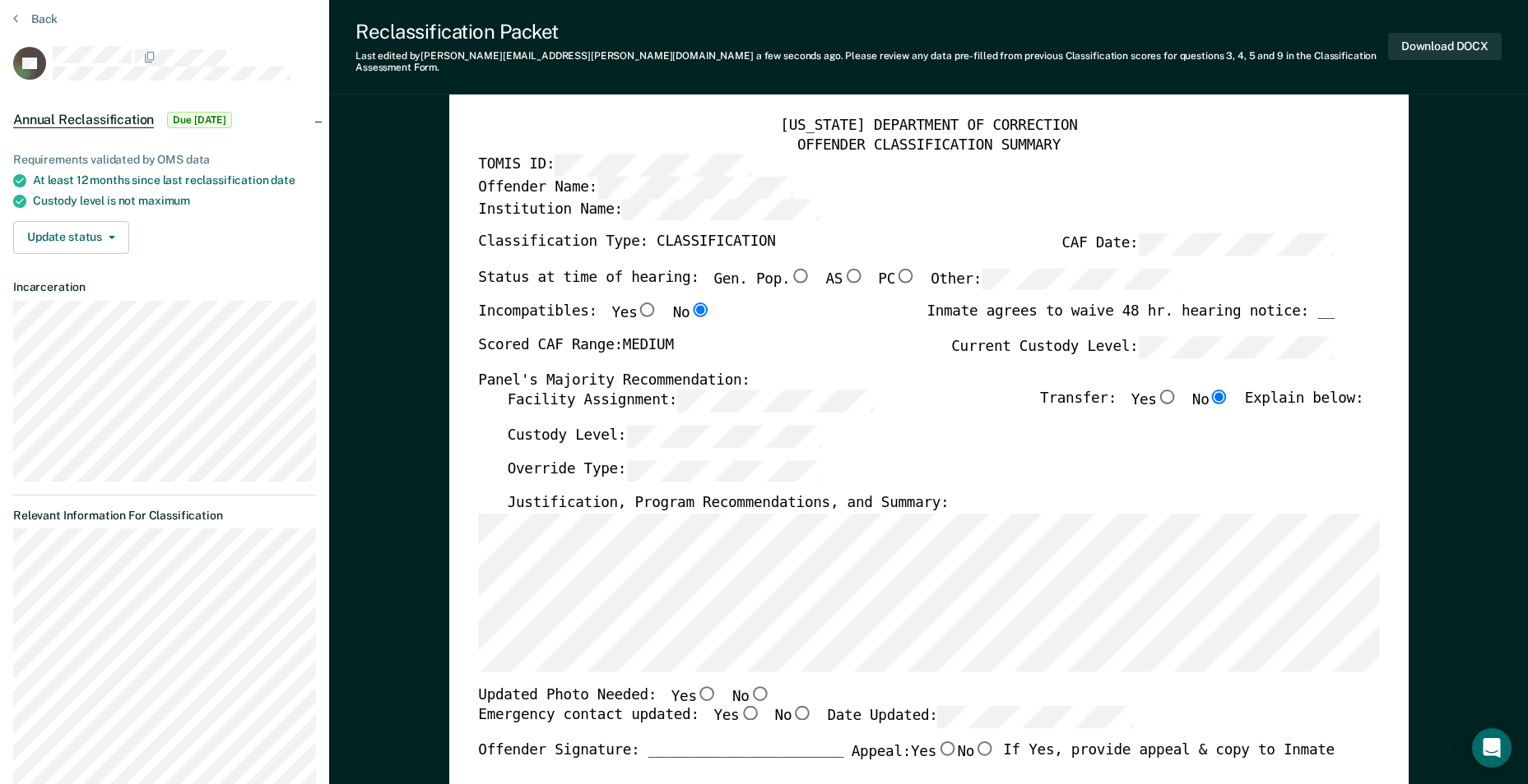
scroll to position [246, 0]
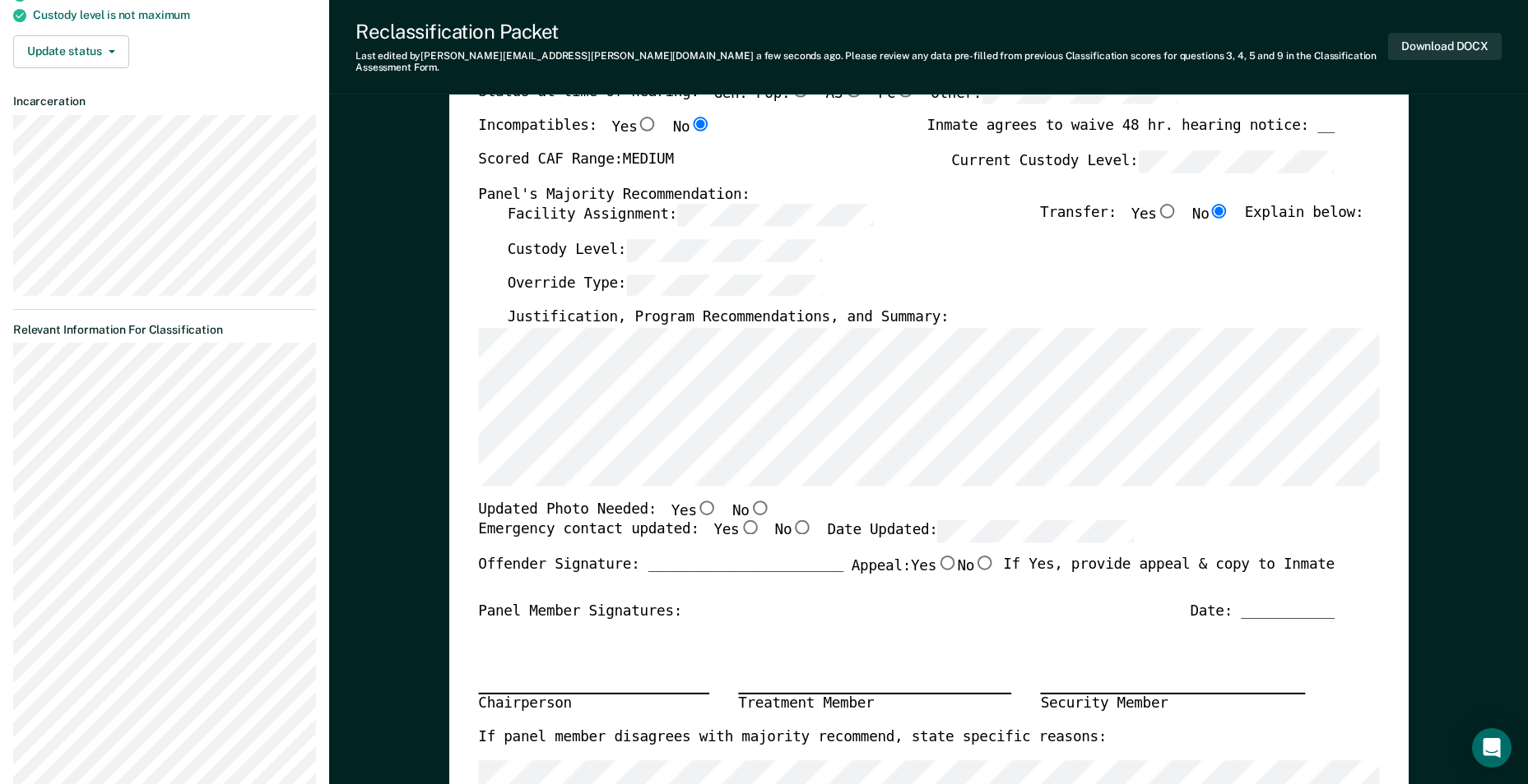
click at [749, 499] on input "No" at bounding box center [759, 506] width 22 height 15
type textarea "x"
radio input "true"
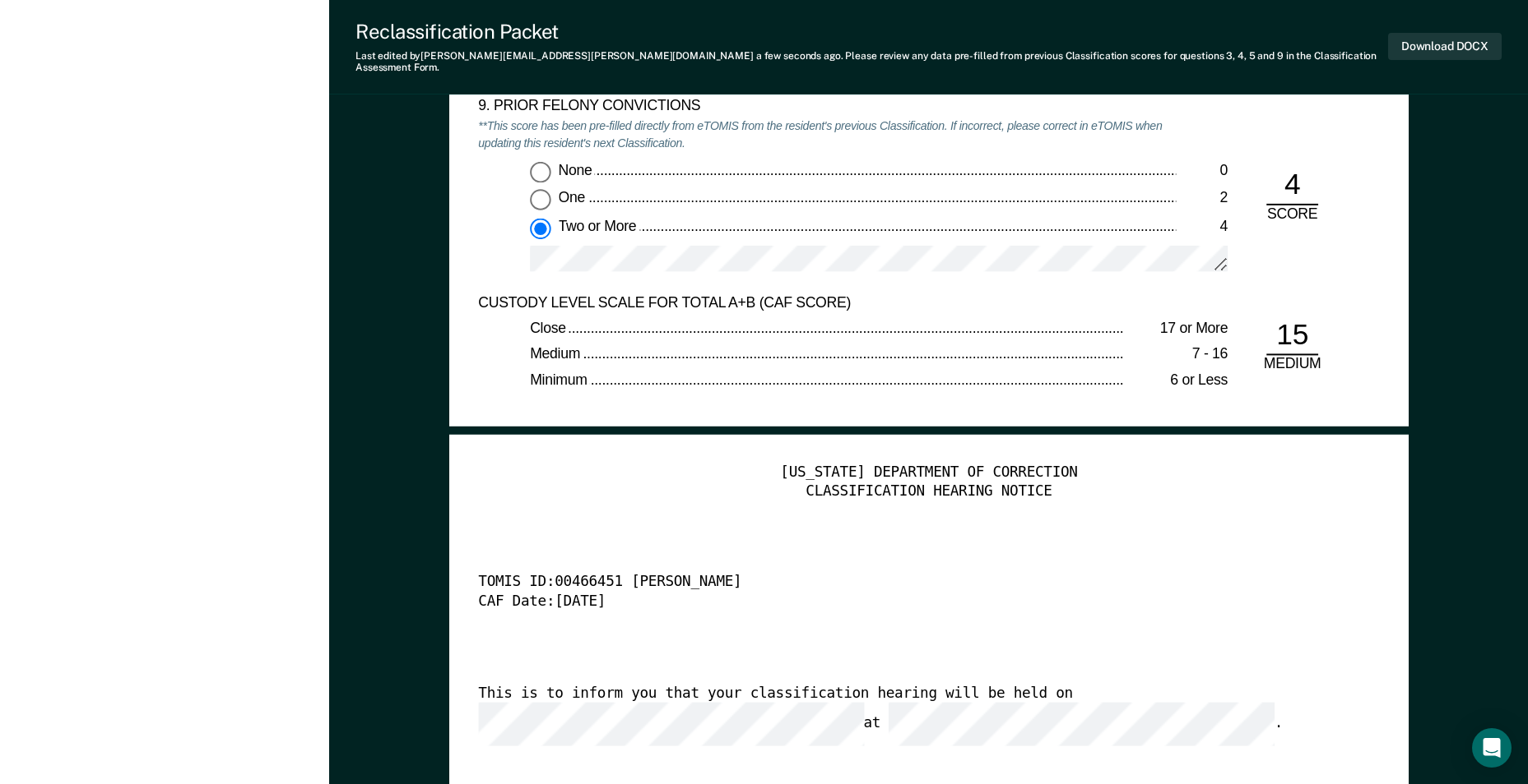
scroll to position [3782, 0]
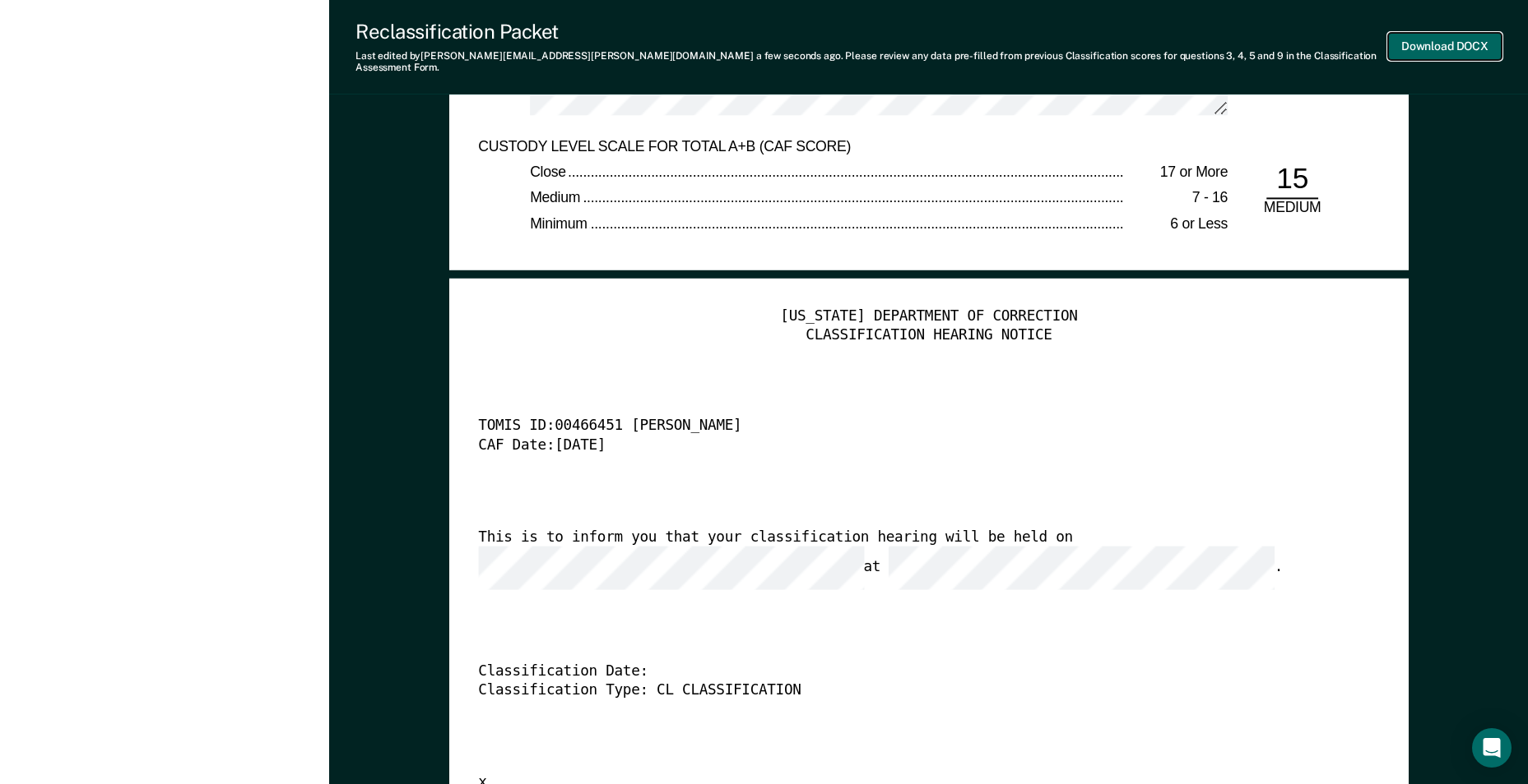
click at [1455, 42] on button "Download DOCX" at bounding box center [1444, 46] width 113 height 27
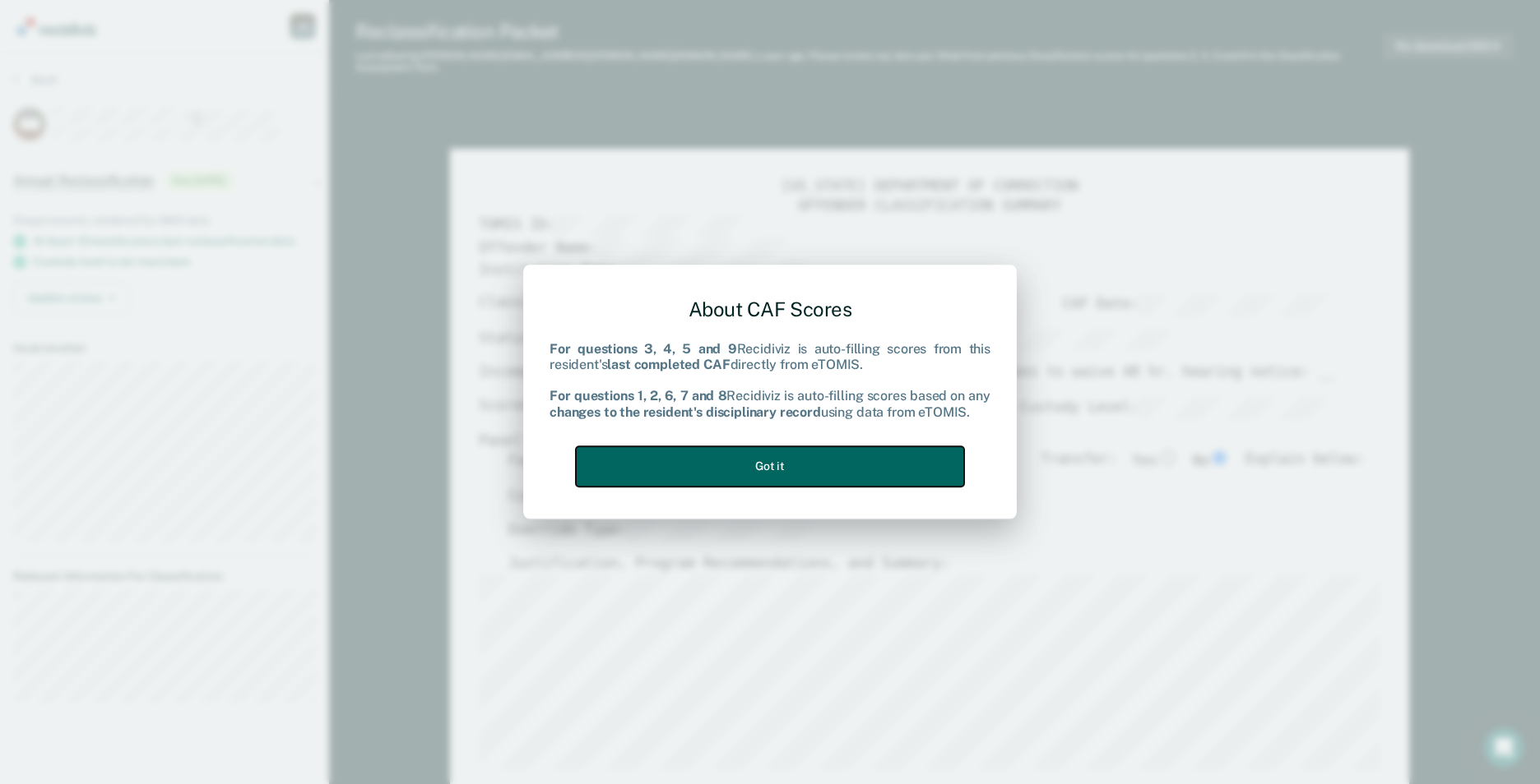
click at [805, 456] on button "Got it" at bounding box center [770, 466] width 388 height 40
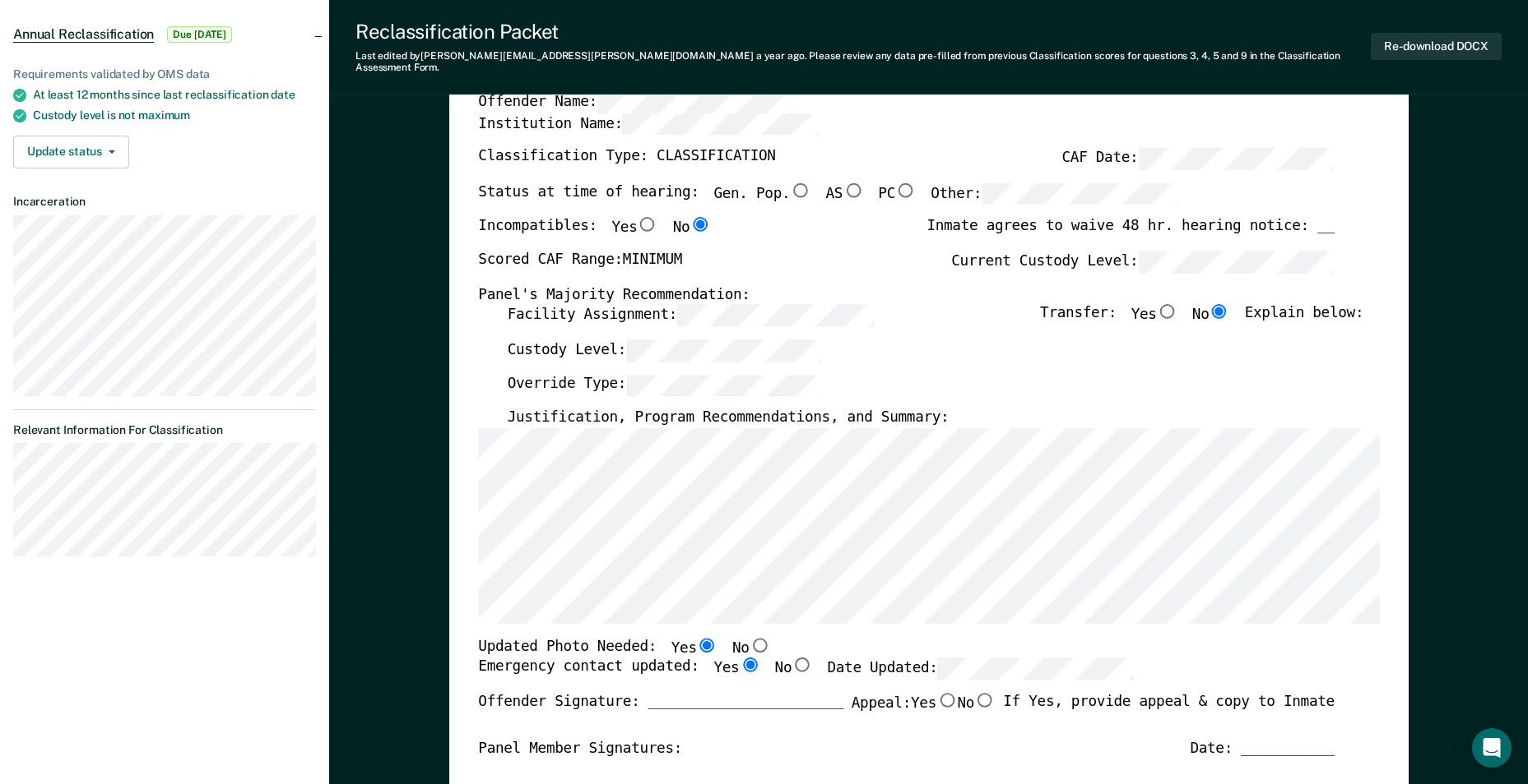
scroll to position [164, 0]
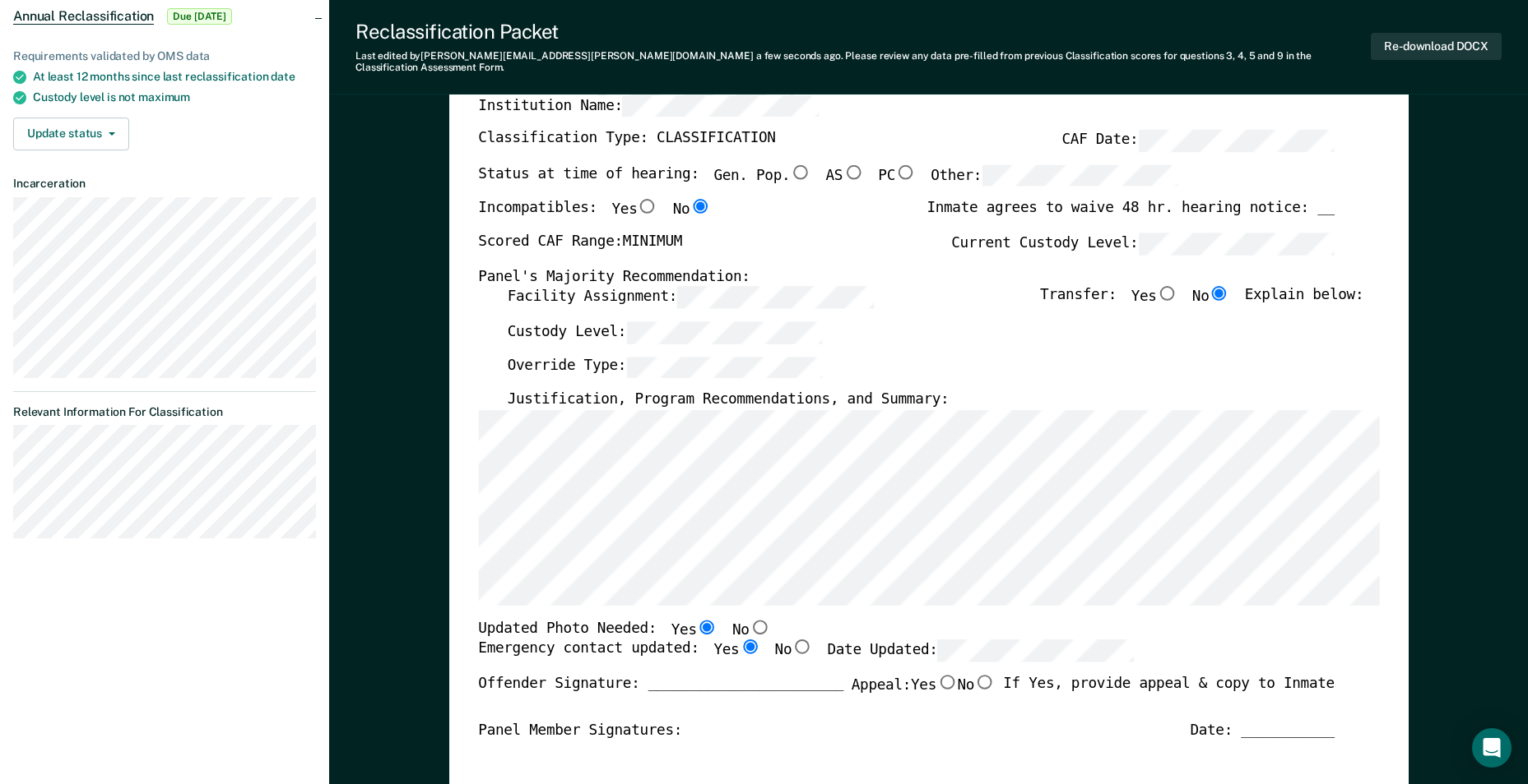
click at [749, 620] on input "No" at bounding box center [759, 627] width 22 height 15
type textarea "x"
radio input "false"
radio input "true"
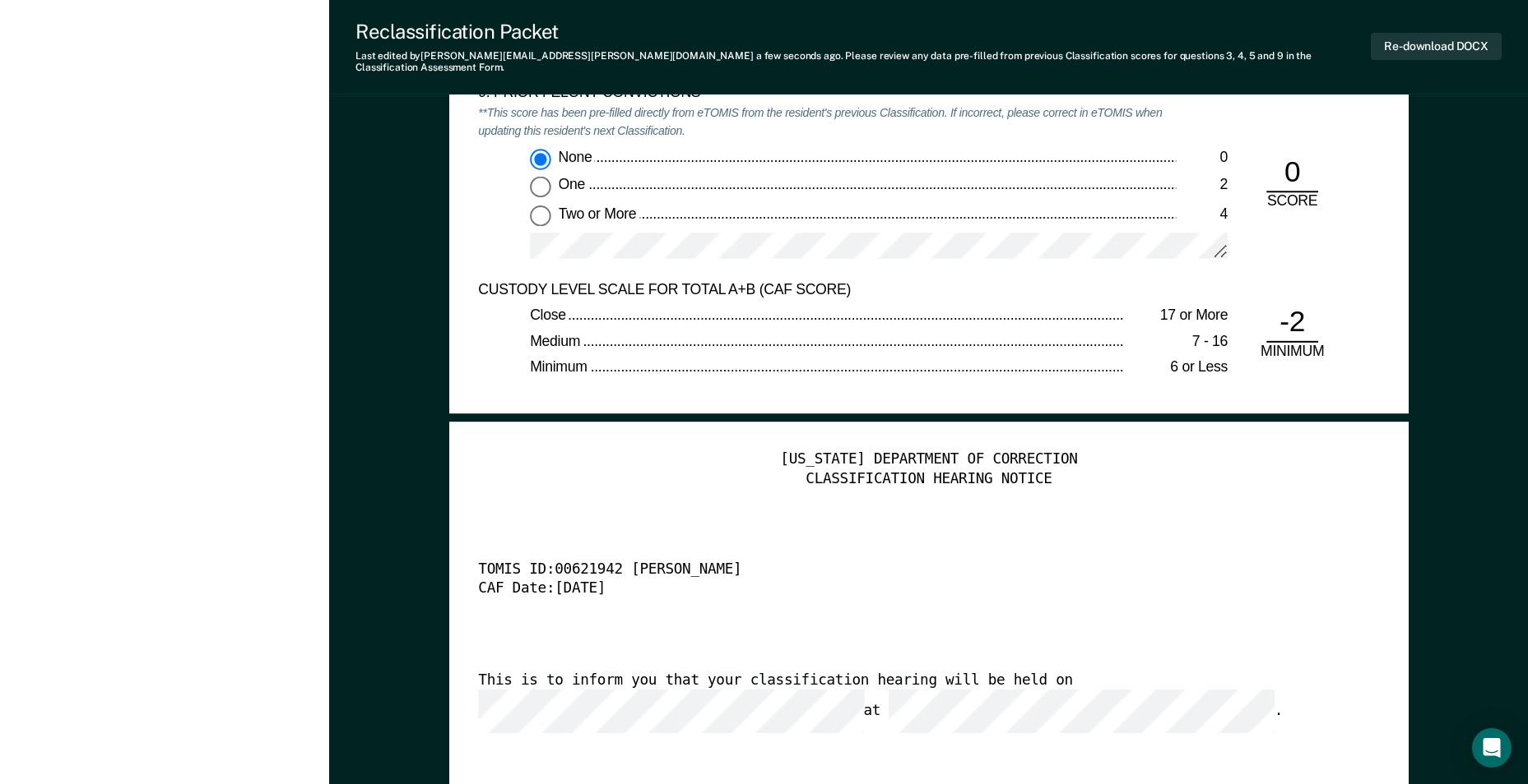
scroll to position [3700, 0]
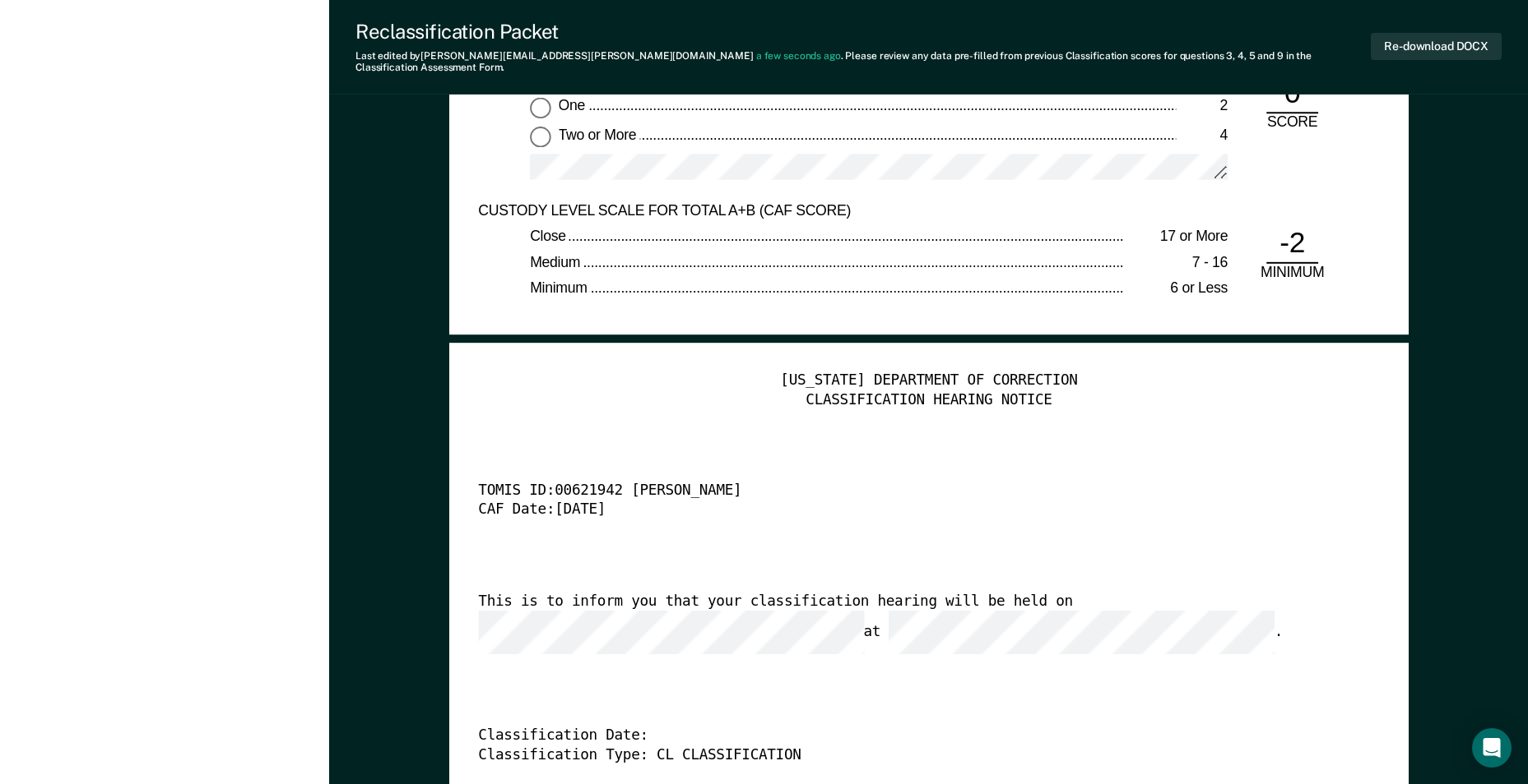
click at [1060, 657] on div "[US_STATE] DEPARTMENT OF CORRECTION CLASSIFICATION HEARING NOTICE TOMIS ID: 006…" at bounding box center [928, 615] width 901 height 486
click at [1437, 43] on button "Re-download DOCX" at bounding box center [1436, 46] width 131 height 27
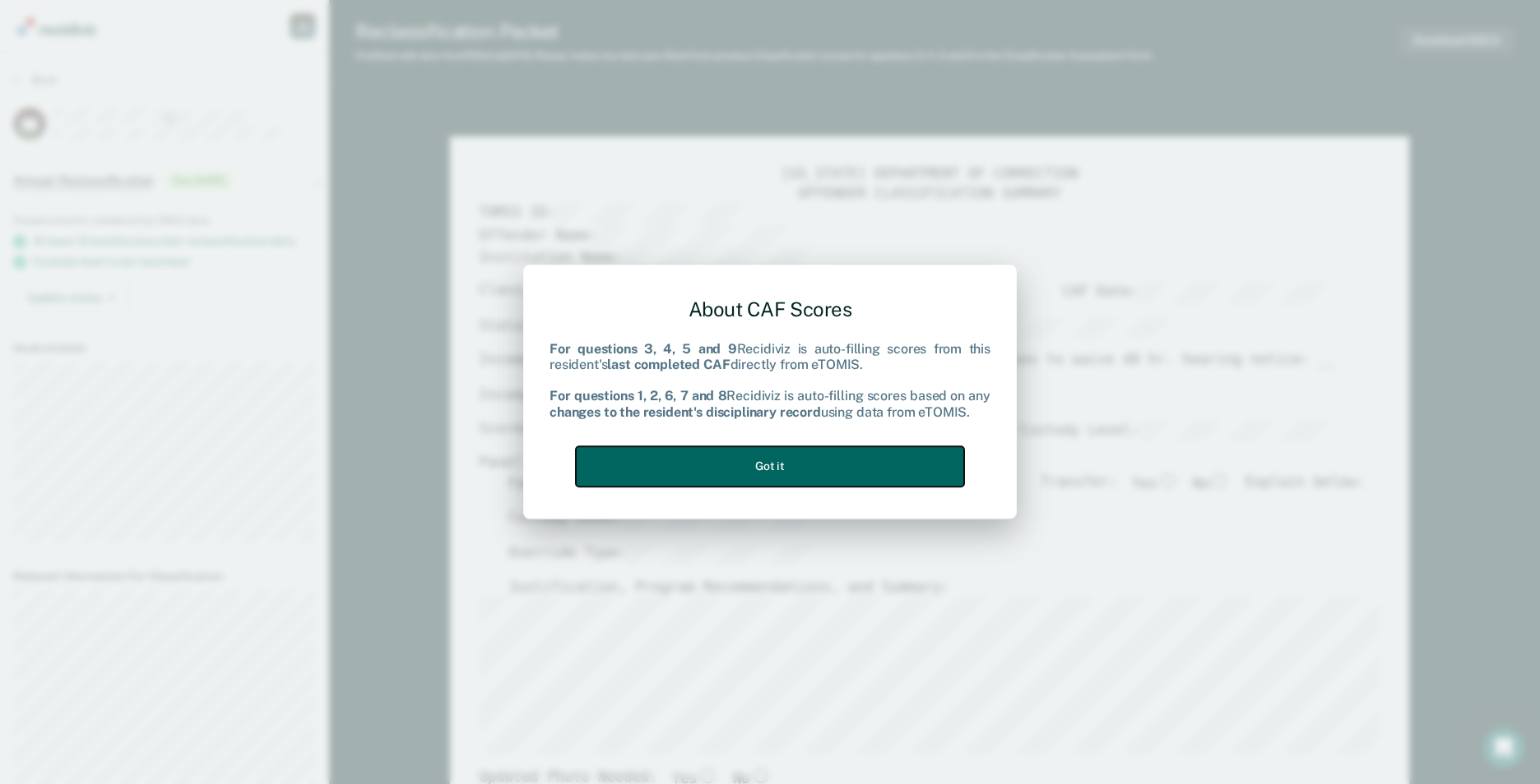
click at [853, 446] on button "Got it" at bounding box center [770, 466] width 388 height 40
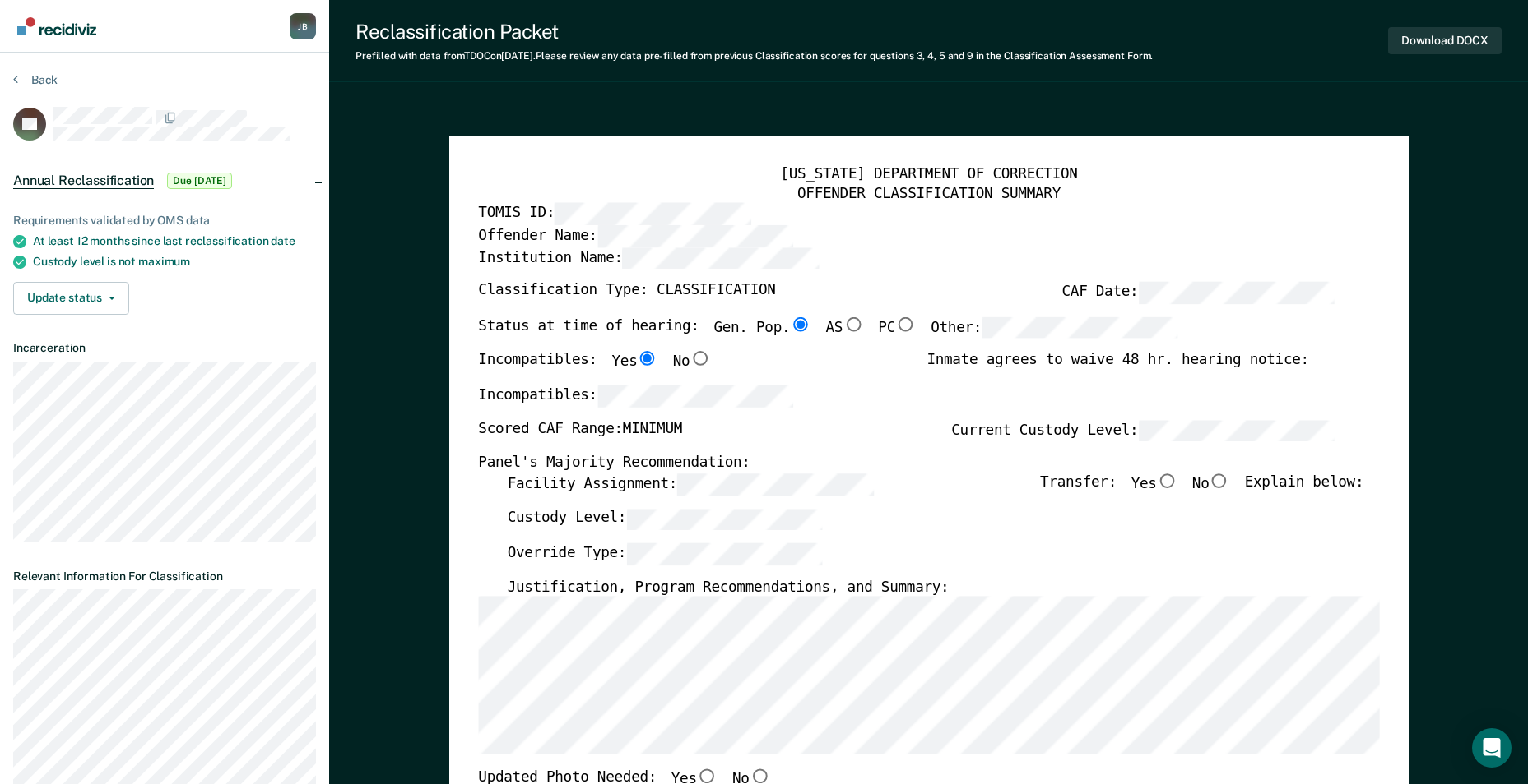
type textarea "x"
radio input "false"
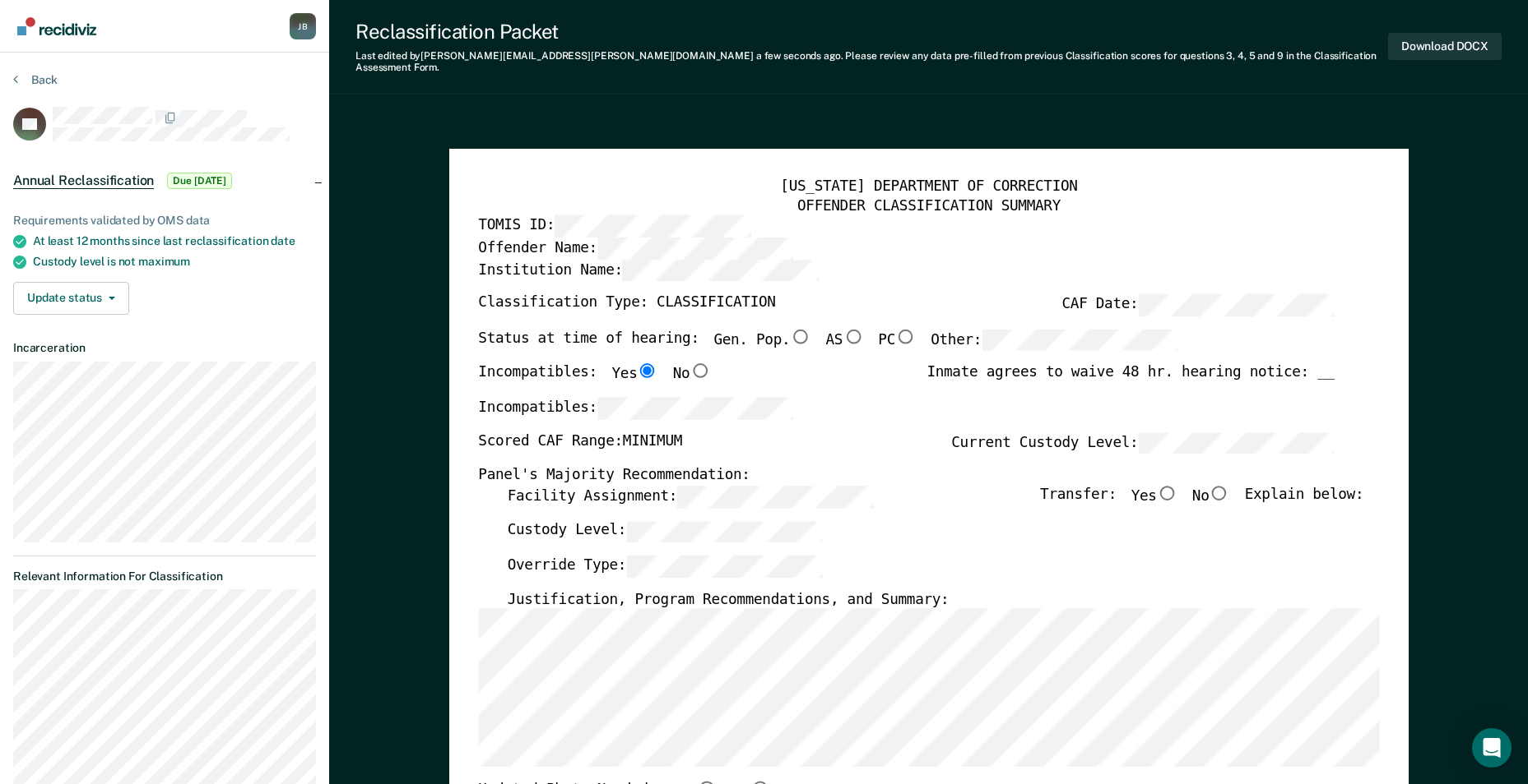
click at [1226, 486] on input "No" at bounding box center [1219, 493] width 22 height 15
type textarea "x"
radio input "true"
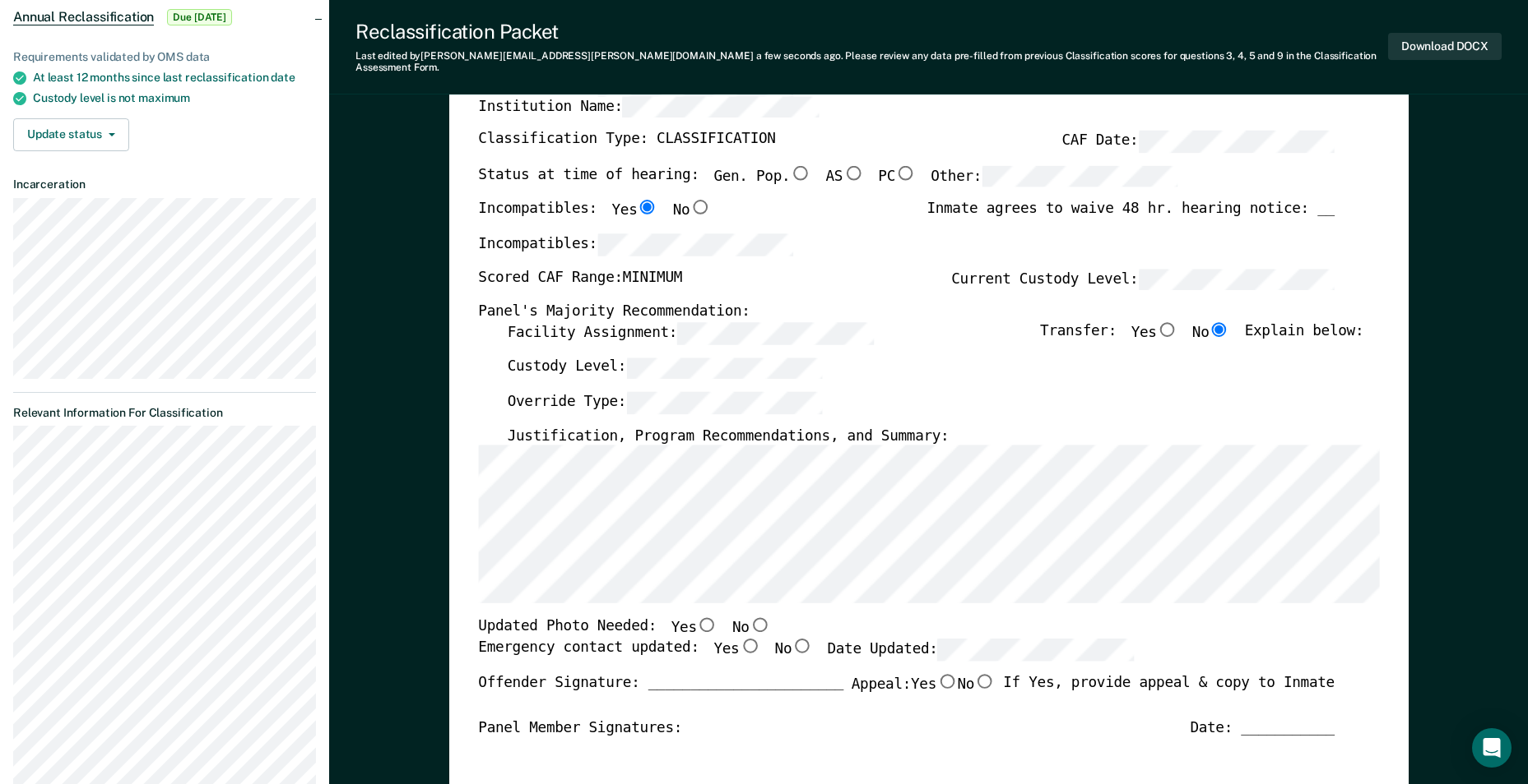
scroll to position [164, 0]
click at [749, 618] on input "No" at bounding box center [759, 625] width 22 height 15
type textarea "x"
radio input "true"
click at [738, 638] on input "Yes" at bounding box center [749, 645] width 22 height 15
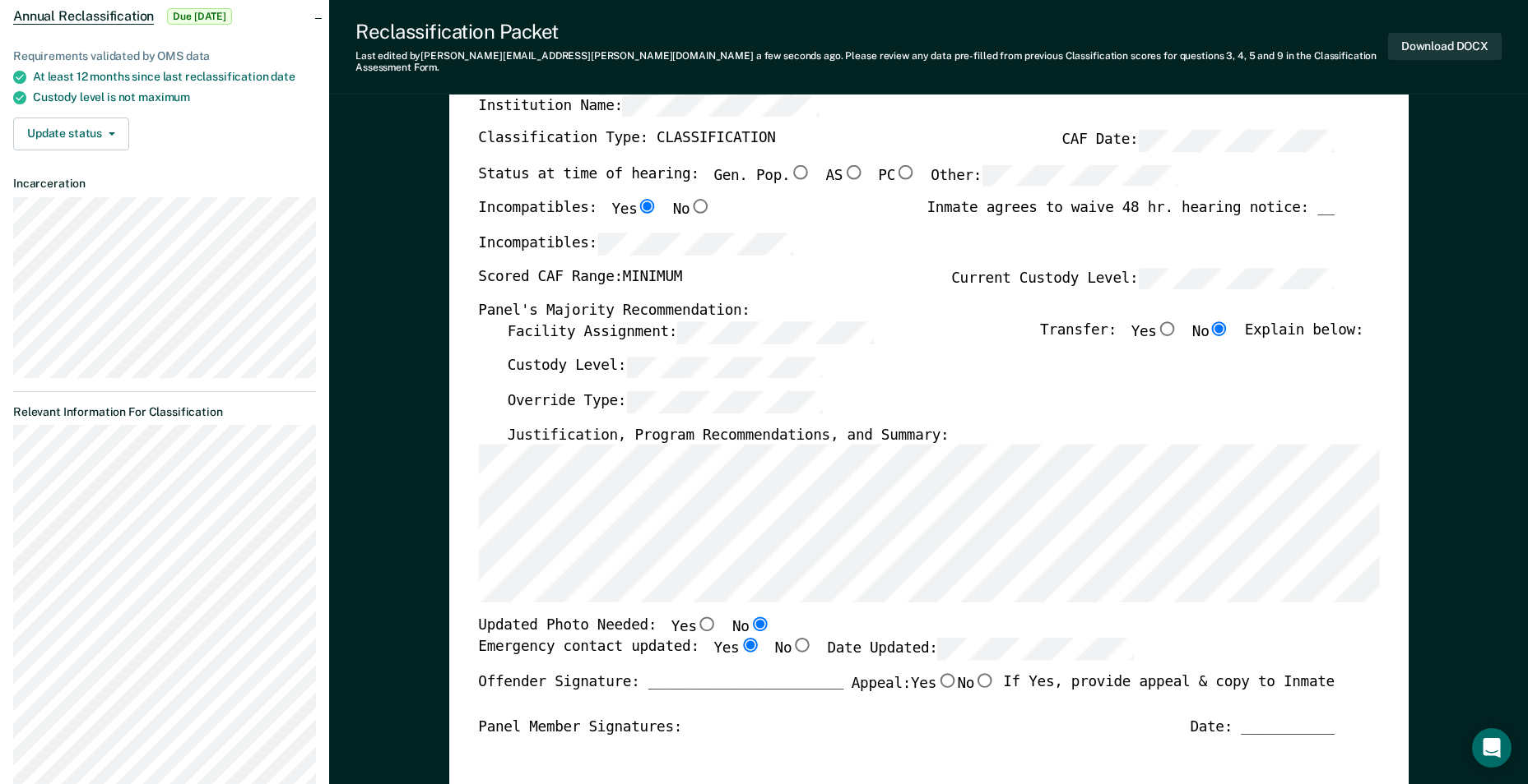
type textarea "x"
radio input "true"
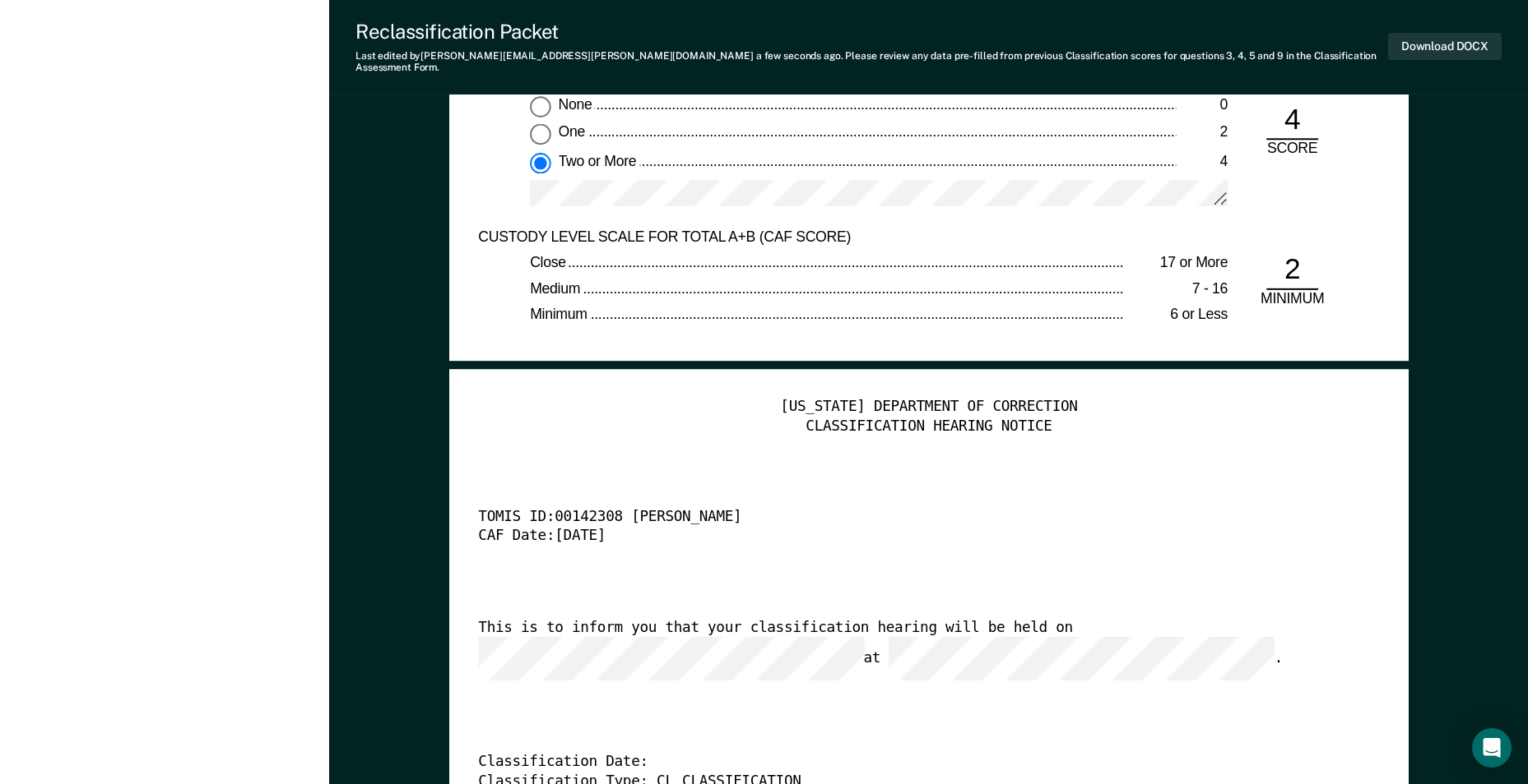
scroll to position [3700, 0]
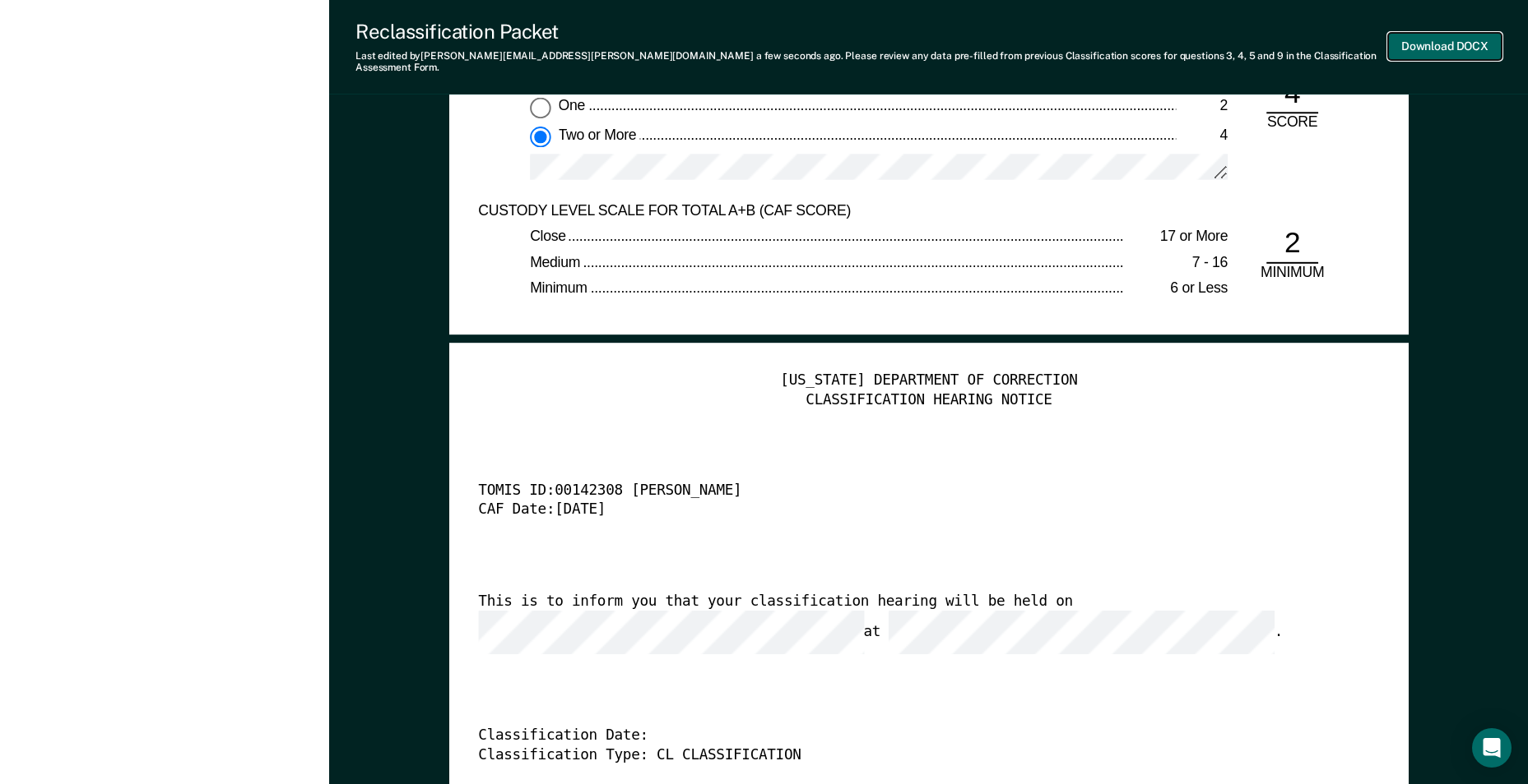
click at [1471, 41] on button "Download DOCX" at bounding box center [1444, 46] width 113 height 27
type textarea "x"
